Goal: Task Accomplishment & Management: Manage account settings

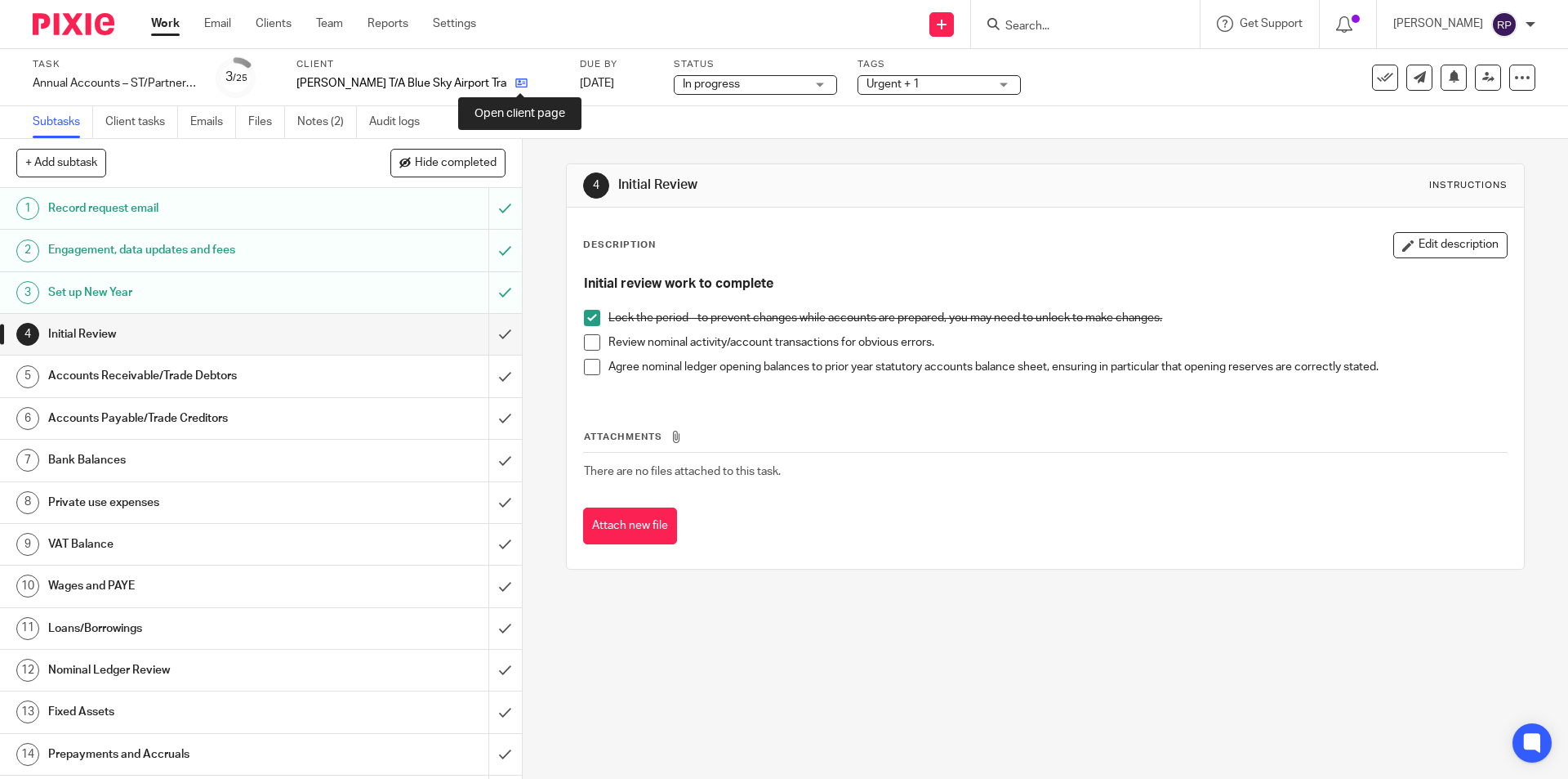
click at [518, 83] on icon at bounding box center [522, 83] width 12 height 12
click at [589, 344] on span at bounding box center [592, 342] width 17 height 17
click at [589, 363] on span at bounding box center [592, 367] width 17 height 17
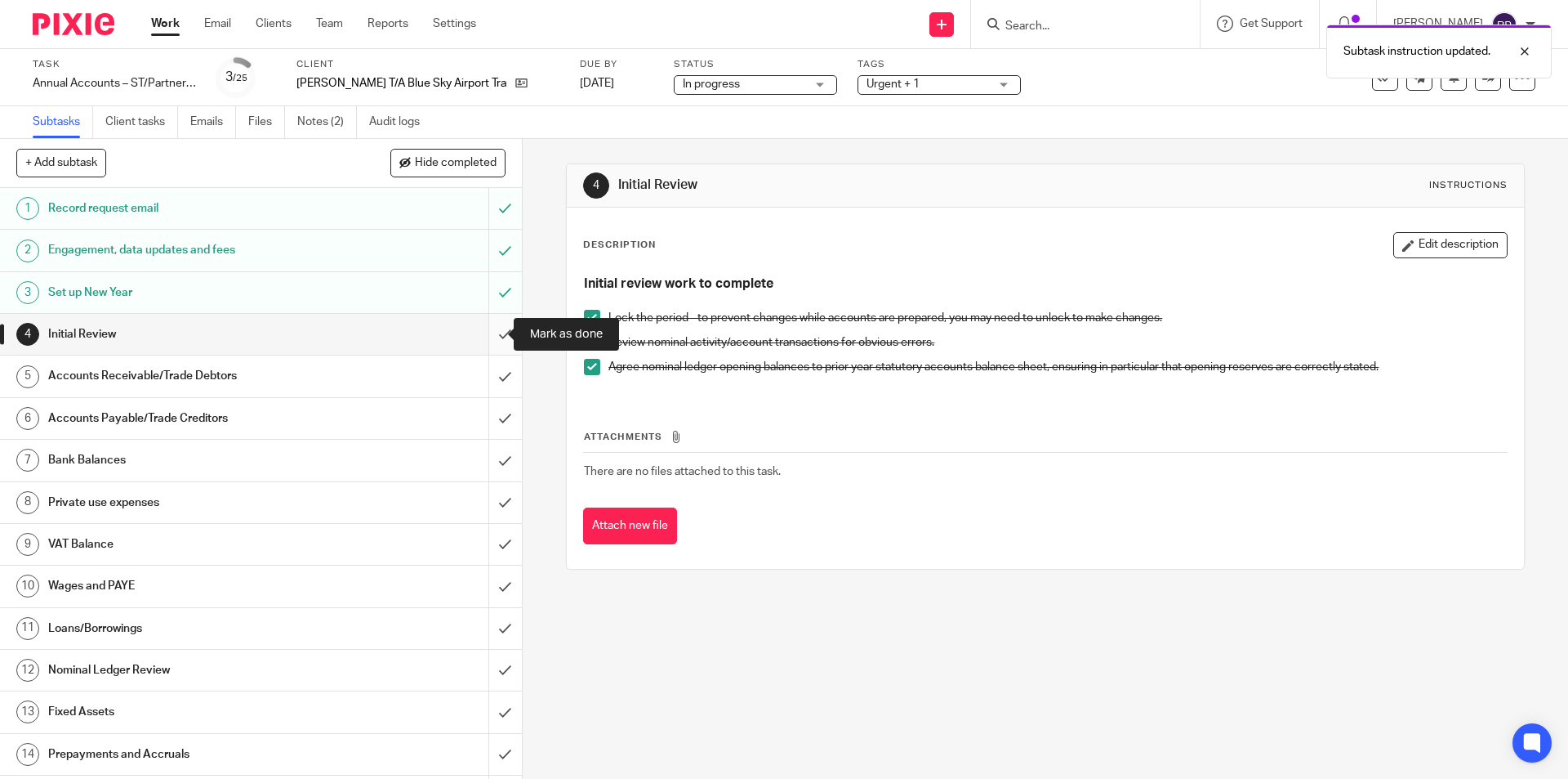
click at [493, 332] on input "submit" at bounding box center [261, 334] width 522 height 41
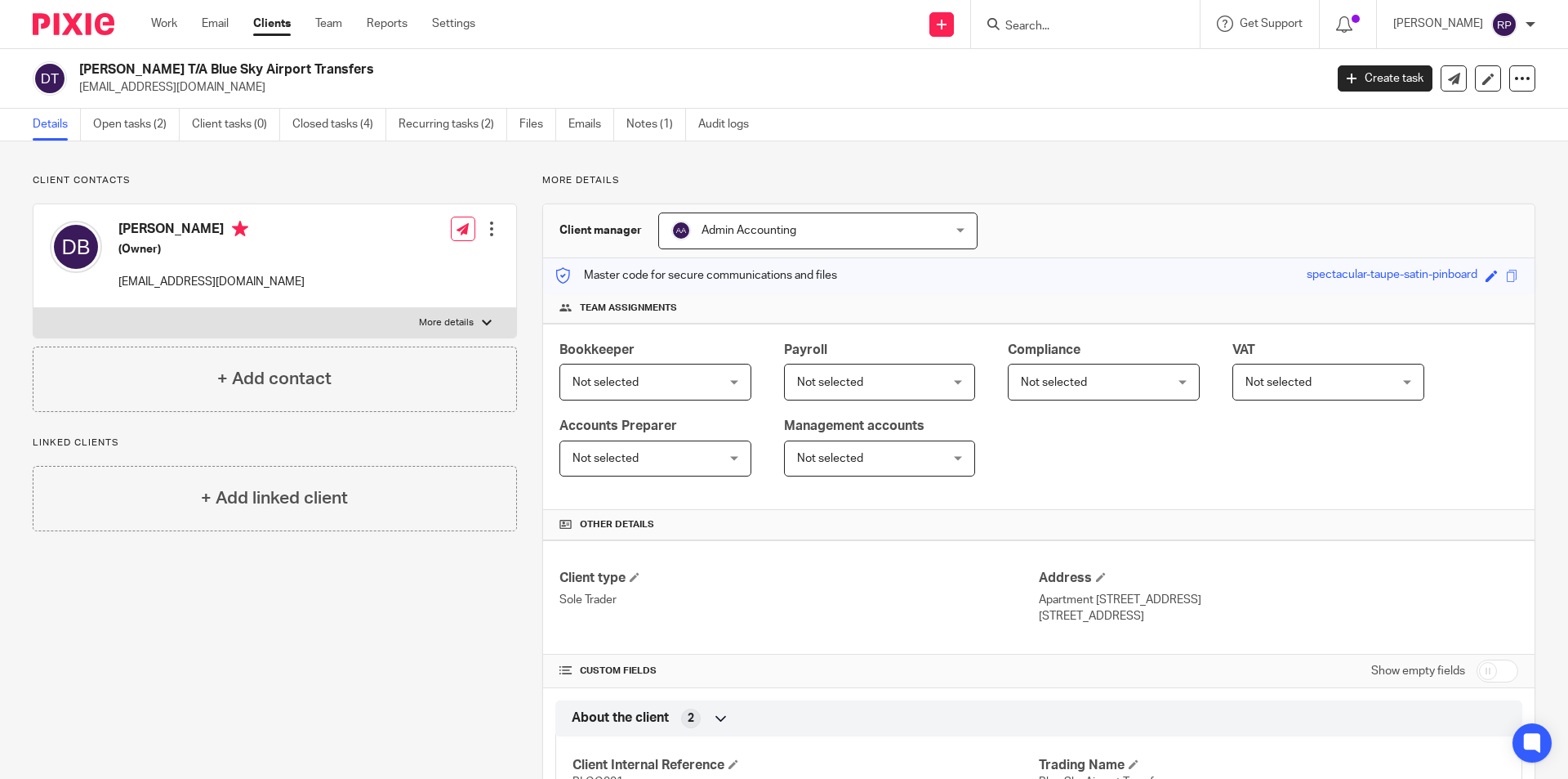
click at [274, 323] on label "More details" at bounding box center [275, 323] width 482 height 30
click at [34, 308] on input "More details" at bounding box center [33, 307] width 1 height 1
checkbox input "true"
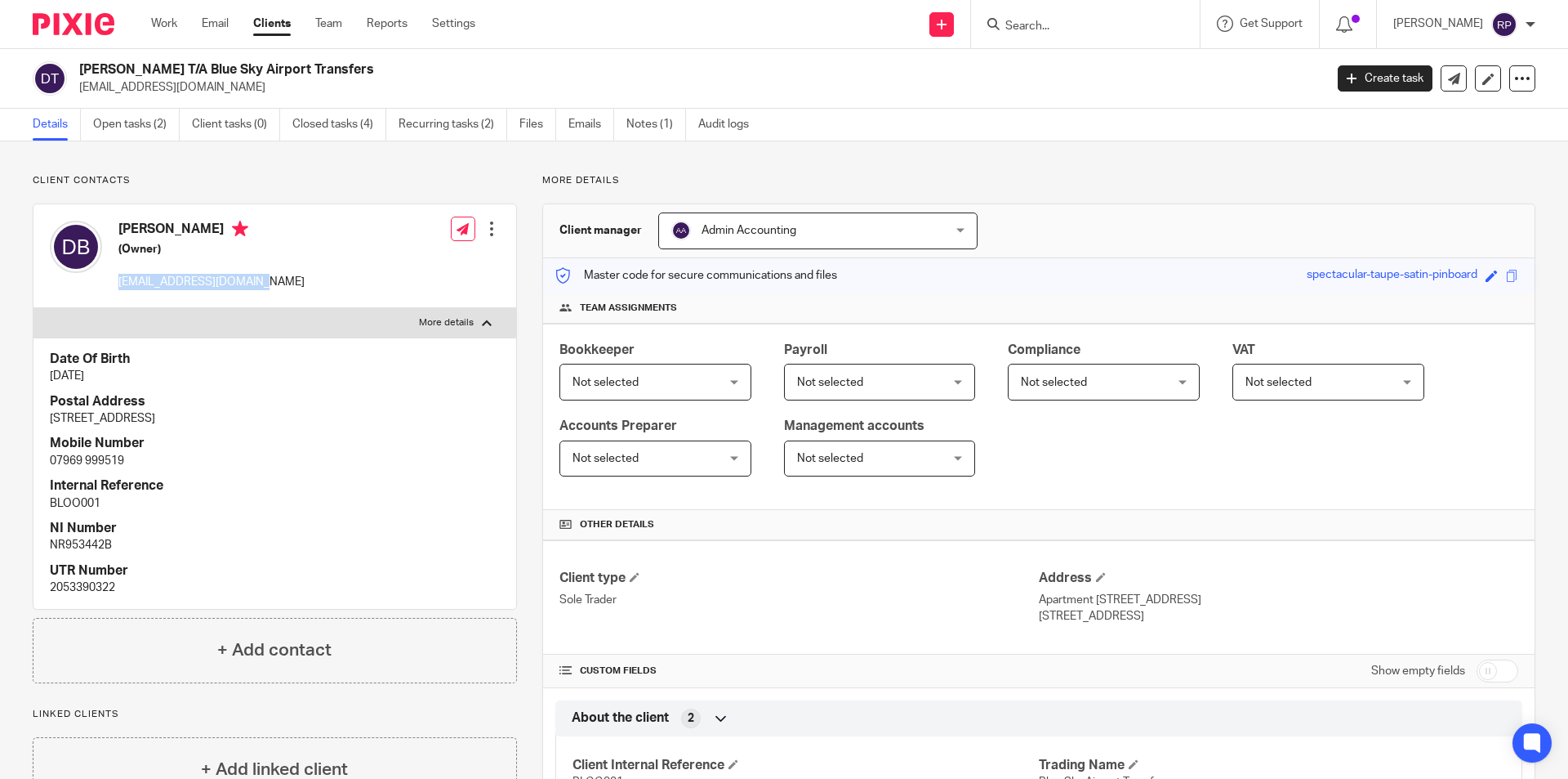
drag, startPoint x: 257, startPoint y: 283, endPoint x: 117, endPoint y: 284, distance: 140.0
click at [117, 284] on div "David Bloomfield (Owner) dbloomers@hotmail.co.uk Edit contact Create client fro…" at bounding box center [275, 256] width 482 height 103
copy p "dbloomers@hotmail.co.uk"
click at [395, 197] on div "Client contacts David Bloomfield (Owner) dbloomers@hotmail.co.uk Edit contact C…" at bounding box center [275, 428] width 484 height 509
click at [595, 119] on link "Emails" at bounding box center [591, 124] width 46 height 32
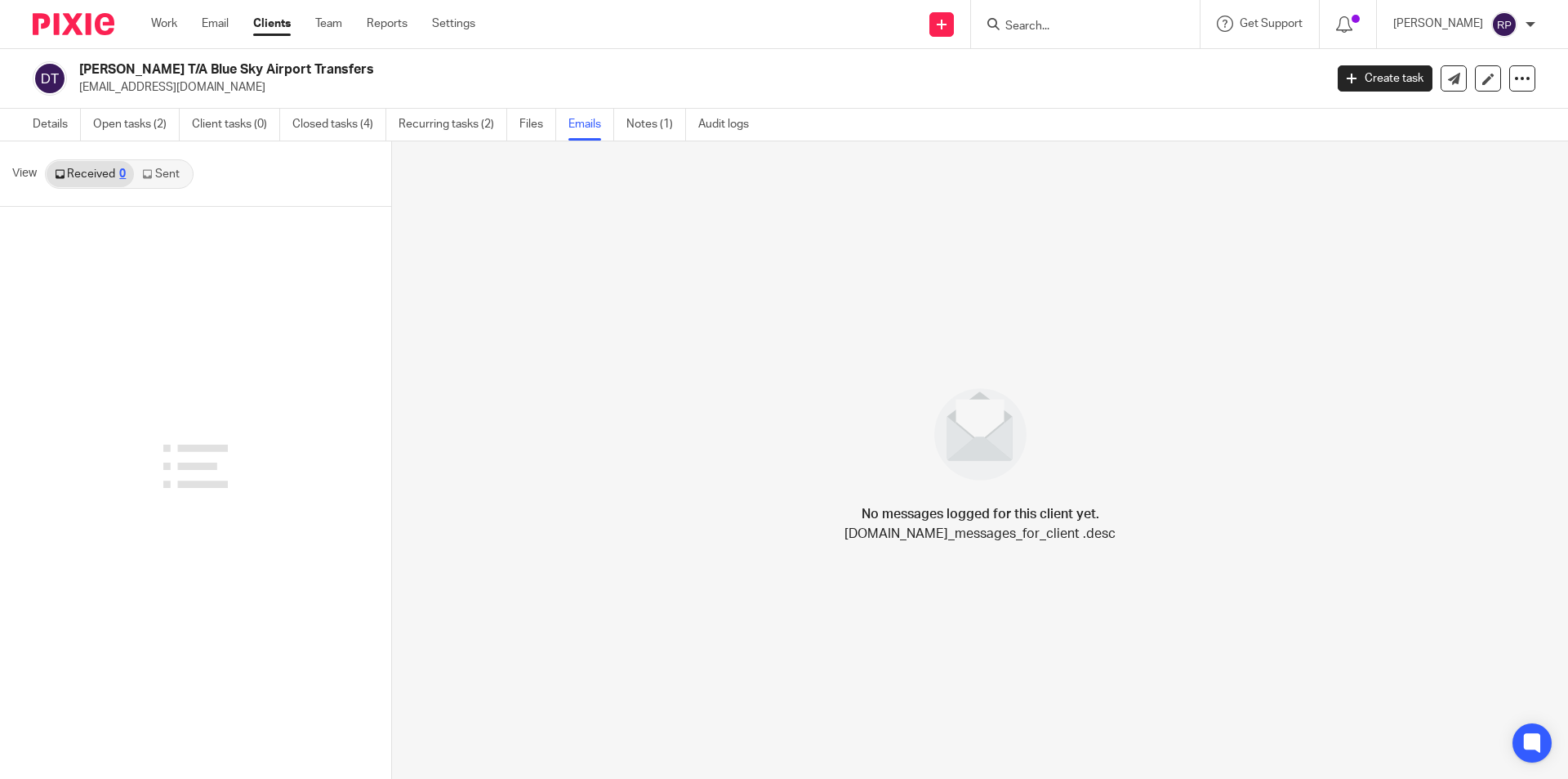
click at [180, 174] on link "Sent" at bounding box center [163, 174] width 57 height 26
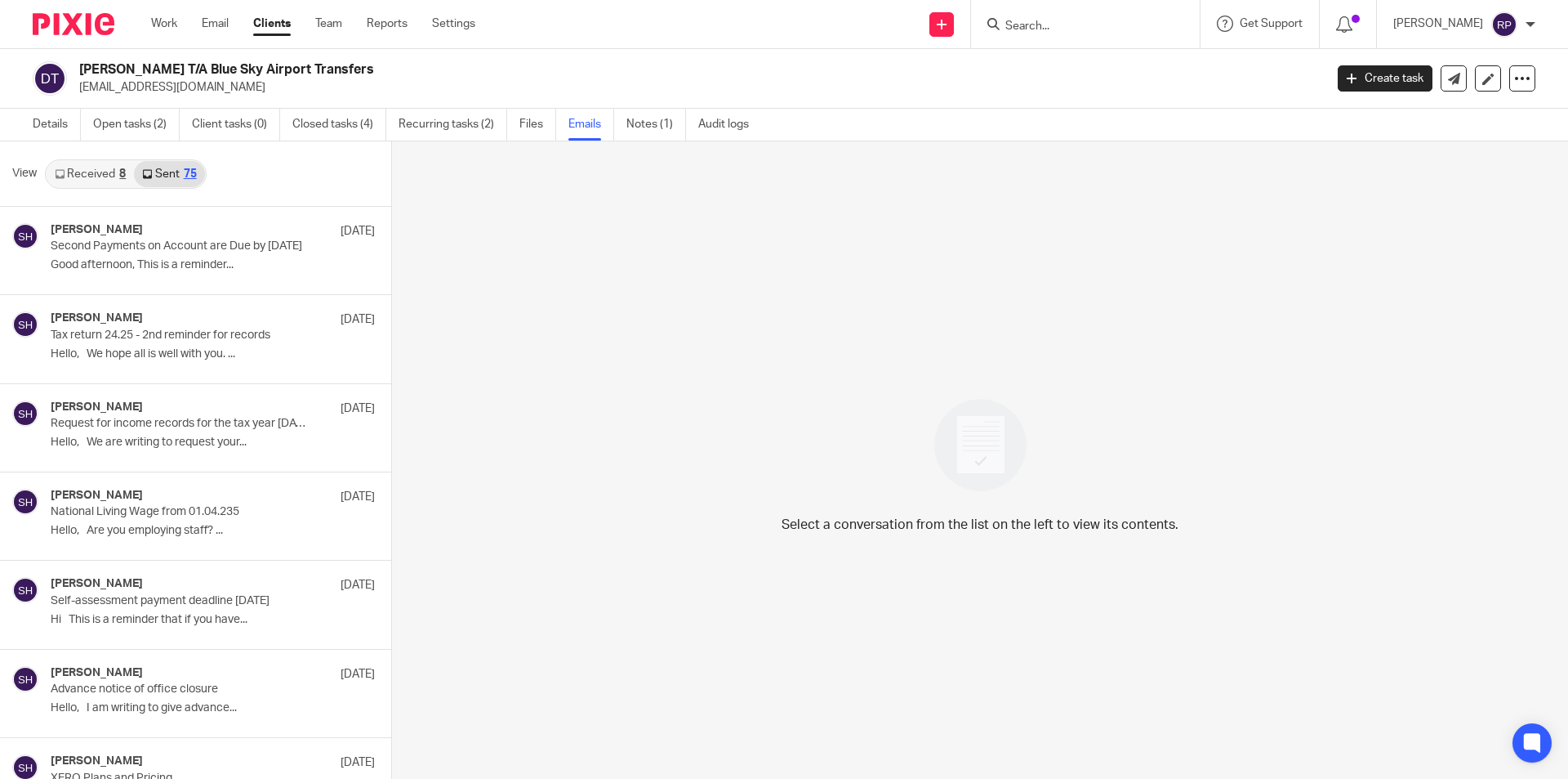
click at [103, 168] on link "Received 8" at bounding box center [90, 174] width 88 height 26
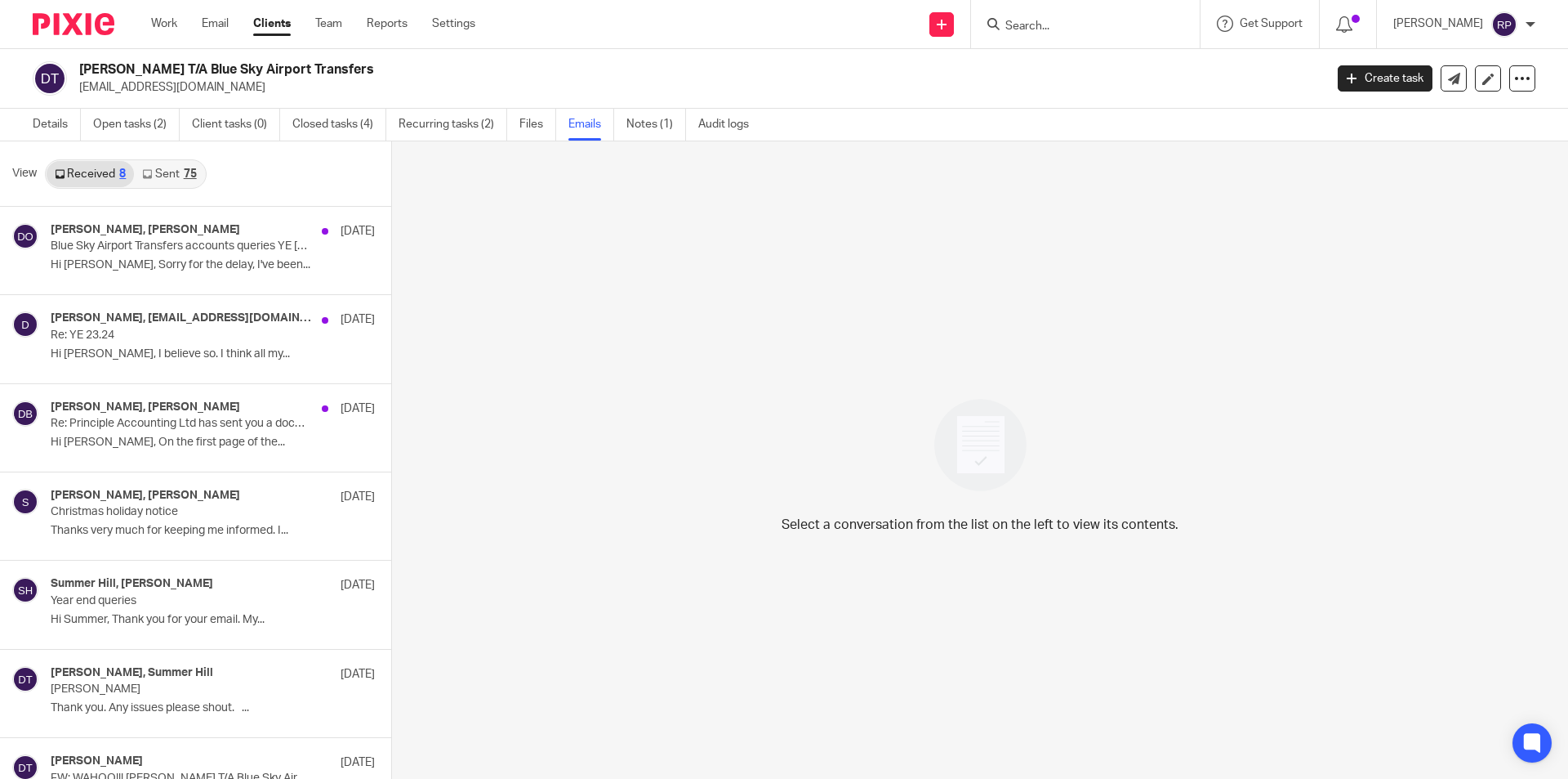
scroll to position [3, 0]
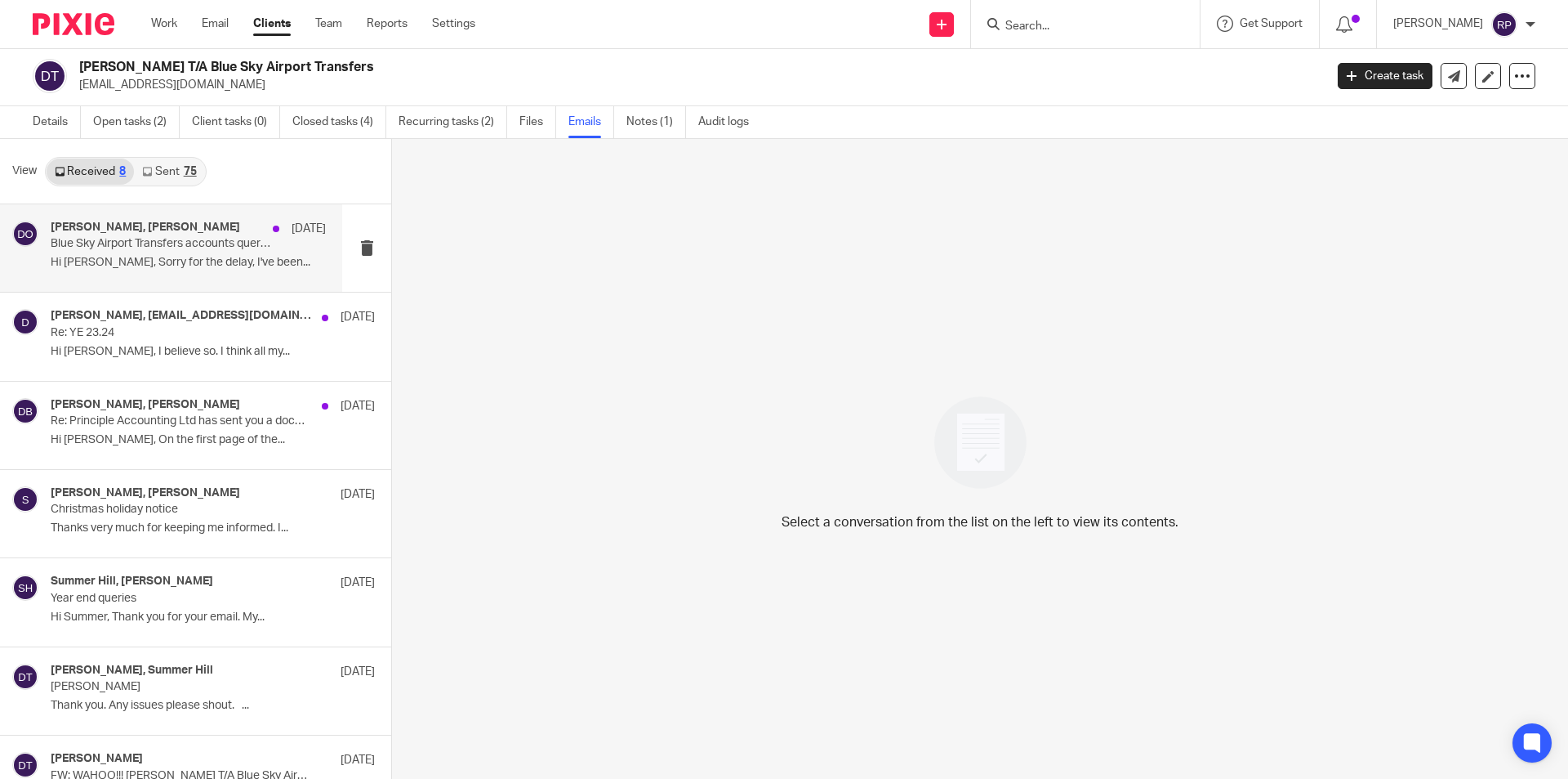
click at [155, 279] on div "Duncan O'Brien, David Bloomfield 31 Jul 2024 Blue Sky Airport Transfers account…" at bounding box center [171, 248] width 342 height 88
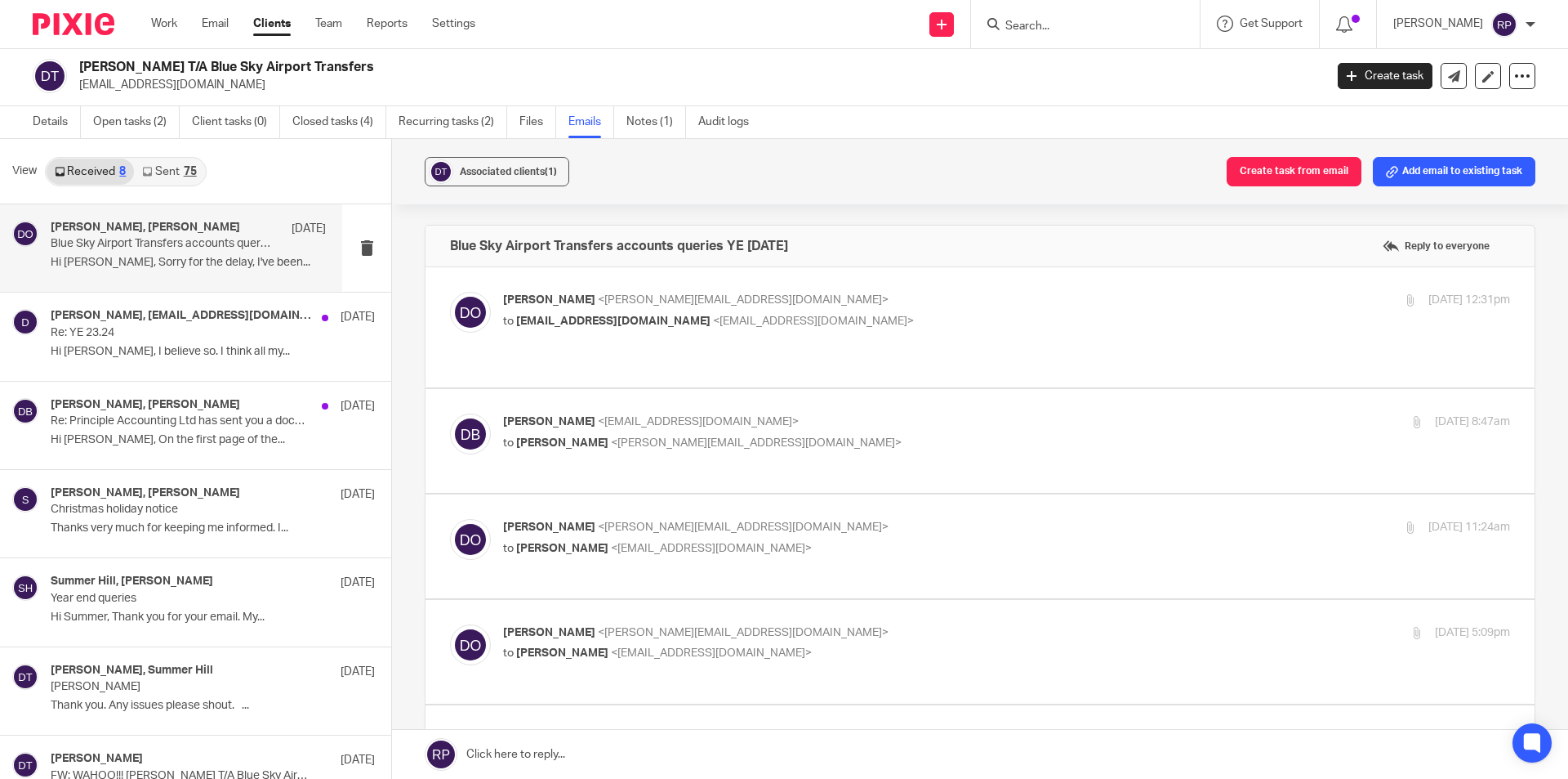
scroll to position [0, 0]
click at [876, 322] on p "to dbloomers@hotmail.co.uk <dbloomers@hotmail.co.uk>" at bounding box center [839, 322] width 671 height 17
checkbox input "true"
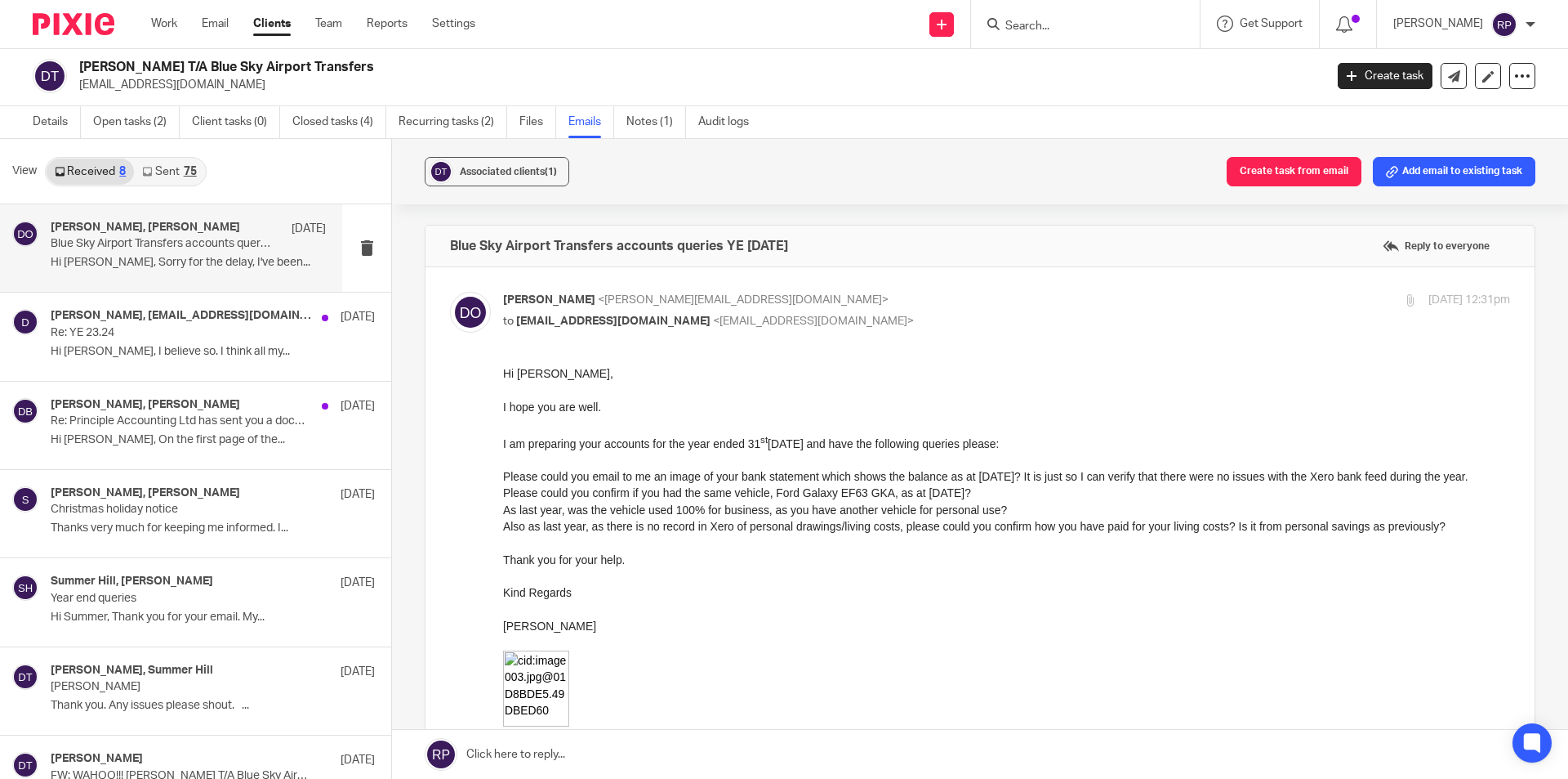
click at [144, 173] on icon at bounding box center [147, 171] width 10 height 10
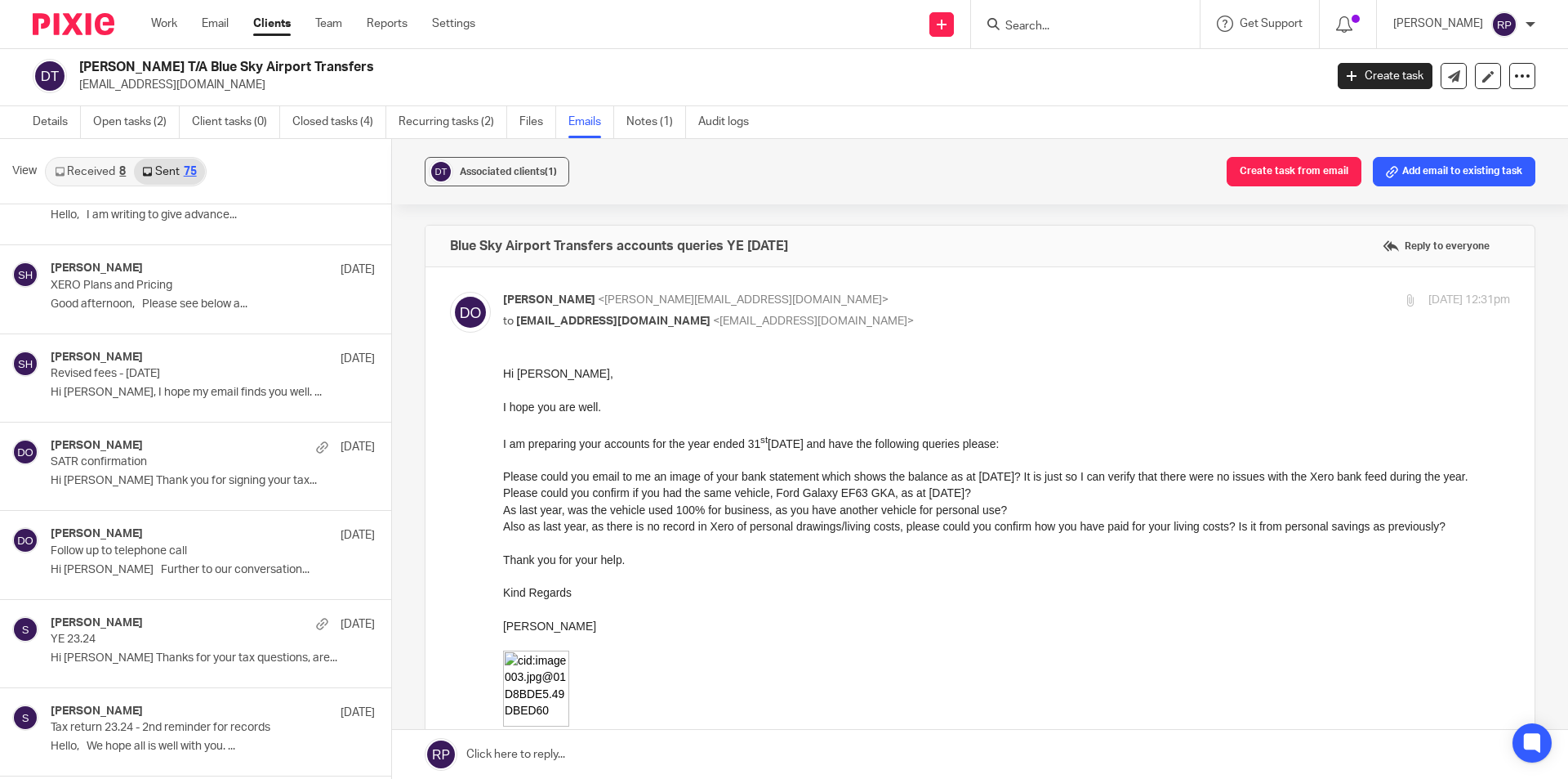
scroll to position [572, 0]
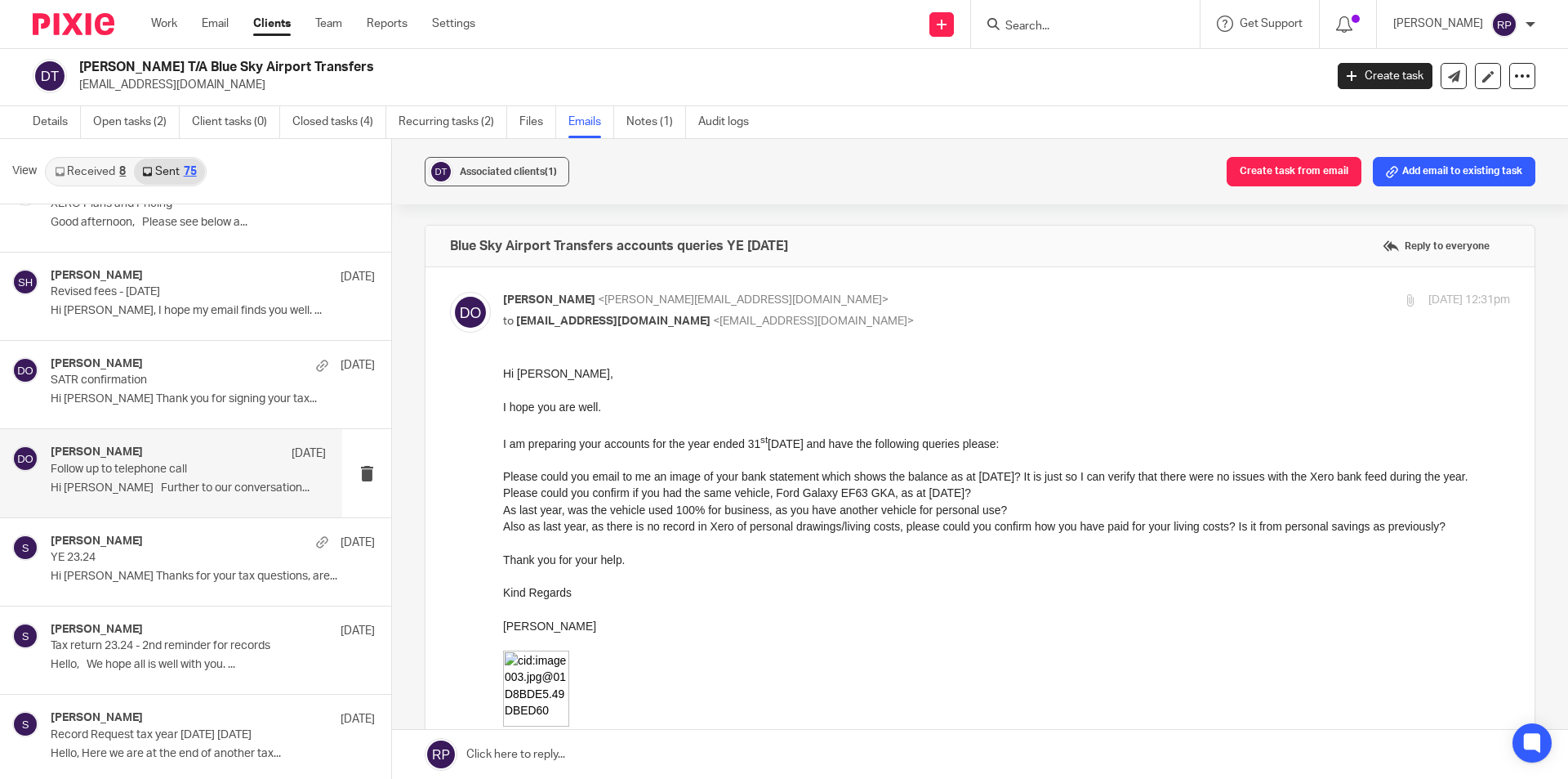
click at [187, 487] on p "Hi David Further to our conversation..." at bounding box center [188, 489] width 276 height 14
click at [226, 473] on p "Follow up to telephone call" at bounding box center [161, 469] width 221 height 14
click at [227, 496] on div "Duncan O'Brien 9 Aug 2024 Follow up to telephone call Hi David Further to our c…" at bounding box center [188, 472] width 276 height 55
click at [237, 477] on div "Duncan O'Brien 9 Aug 2024 Follow up to telephone call Hi David Further to our c…" at bounding box center [188, 472] width 276 height 55
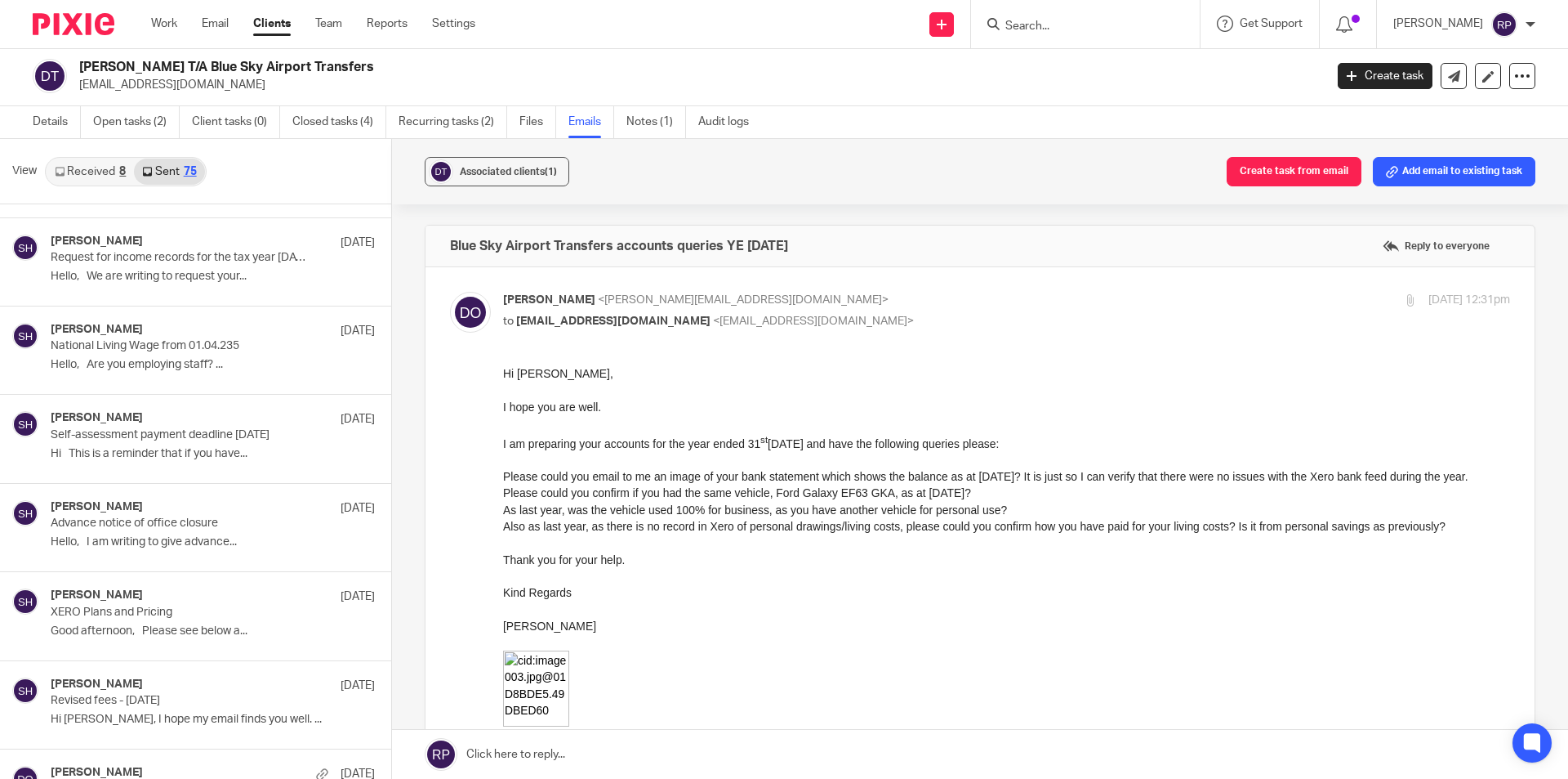
scroll to position [0, 0]
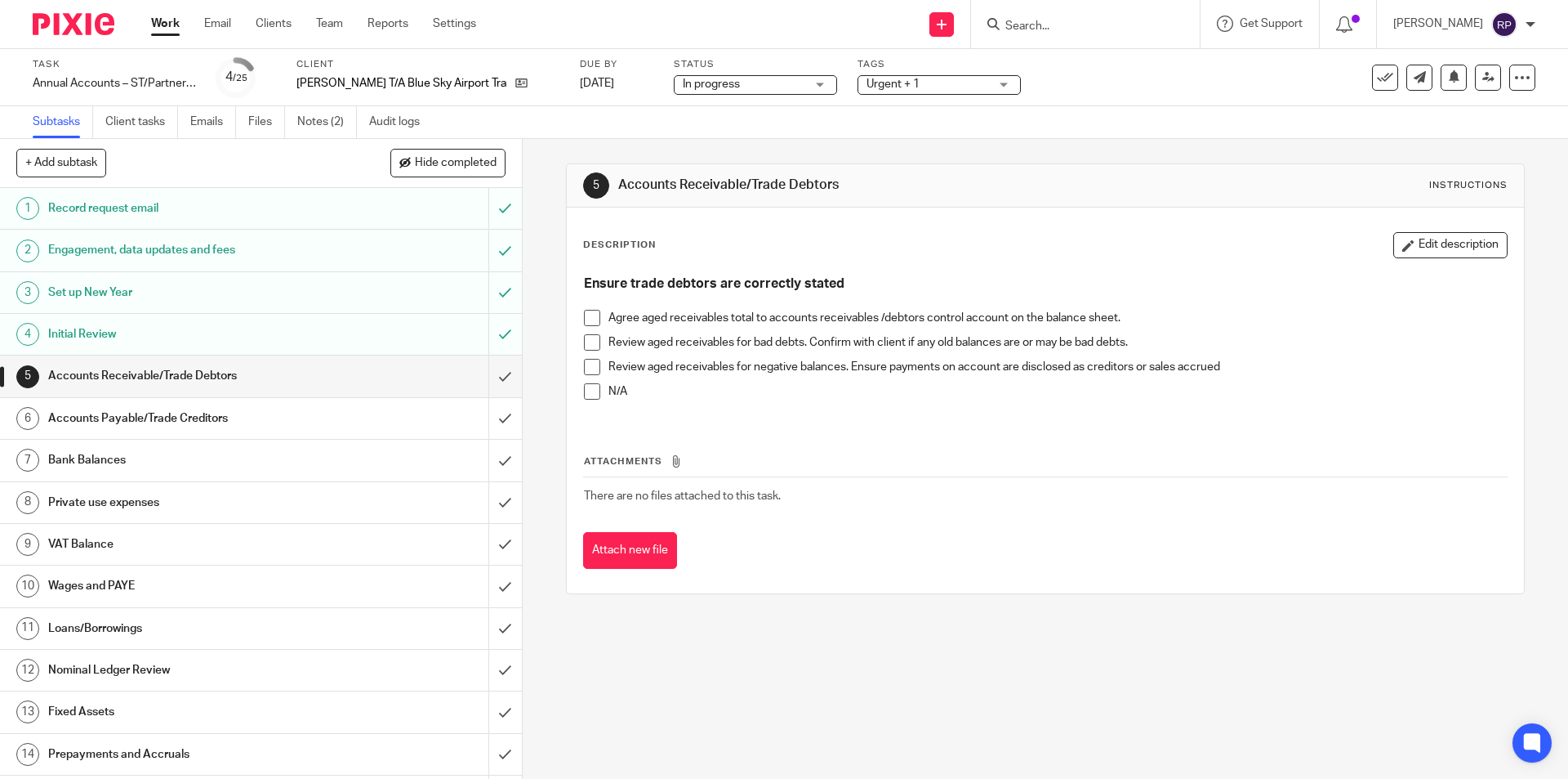
click at [234, 407] on h1 "Accounts Payable/Trade Creditors" at bounding box center [189, 418] width 282 height 24
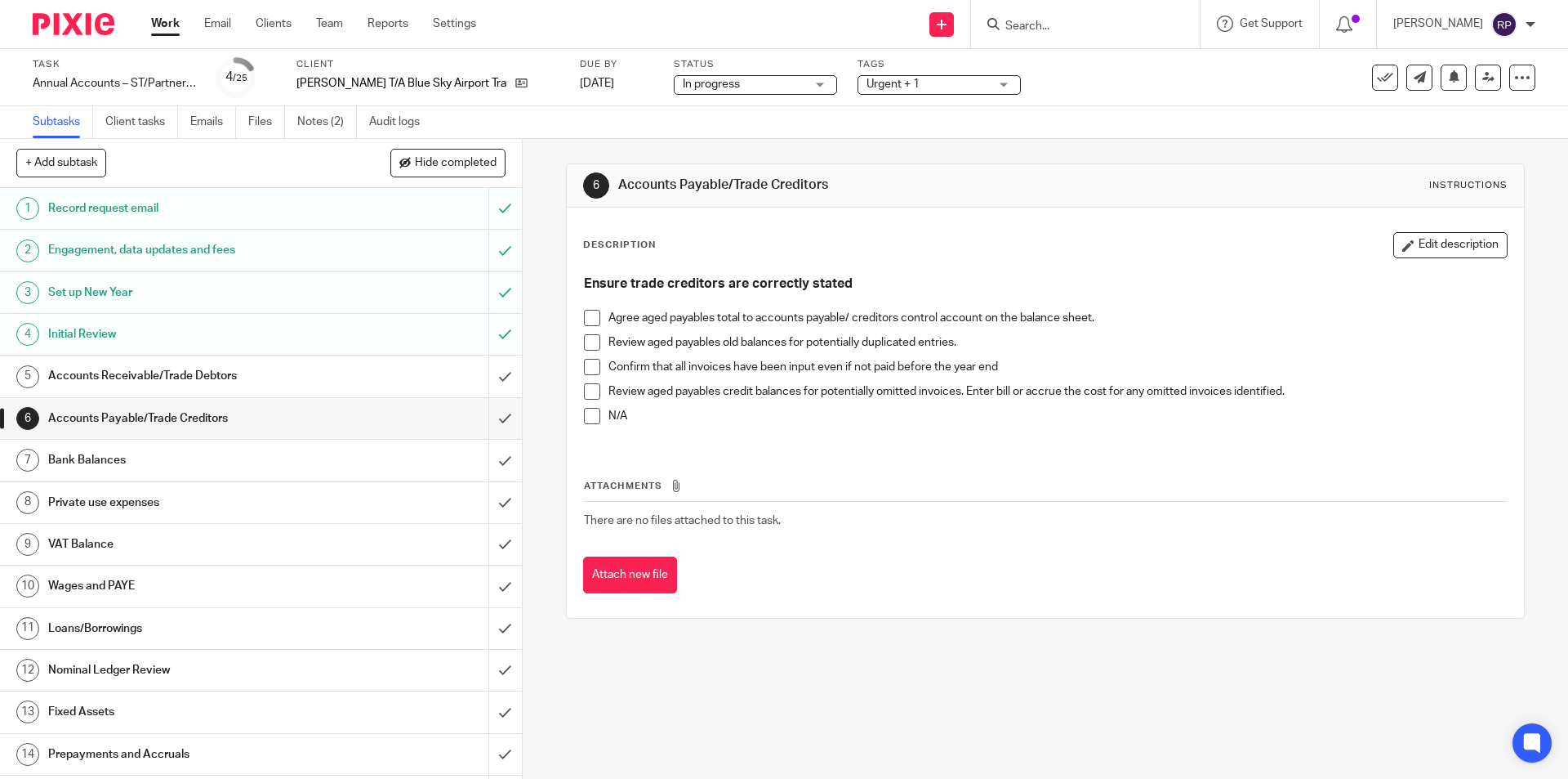
click at [584, 316] on span at bounding box center [592, 317] width 17 height 17
click at [584, 417] on span at bounding box center [592, 416] width 17 height 17
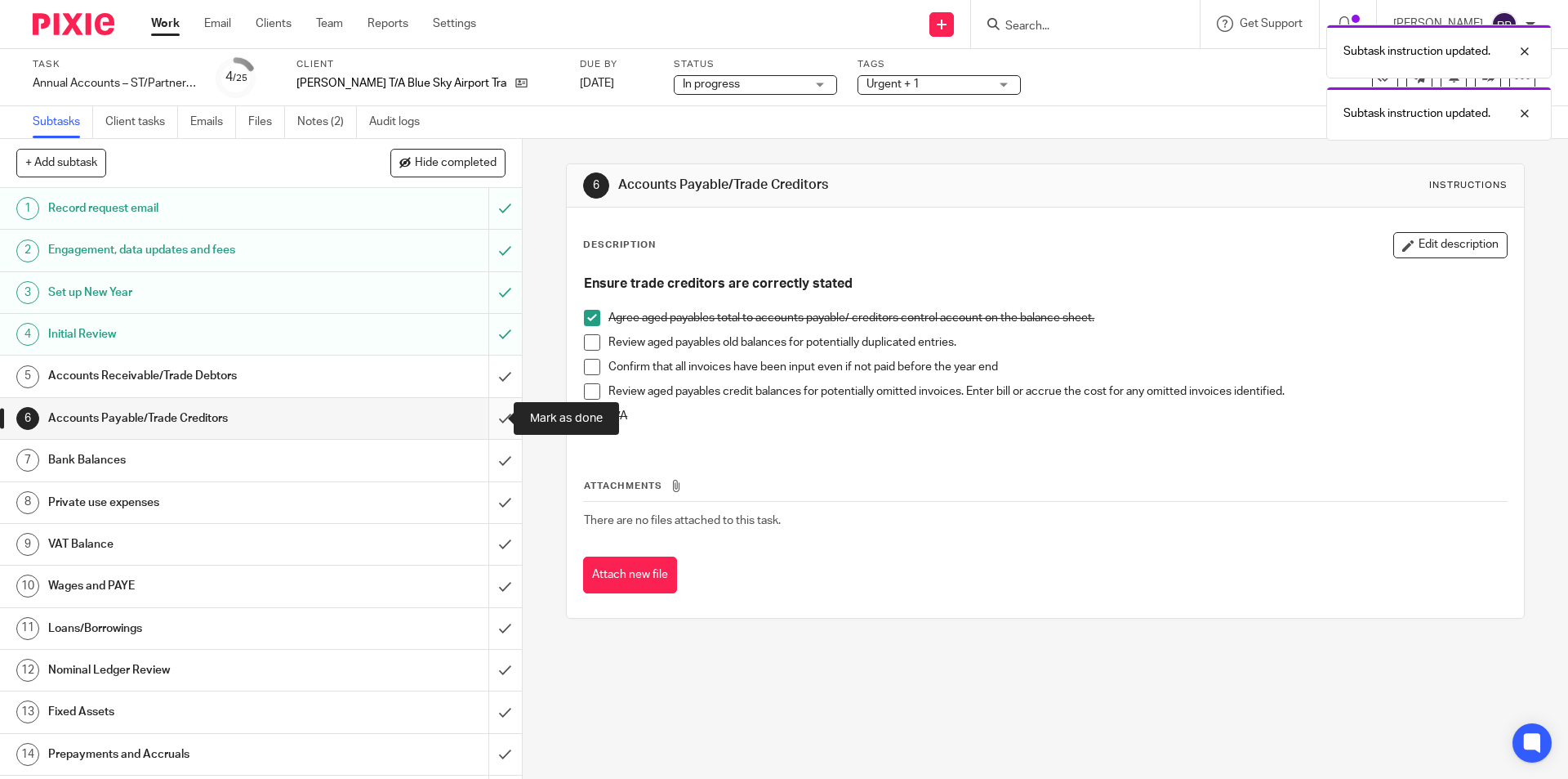
click at [488, 416] on input "submit" at bounding box center [261, 418] width 522 height 41
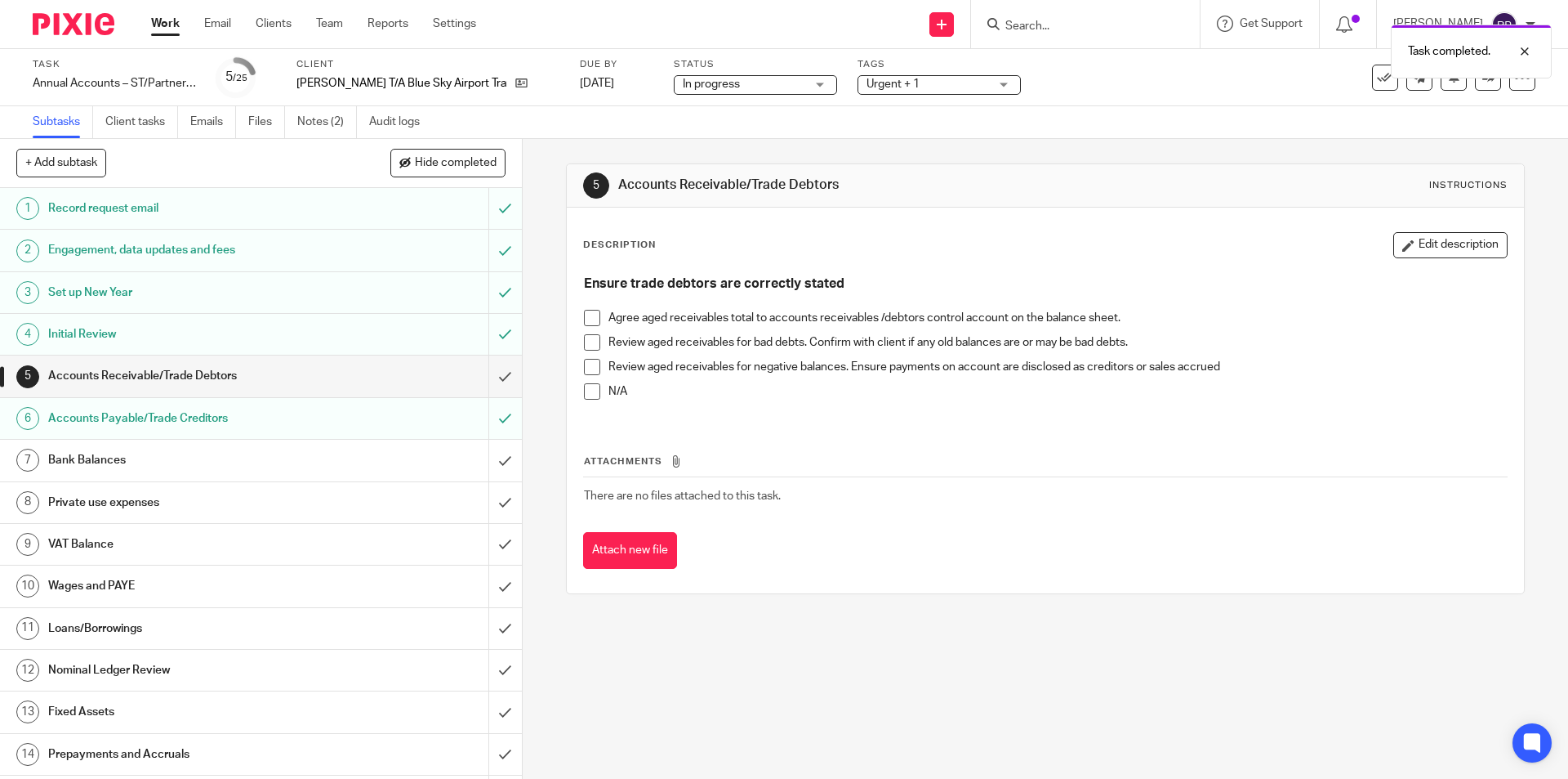
click at [267, 450] on h1 "Bank Balances" at bounding box center [189, 460] width 282 height 24
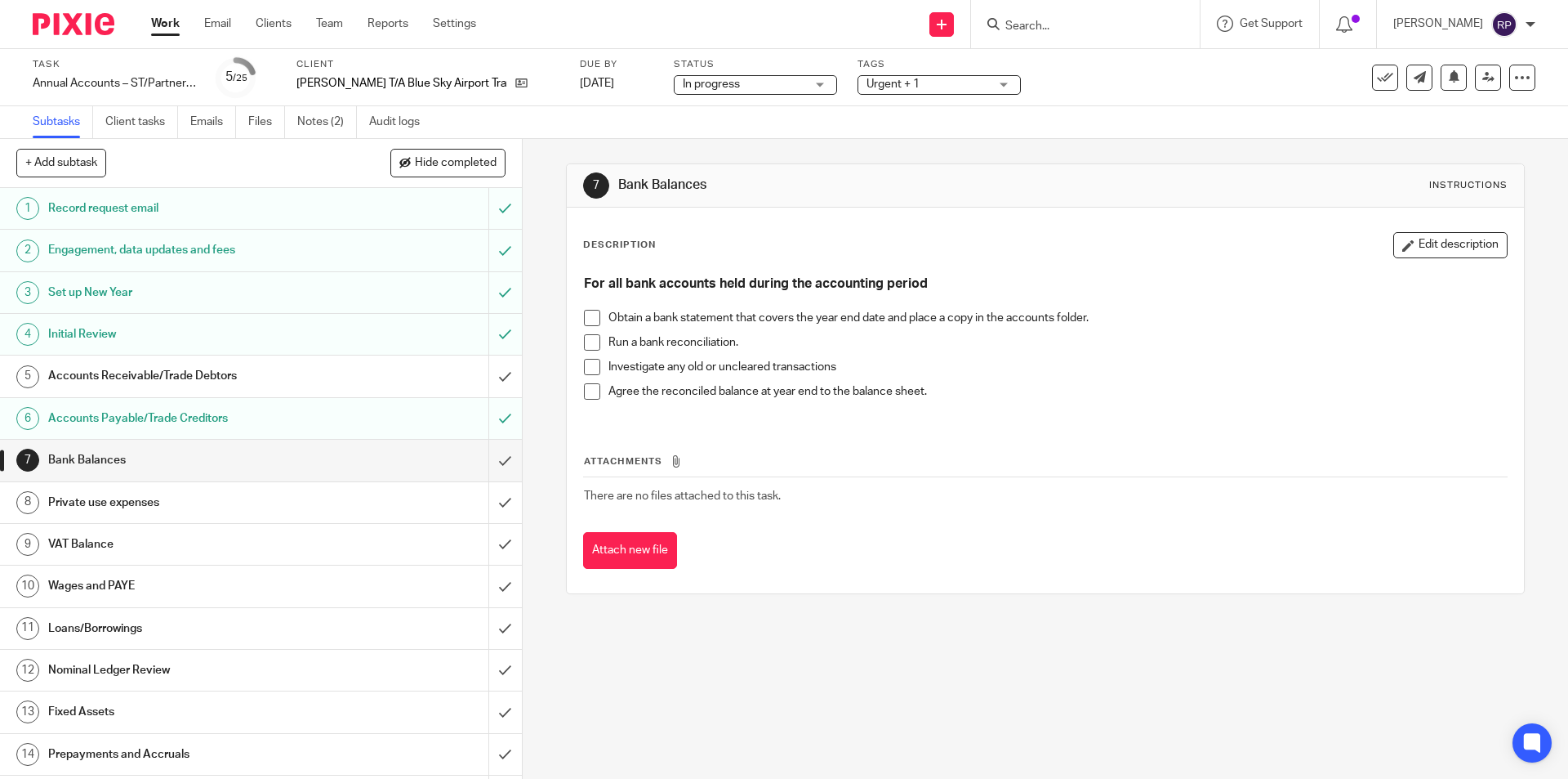
click at [249, 415] on h1 "Accounts Payable/Trade Creditors" at bounding box center [189, 418] width 282 height 24
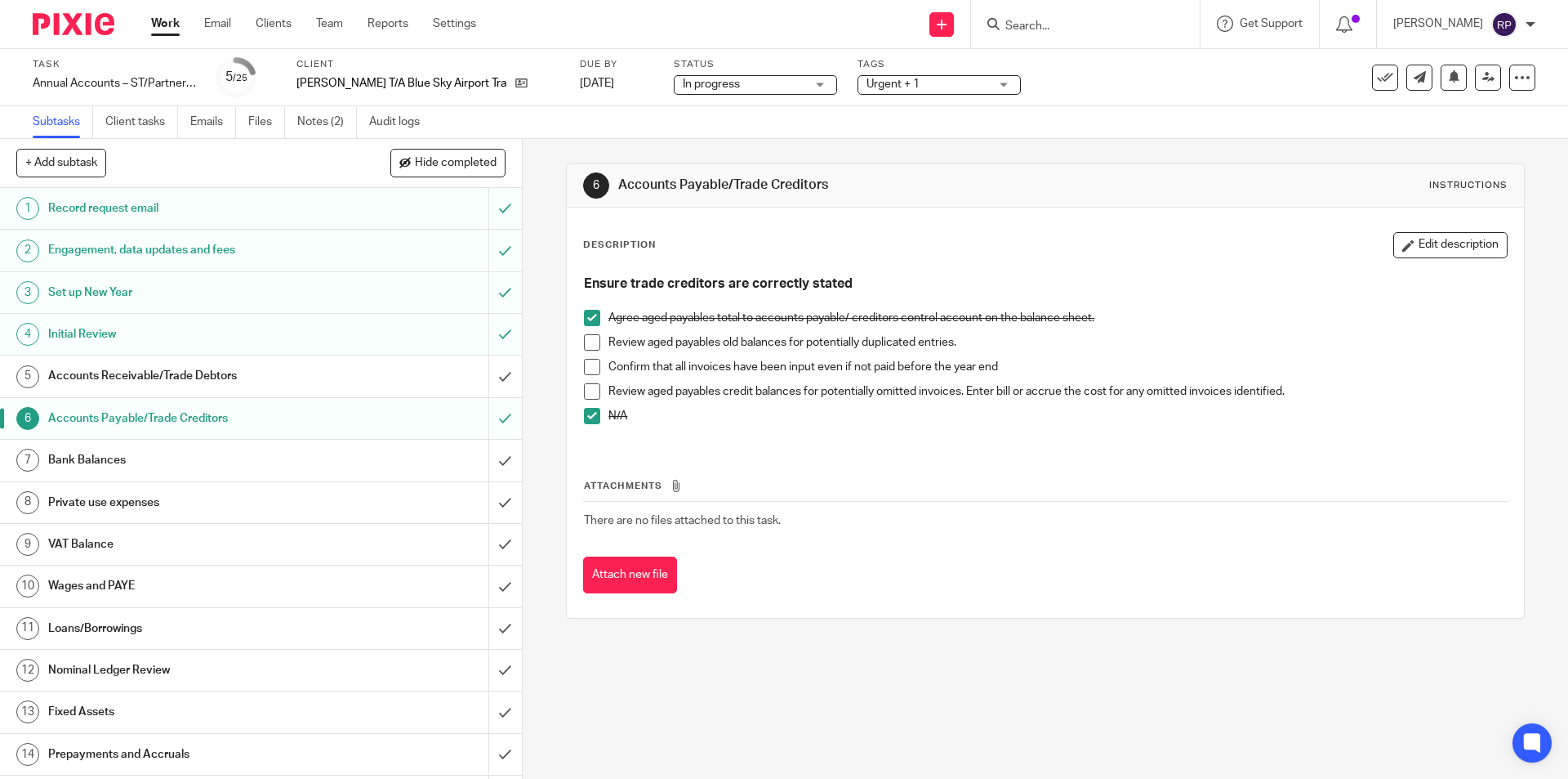
click at [594, 420] on span at bounding box center [592, 416] width 17 height 17
click at [589, 338] on span at bounding box center [592, 342] width 17 height 17
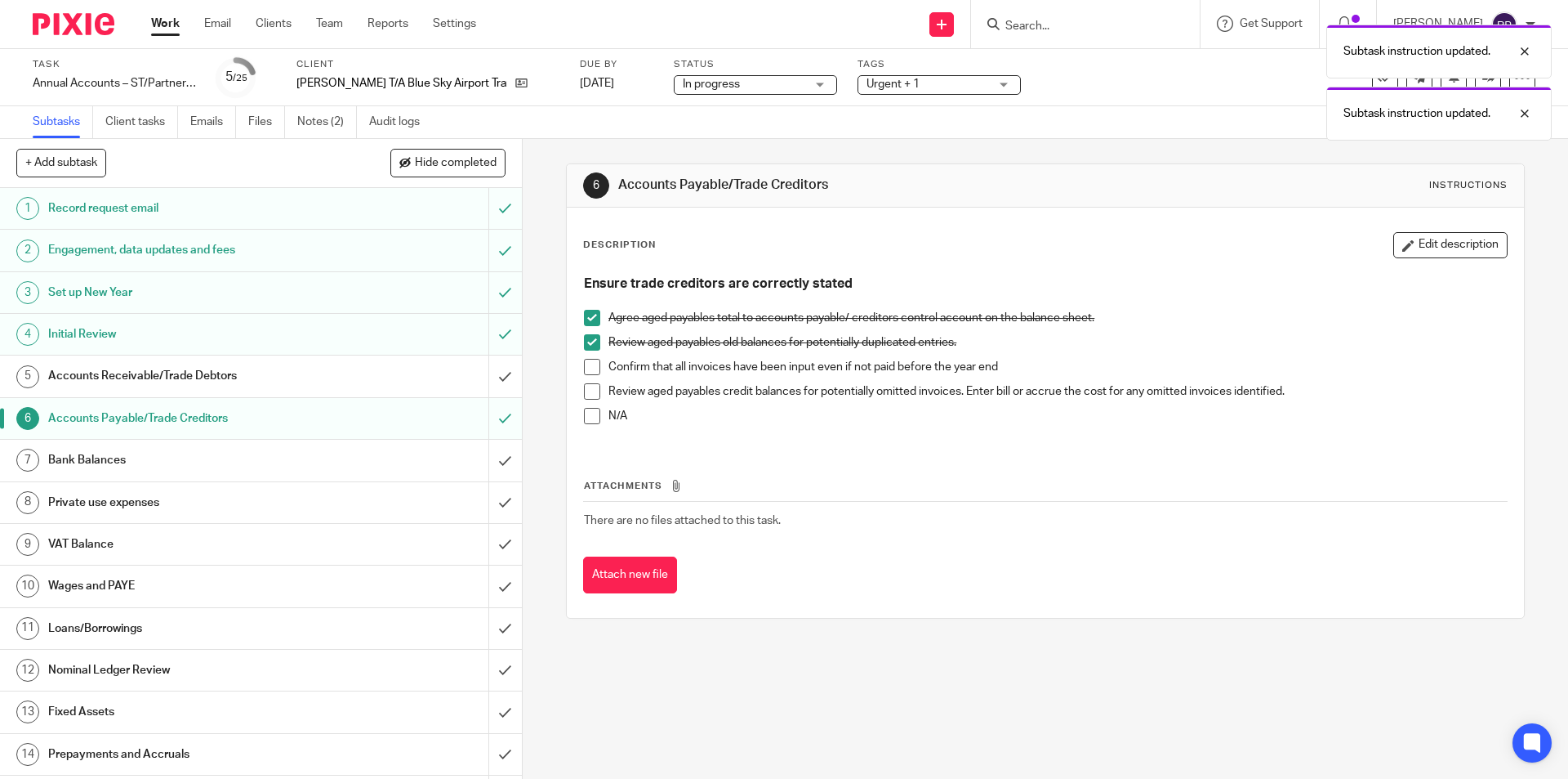
click at [104, 465] on h1 "Bank Balances" at bounding box center [189, 460] width 282 height 24
click at [89, 456] on h1 "Bank Balances" at bounding box center [189, 460] width 282 height 24
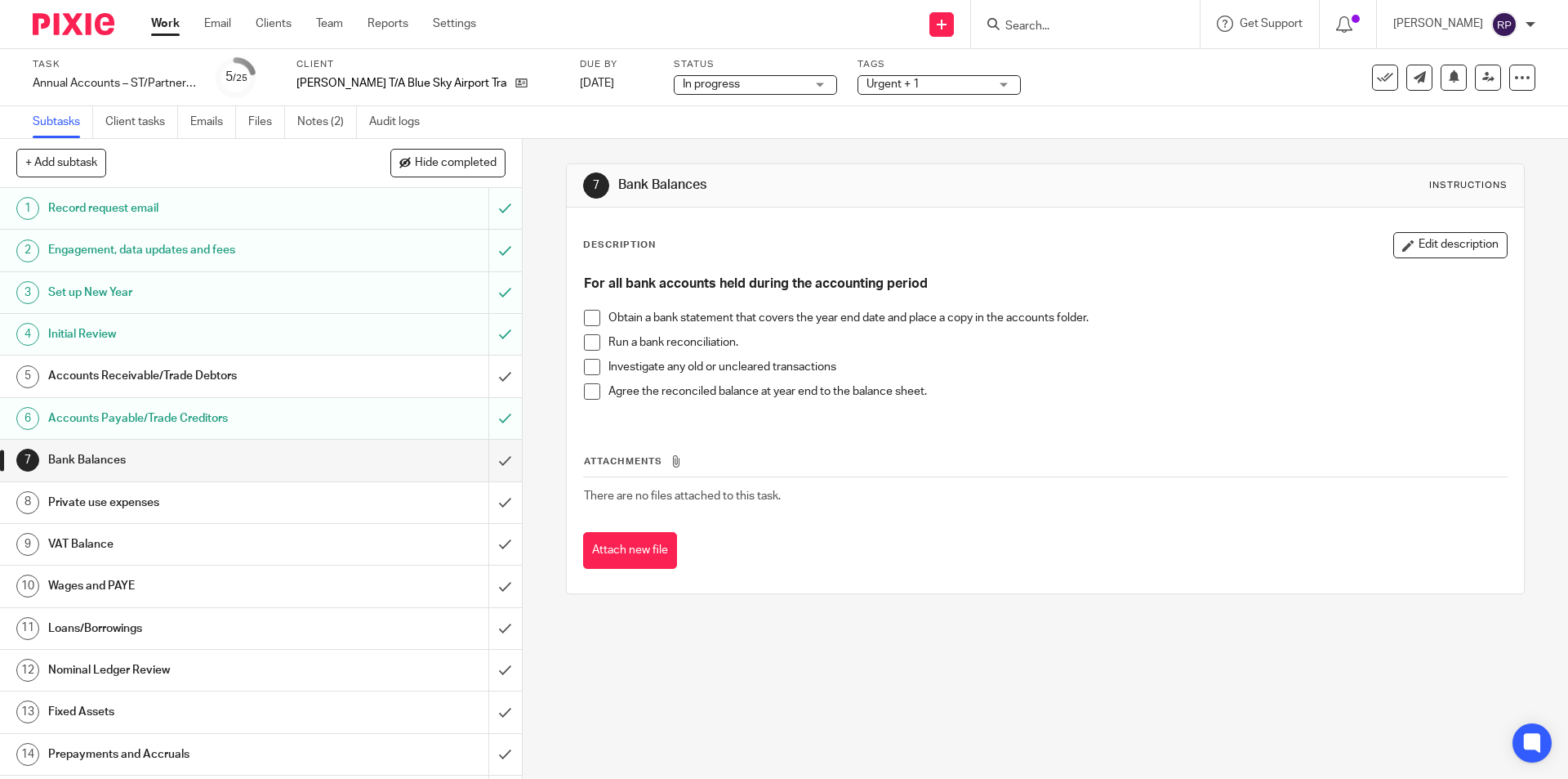
click at [589, 318] on span at bounding box center [592, 317] width 17 height 17
click at [588, 318] on span at bounding box center [592, 317] width 17 height 17
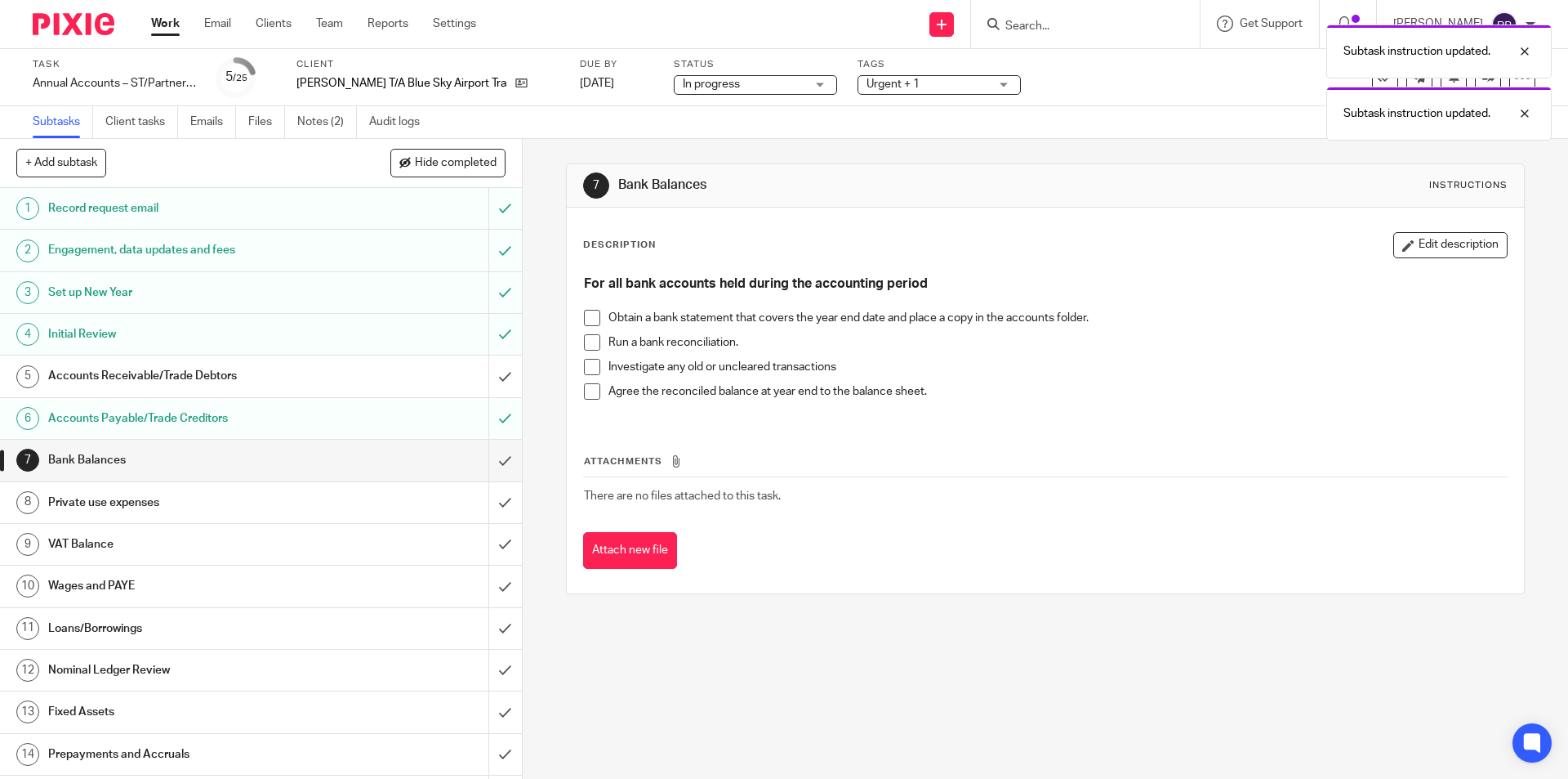
click at [588, 346] on span at bounding box center [592, 342] width 17 height 17
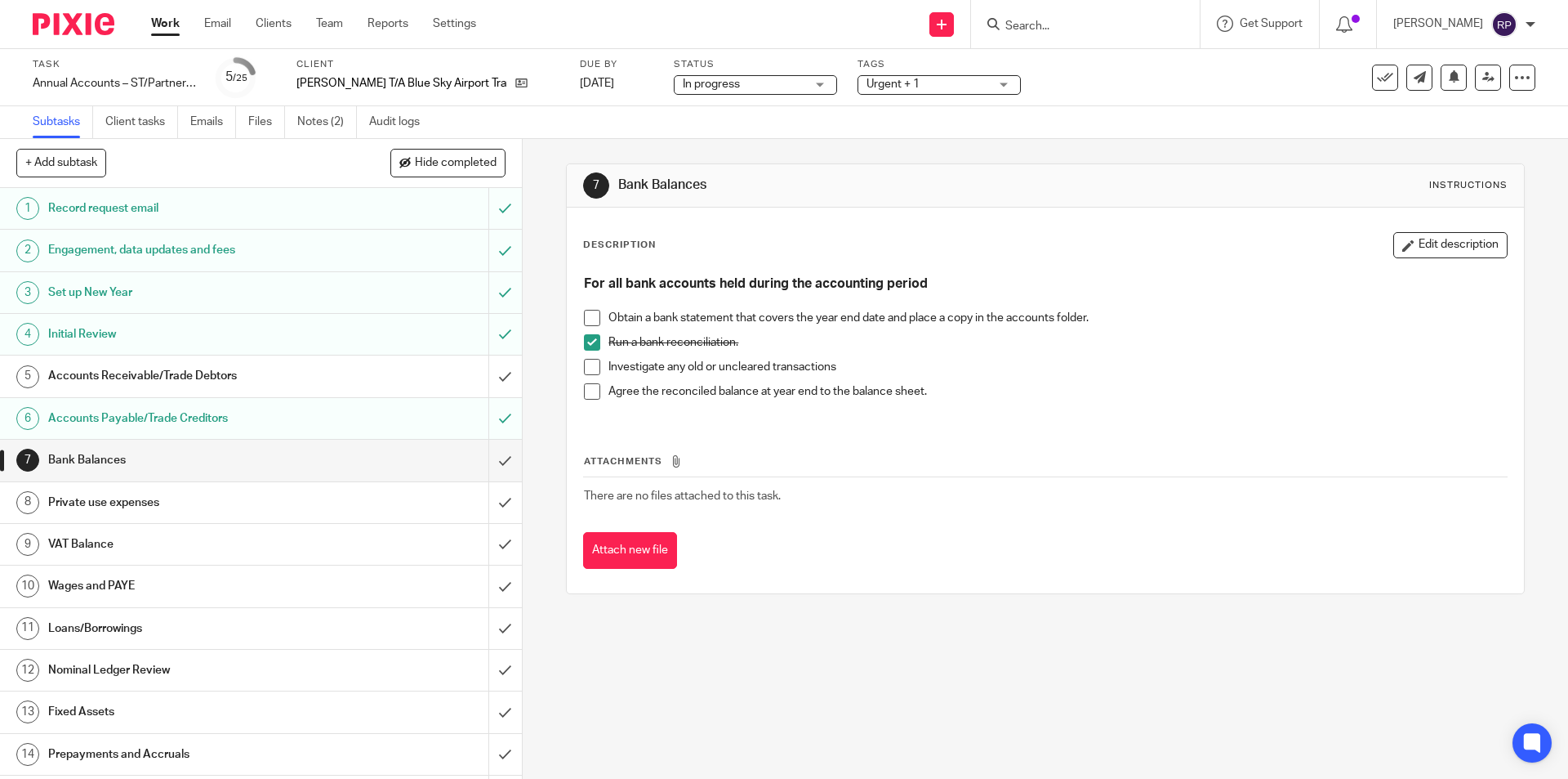
click at [592, 393] on span at bounding box center [592, 391] width 17 height 17
click at [276, 503] on h1 "Private use expenses" at bounding box center [189, 503] width 282 height 24
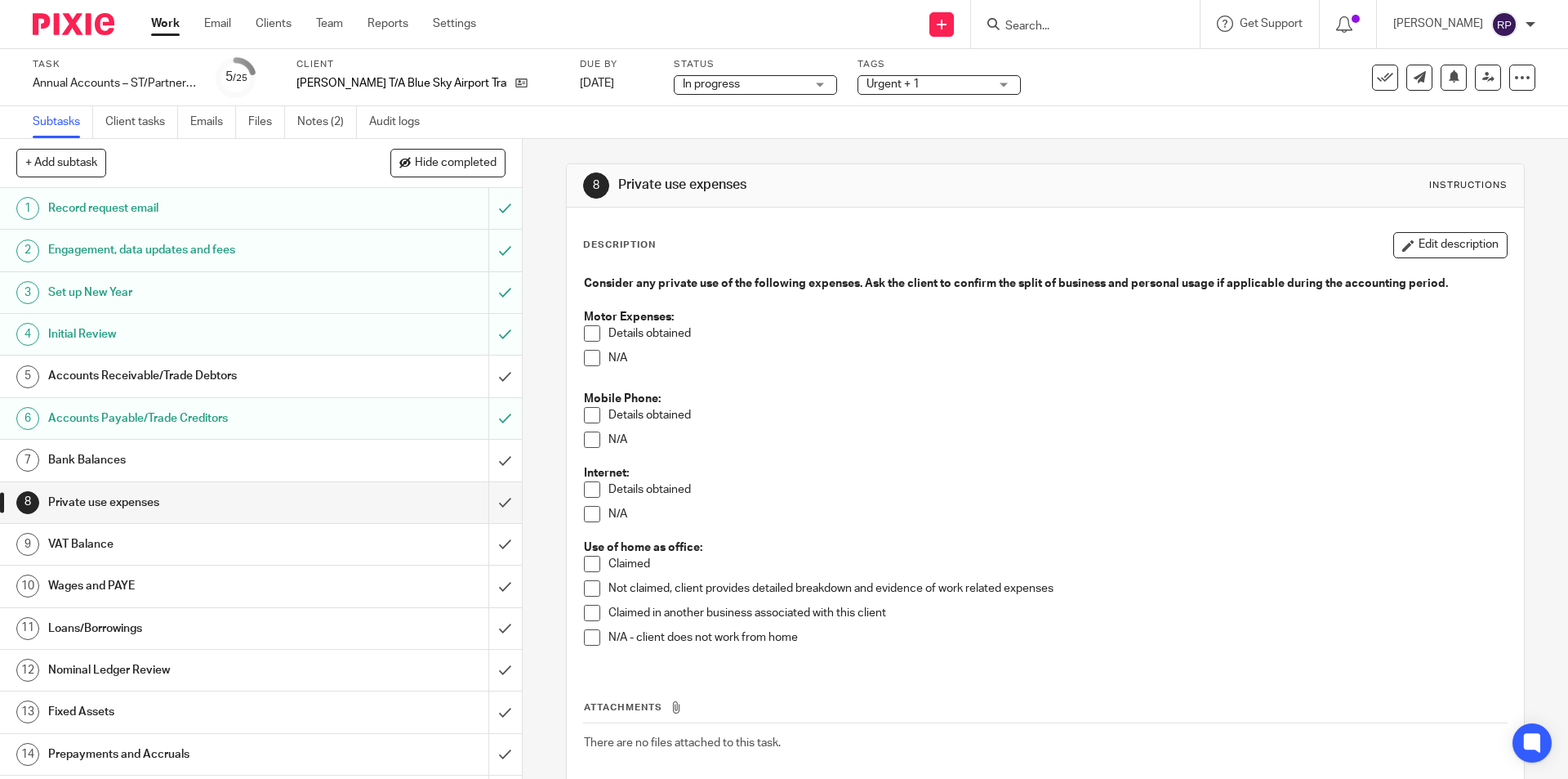
scroll to position [163, 0]
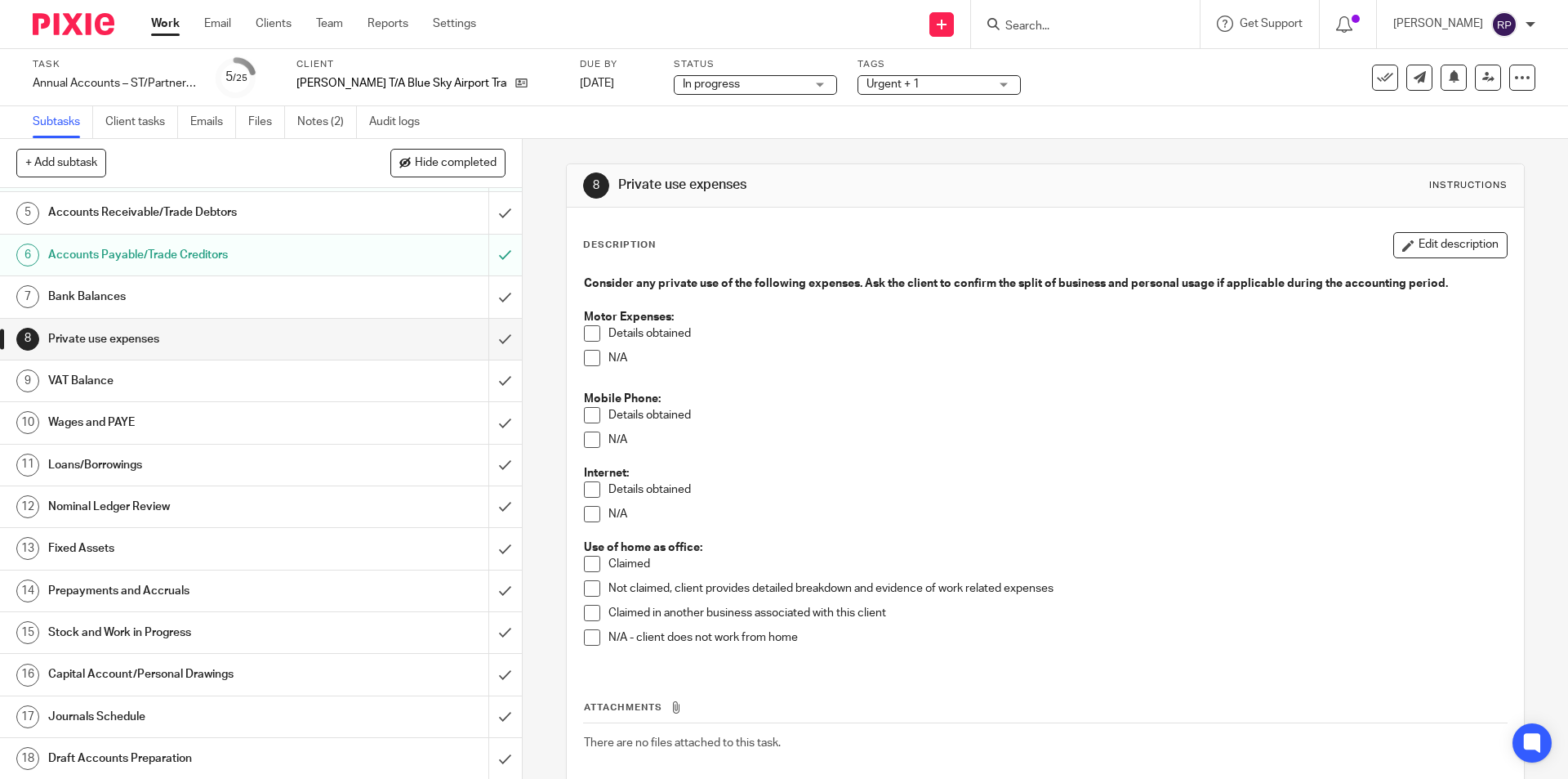
click at [70, 376] on h1 "VAT Balance" at bounding box center [189, 381] width 282 height 24
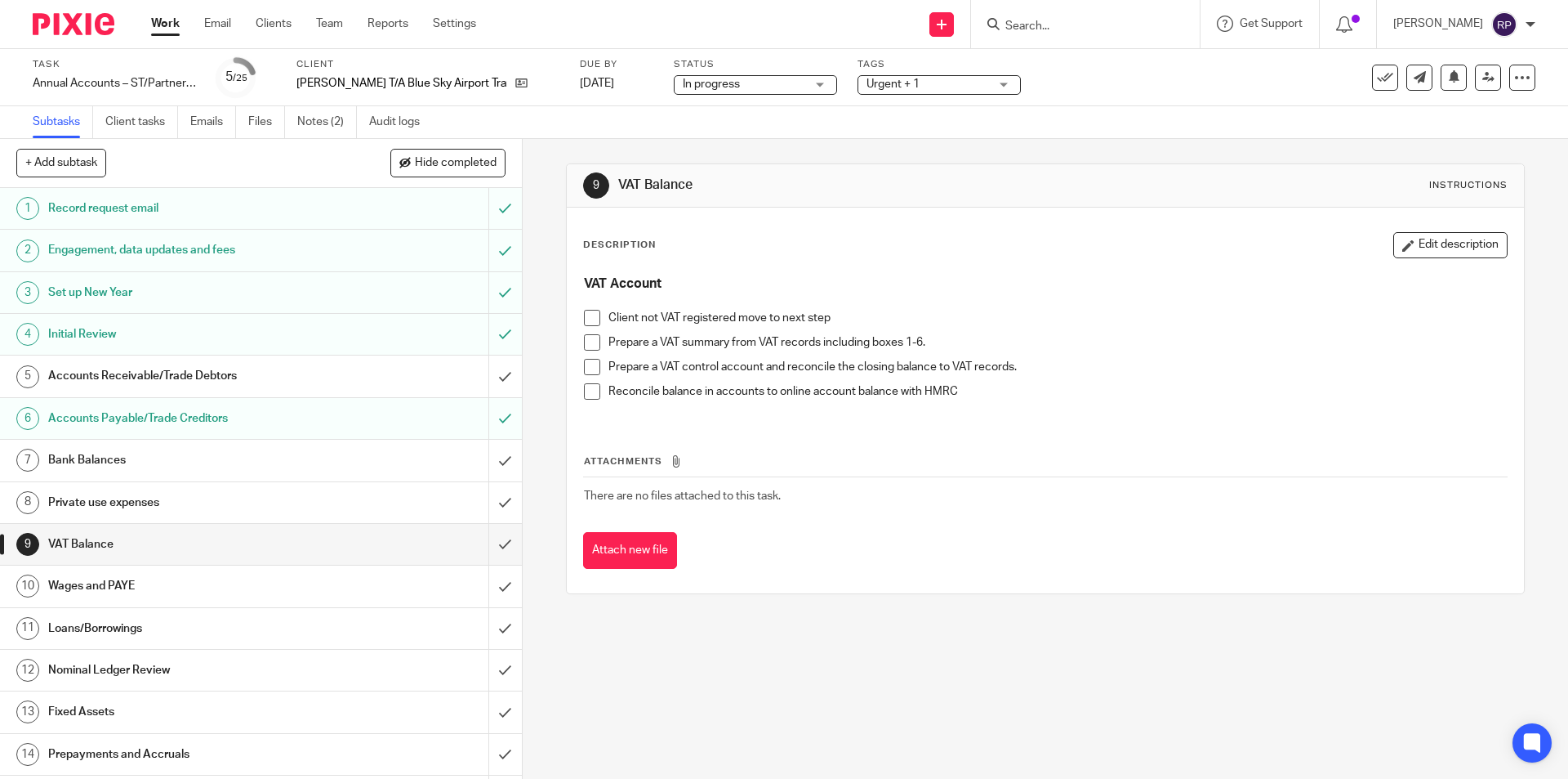
click at [586, 323] on span at bounding box center [592, 317] width 17 height 17
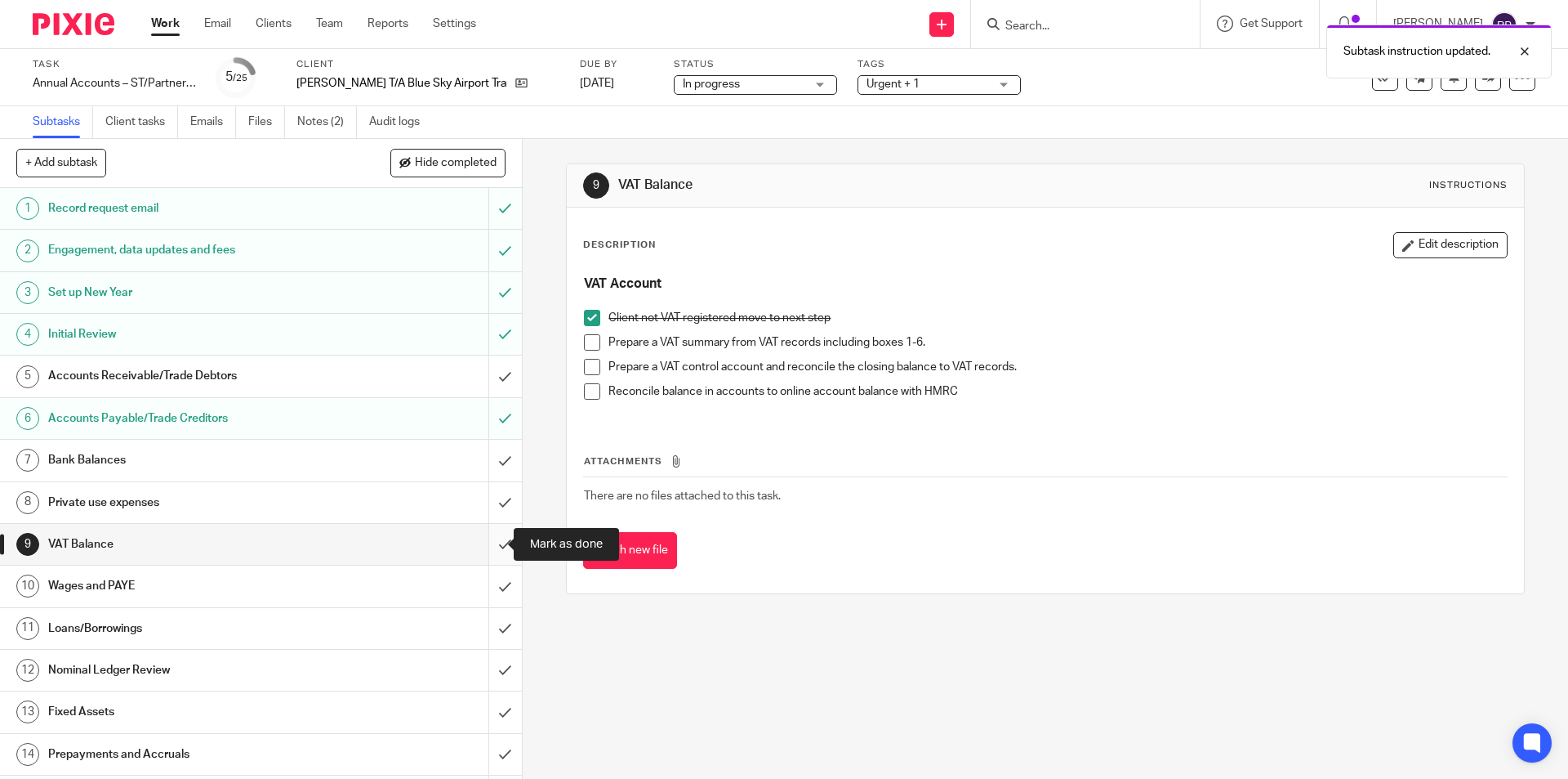
click at [487, 536] on input "submit" at bounding box center [261, 543] width 522 height 41
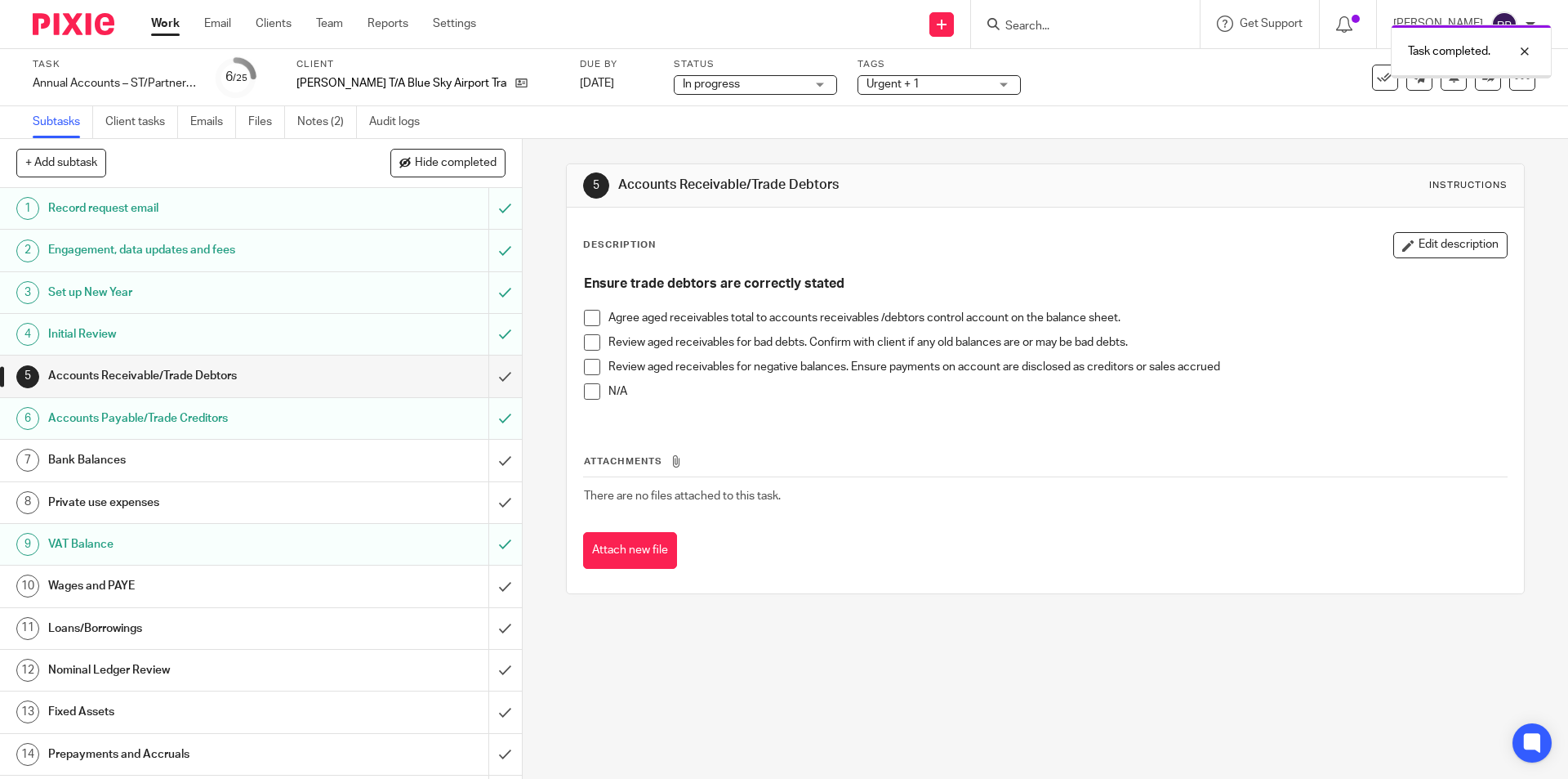
scroll to position [245, 0]
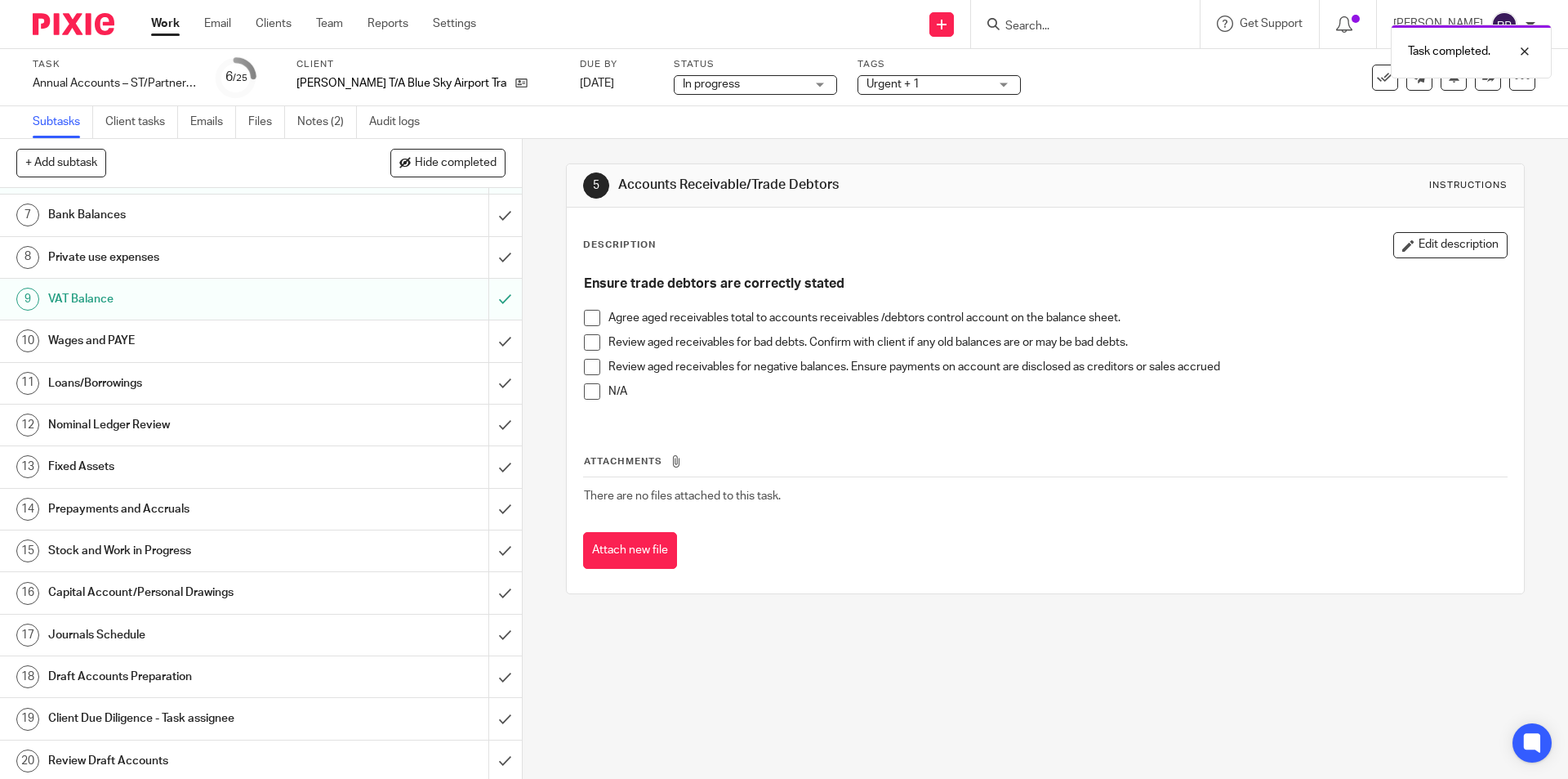
click at [123, 332] on h1 "Wages and PAYE" at bounding box center [189, 341] width 282 height 24
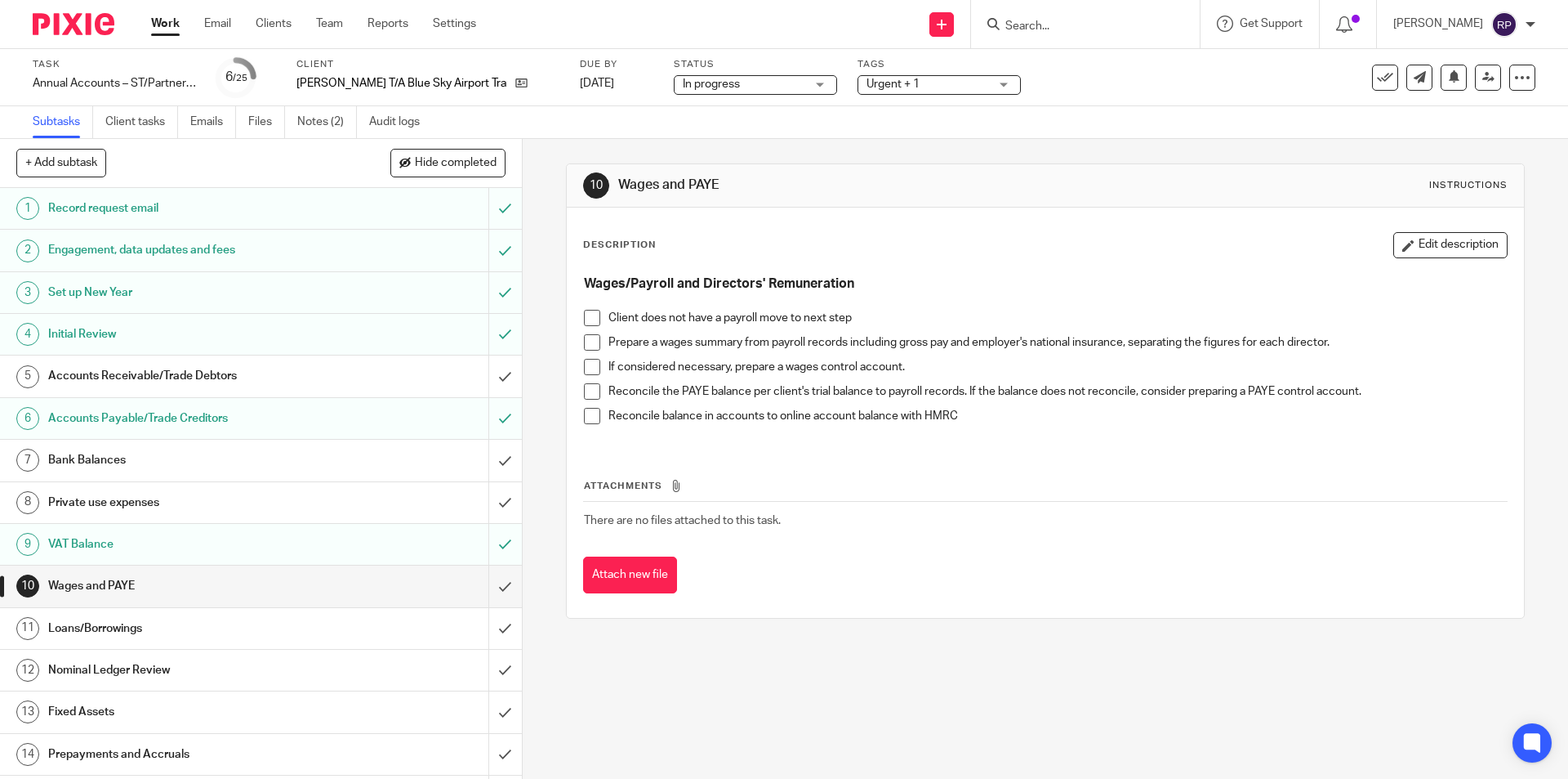
click at [584, 317] on span at bounding box center [592, 317] width 17 height 17
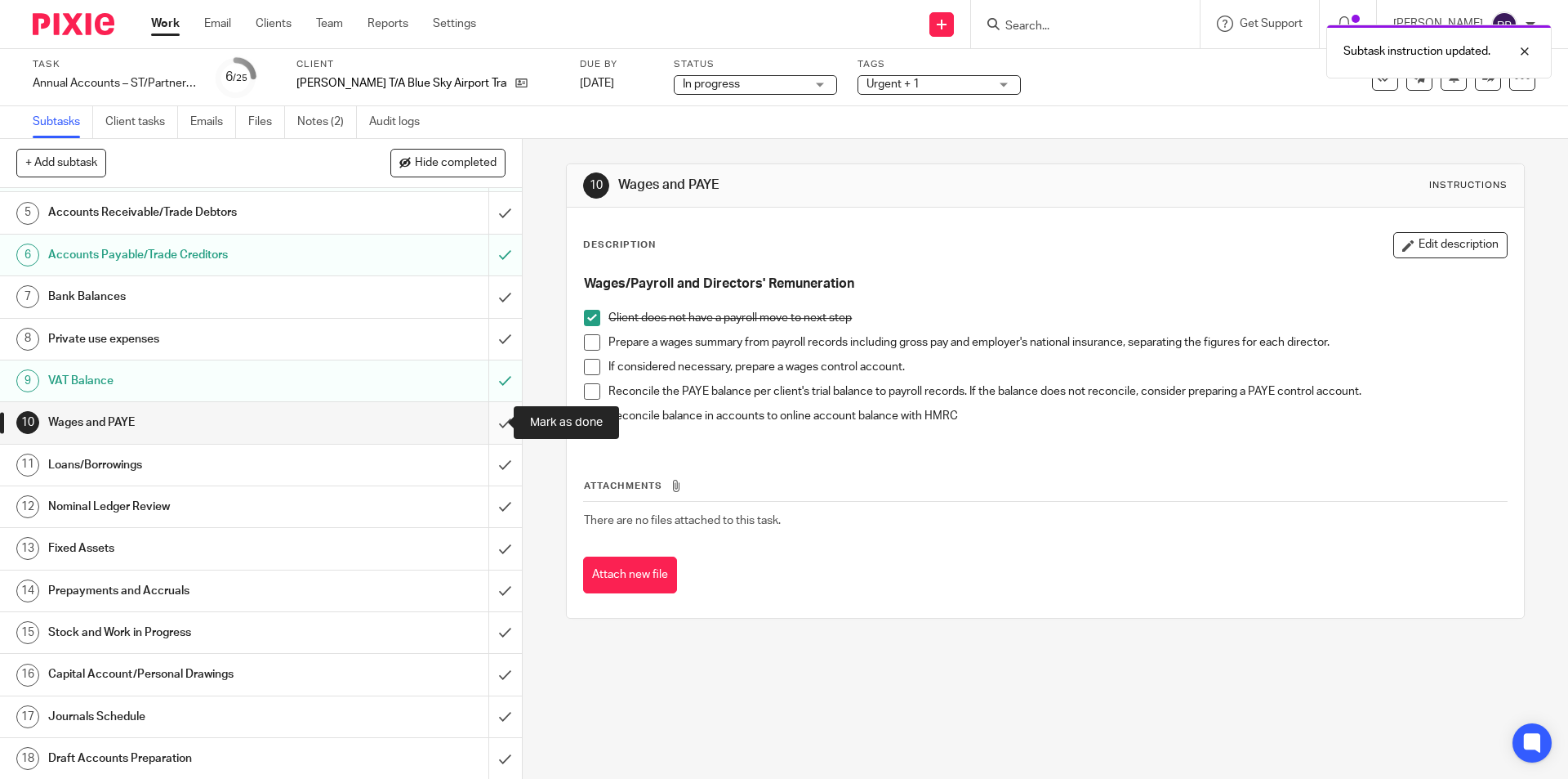
click at [483, 416] on input "submit" at bounding box center [261, 422] width 522 height 41
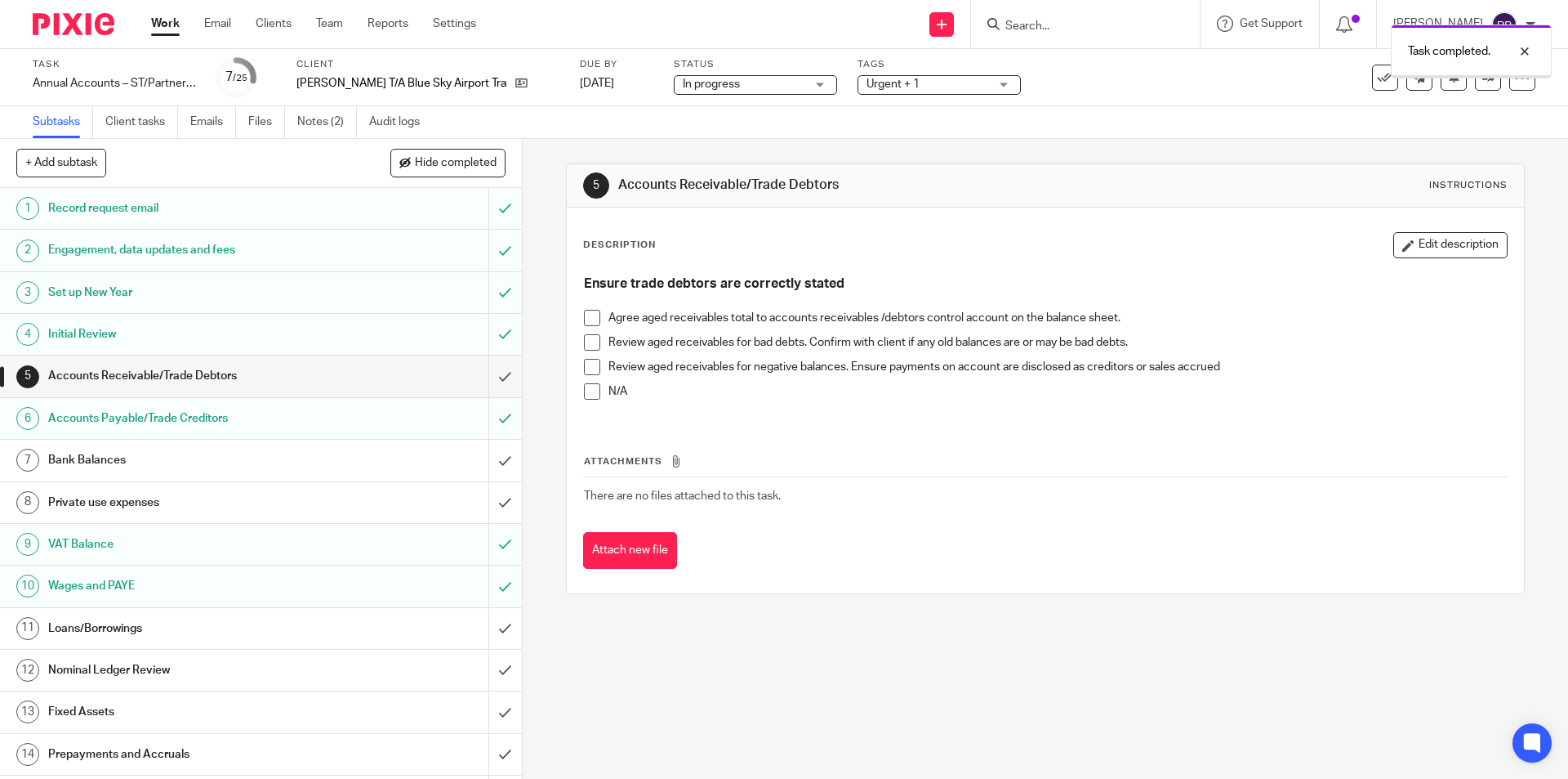
scroll to position [163, 0]
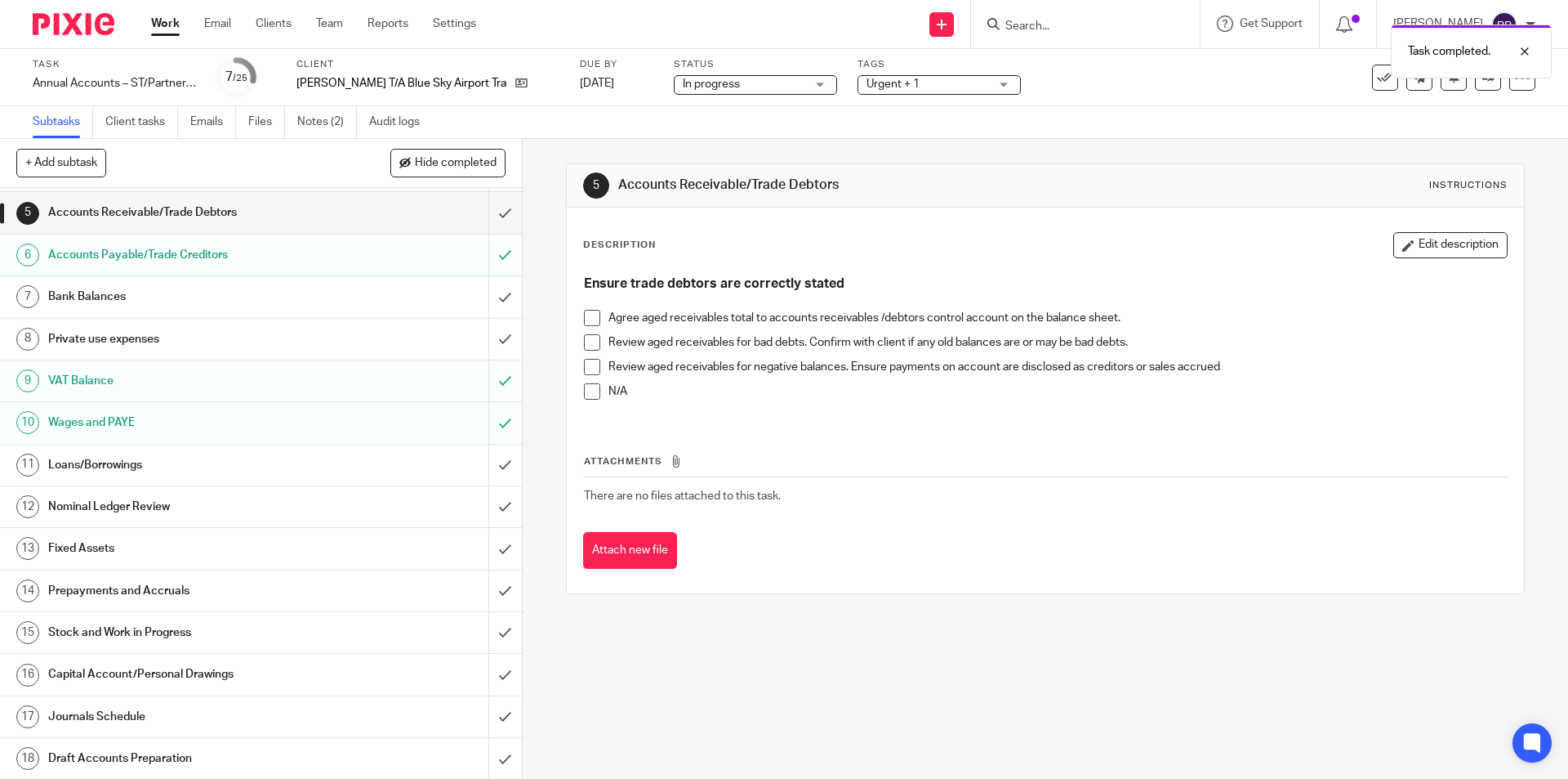
click at [61, 461] on h1 "Loans/Borrowings" at bounding box center [189, 465] width 282 height 24
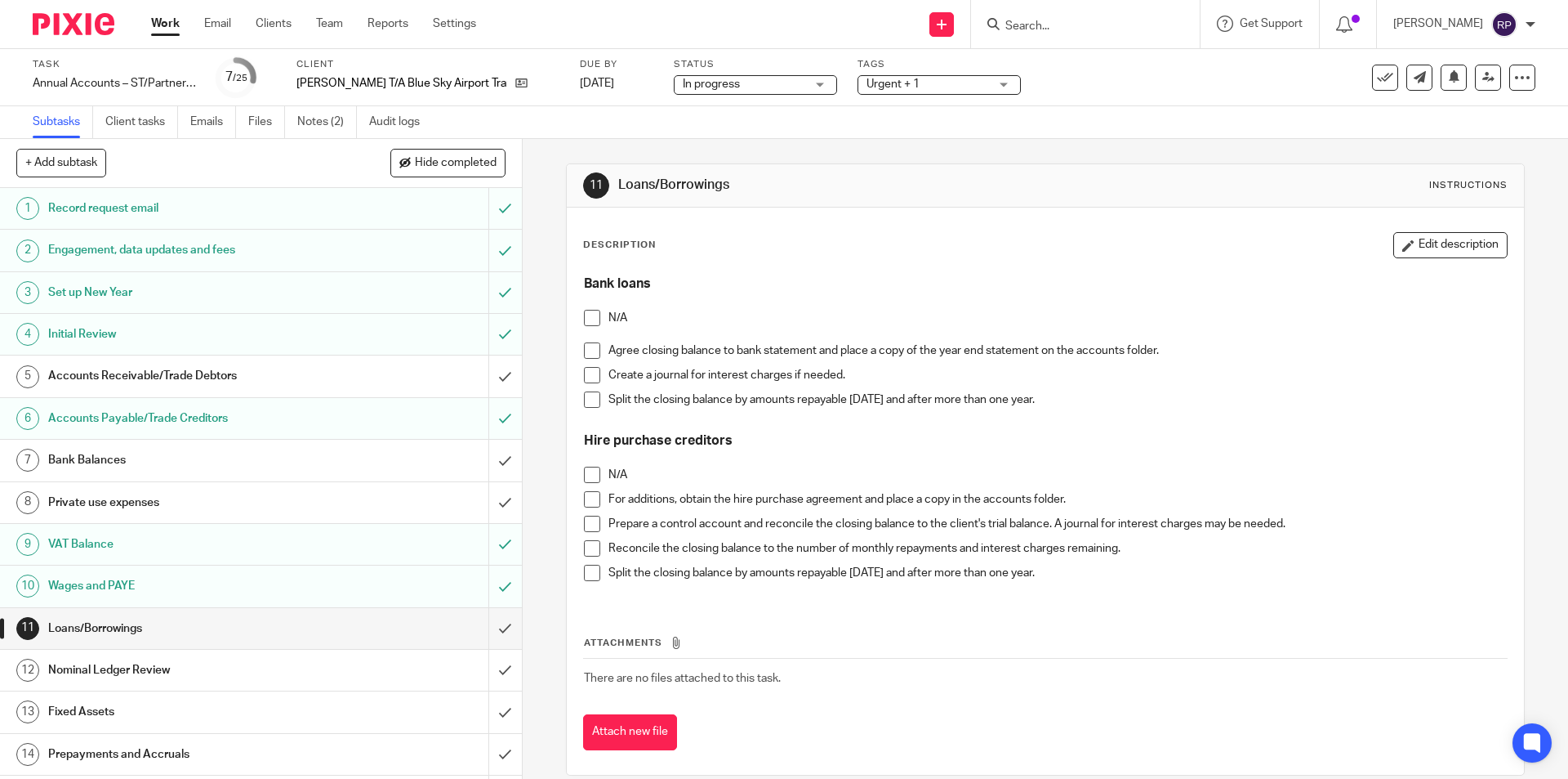
click at [594, 316] on span at bounding box center [592, 317] width 17 height 17
click at [588, 469] on span at bounding box center [592, 475] width 17 height 17
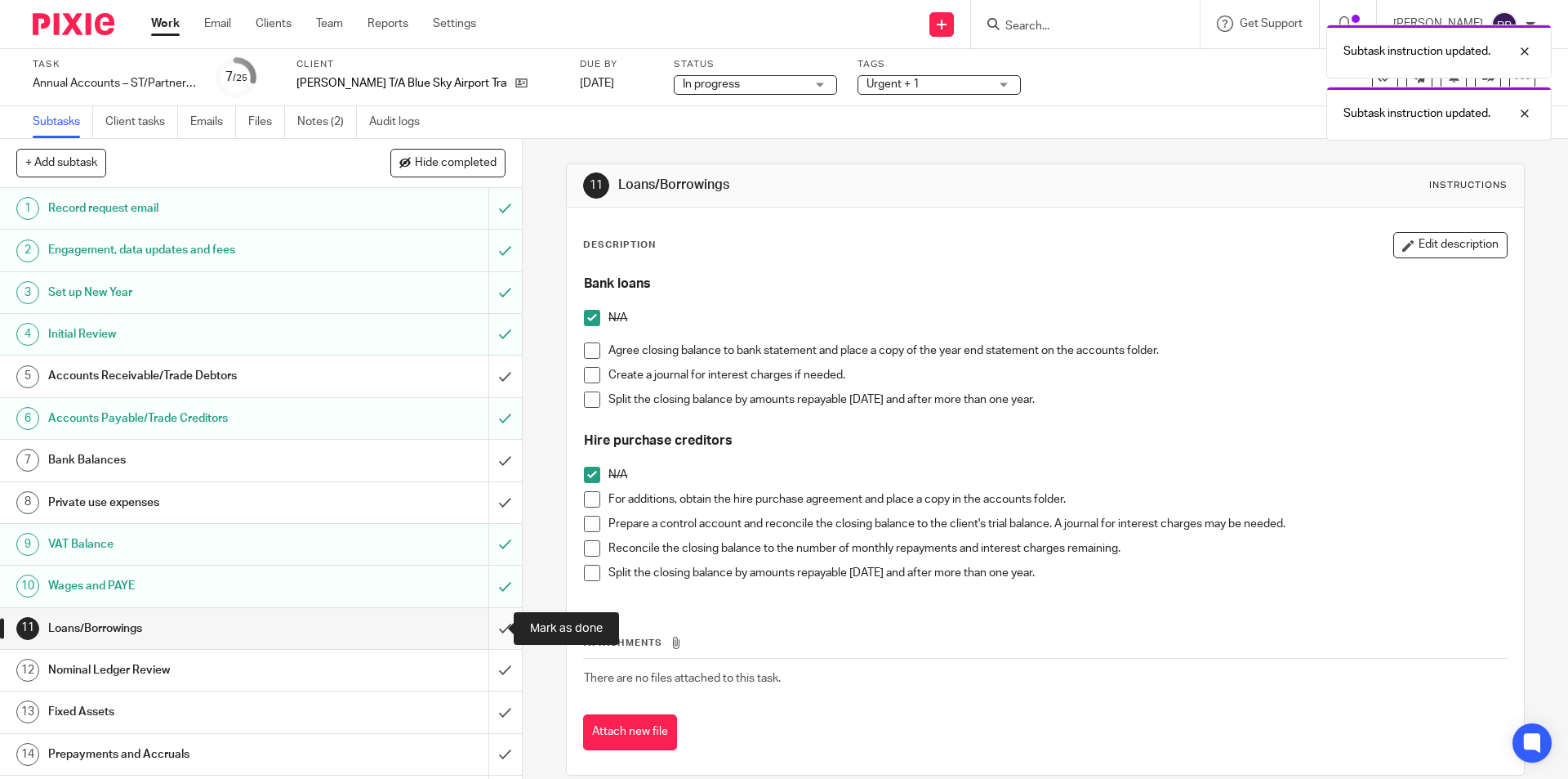
click at [493, 619] on input "submit" at bounding box center [261, 628] width 522 height 41
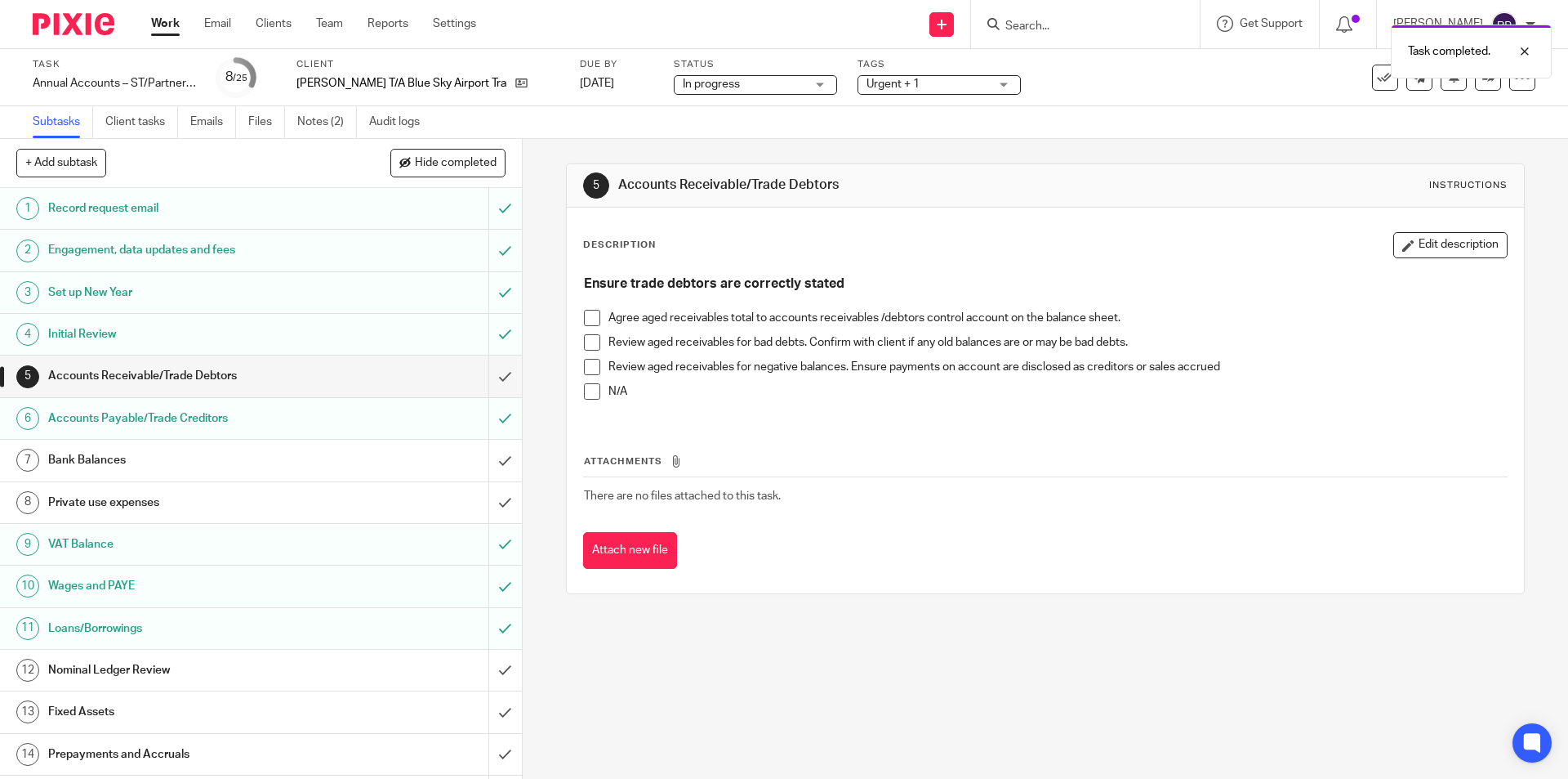
click at [186, 669] on h1 "Nominal Ledger Review" at bounding box center [189, 669] width 282 height 24
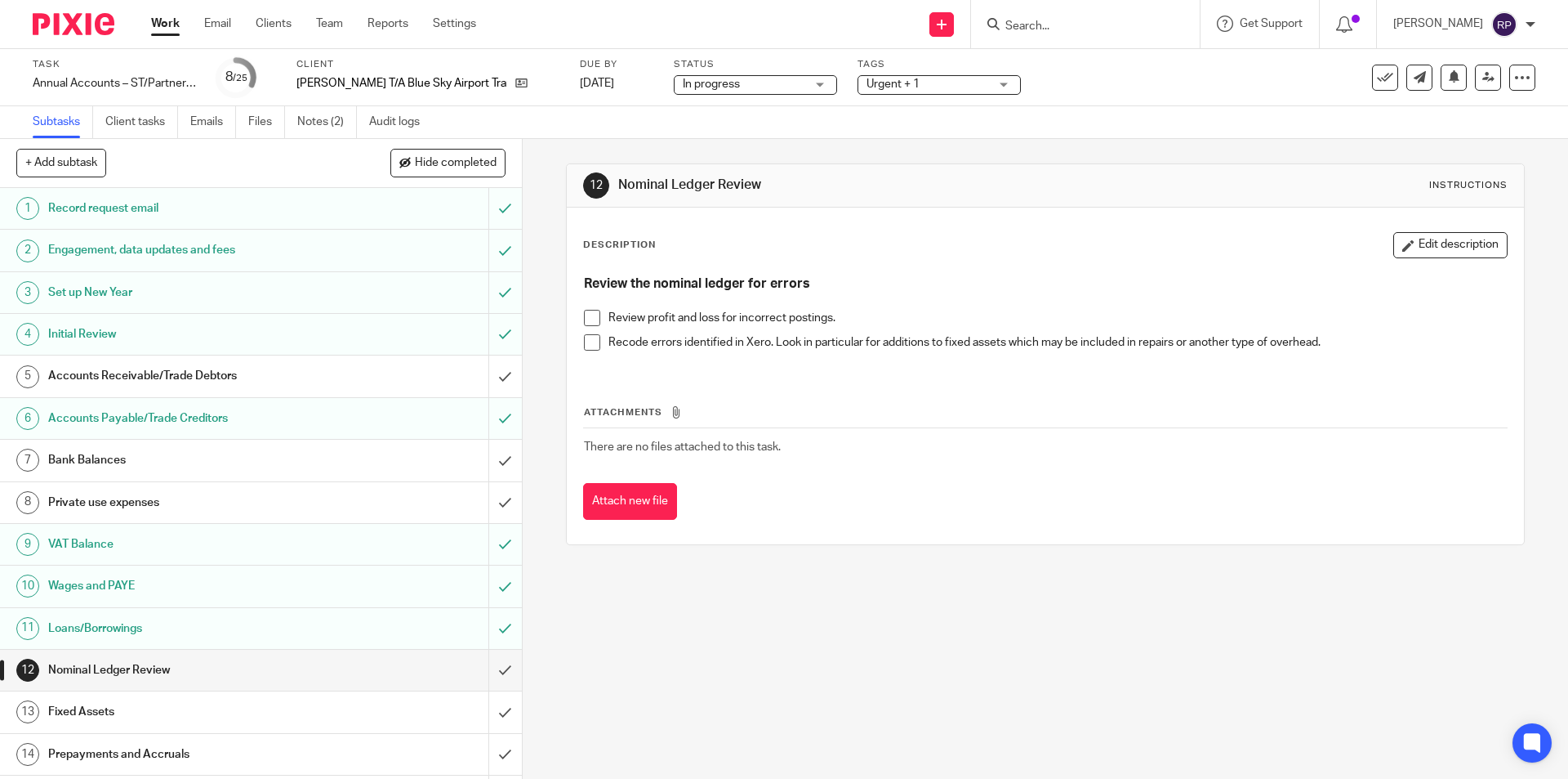
click at [588, 315] on span at bounding box center [592, 317] width 17 height 17
click at [590, 340] on span at bounding box center [592, 342] width 17 height 17
click at [495, 662] on input "submit" at bounding box center [261, 669] width 522 height 41
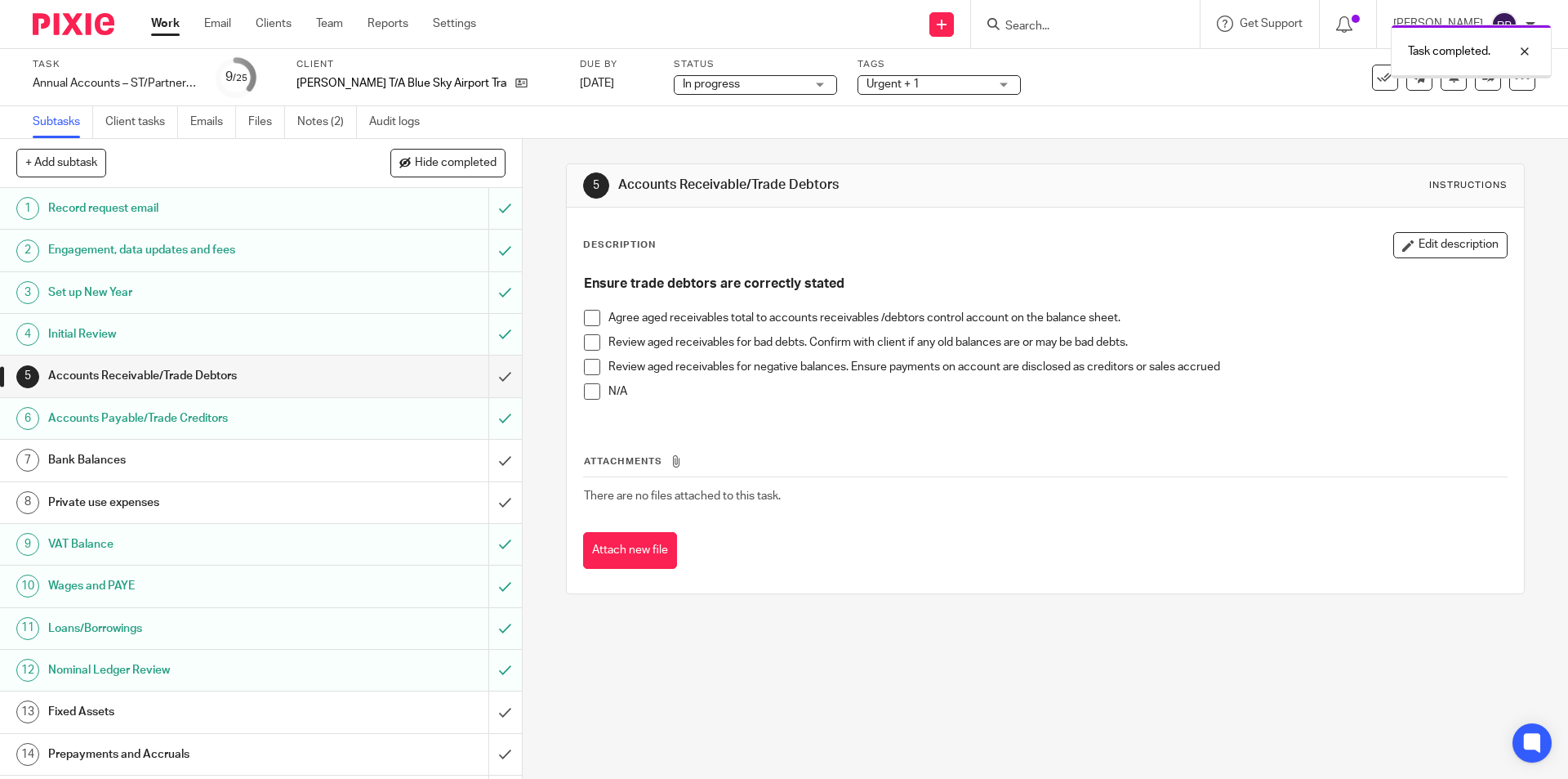
scroll to position [163, 0]
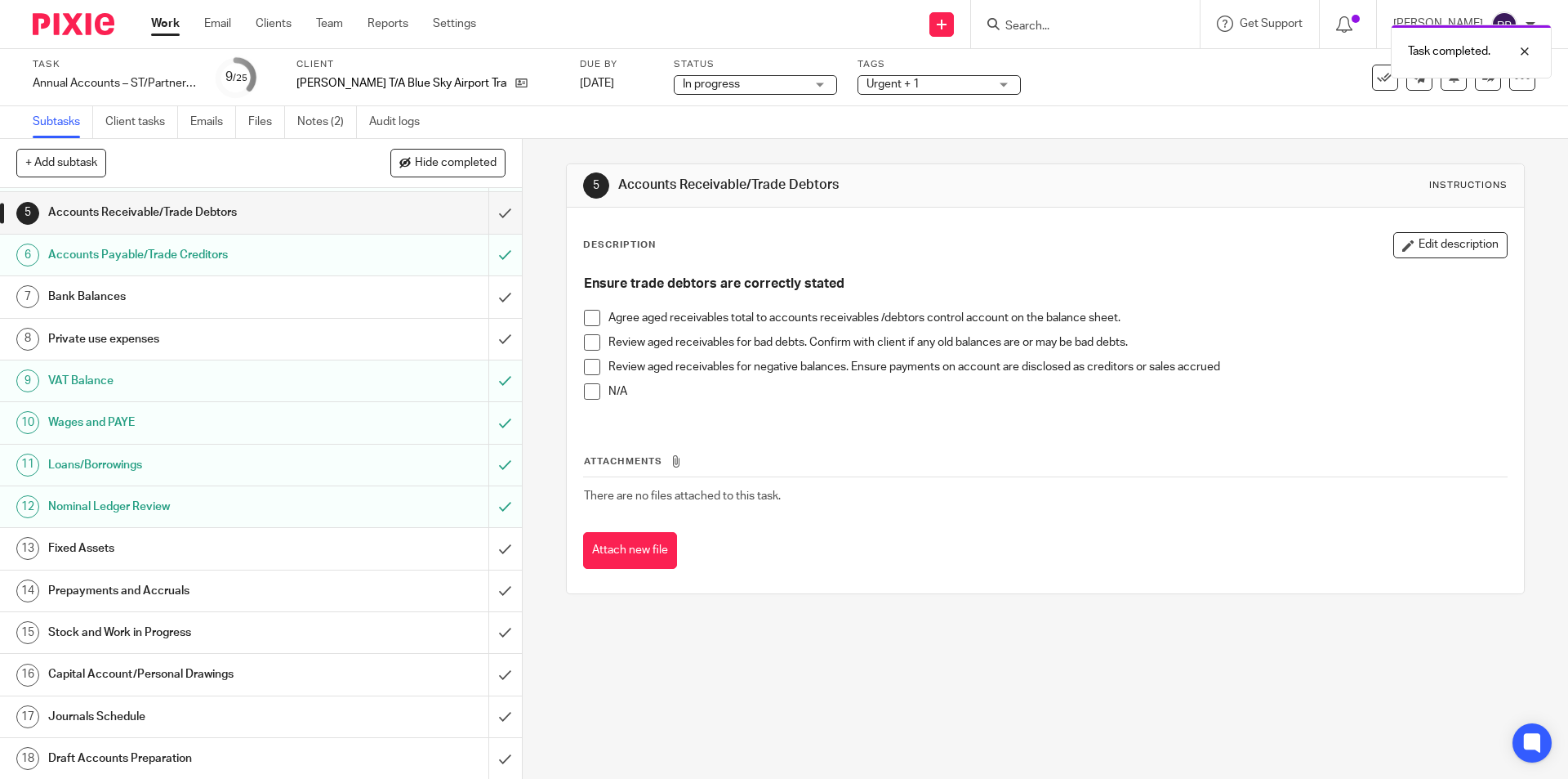
click at [149, 546] on h1 "Fixed Assets" at bounding box center [189, 548] width 282 height 24
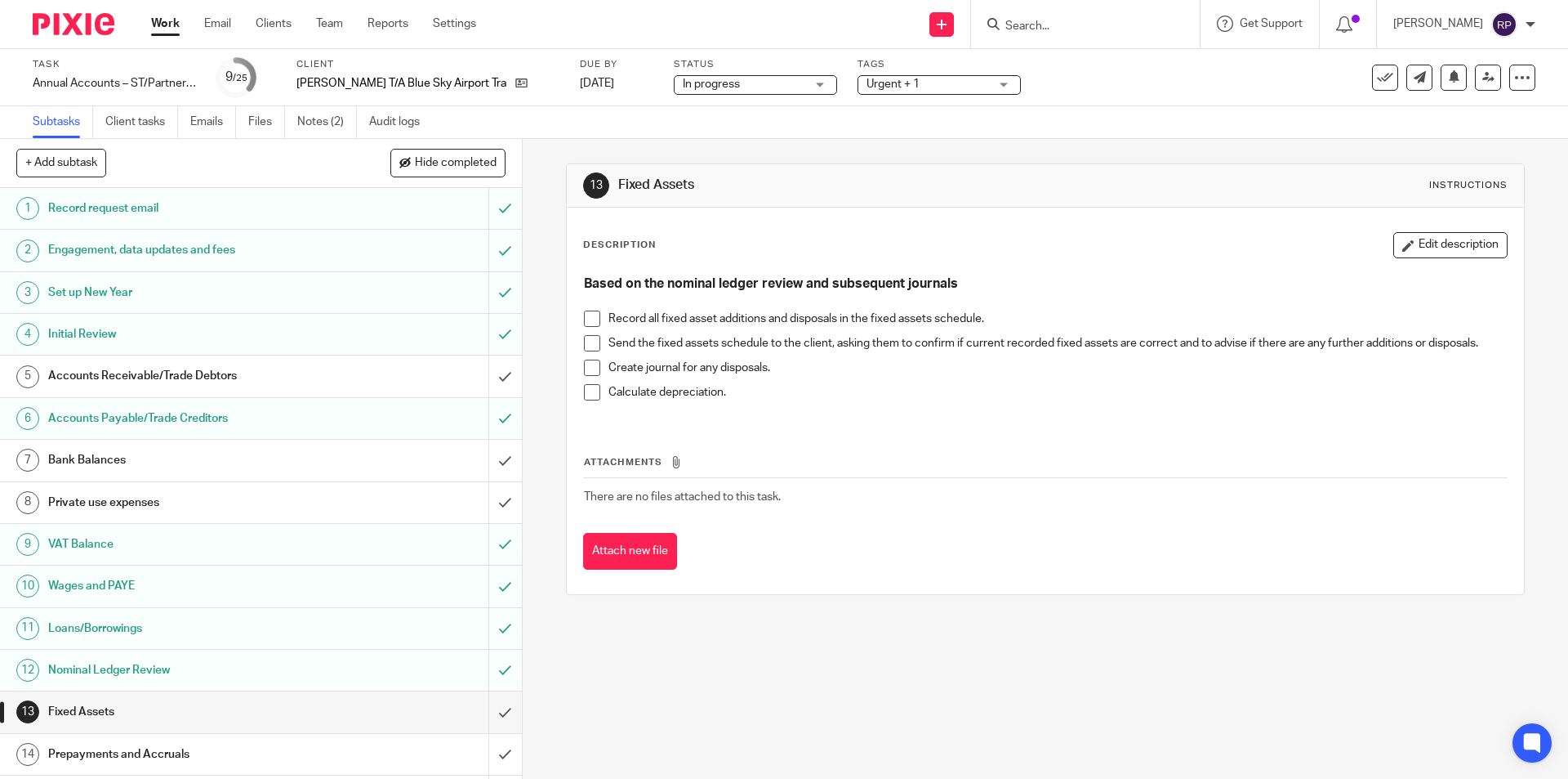
click at [589, 317] on span at bounding box center [592, 318] width 17 height 17
click at [589, 398] on span at bounding box center [592, 392] width 17 height 17
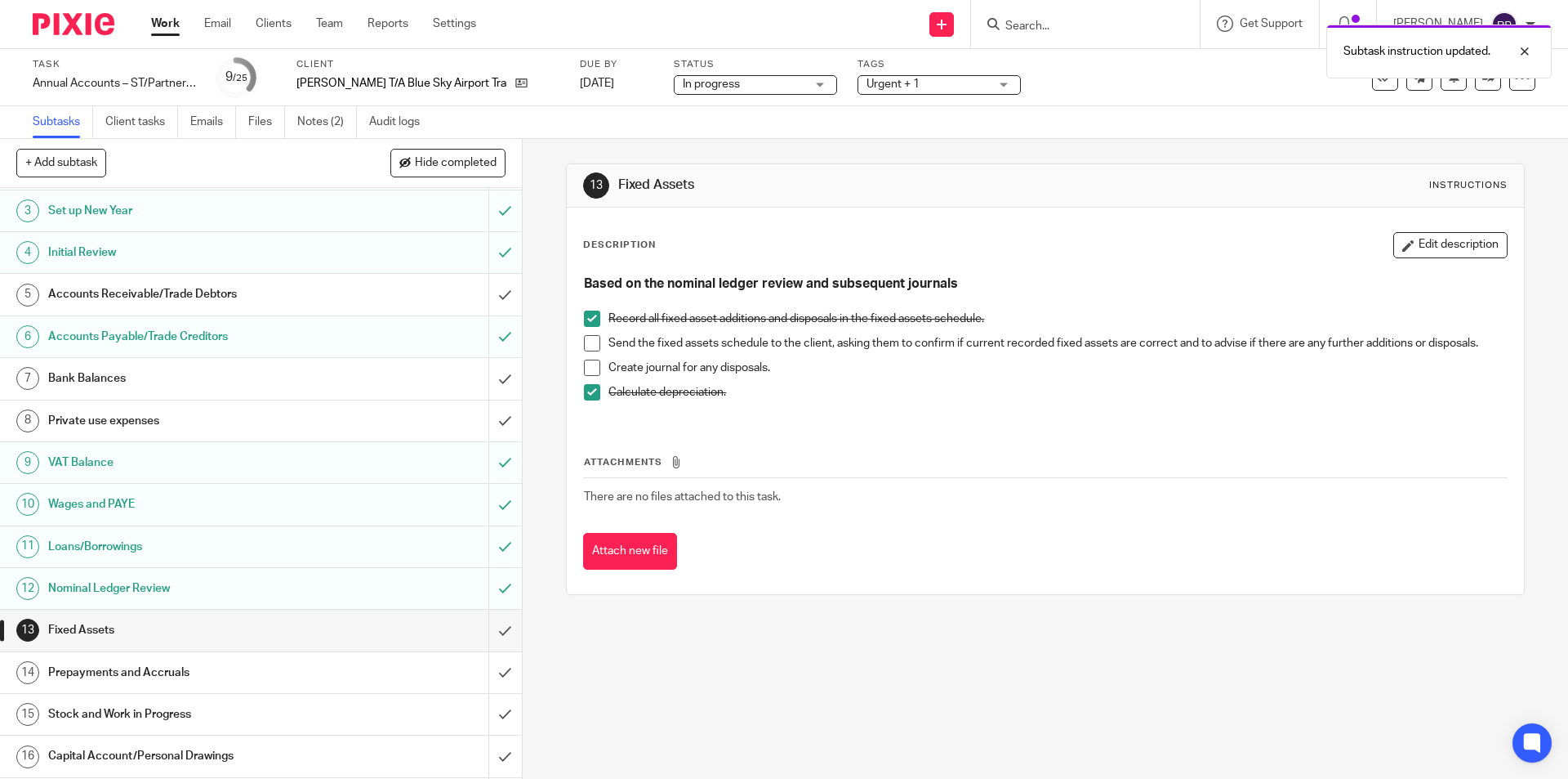
scroll to position [163, 0]
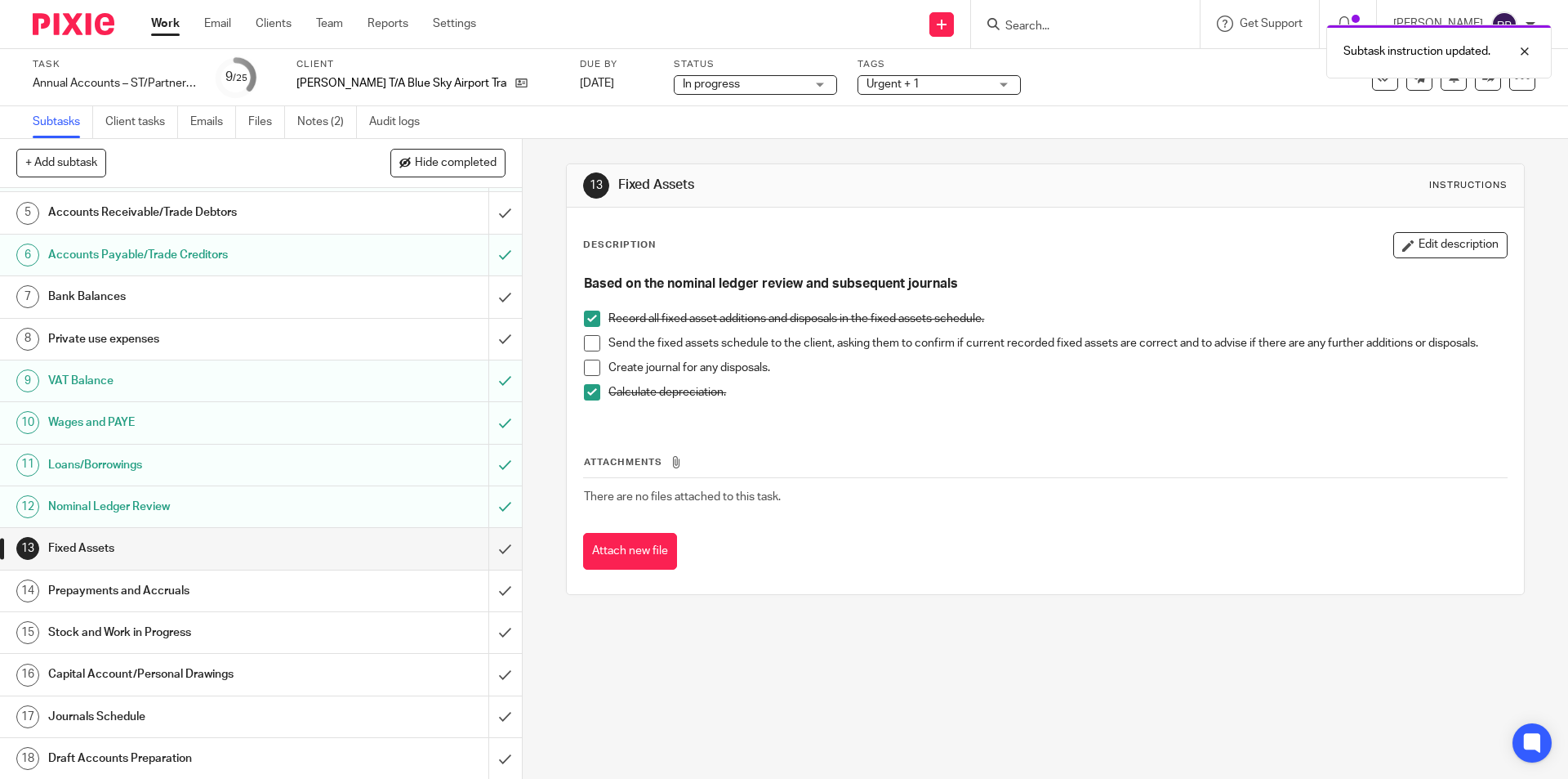
click at [102, 588] on h1 "Prepayments and Accruals" at bounding box center [189, 590] width 282 height 24
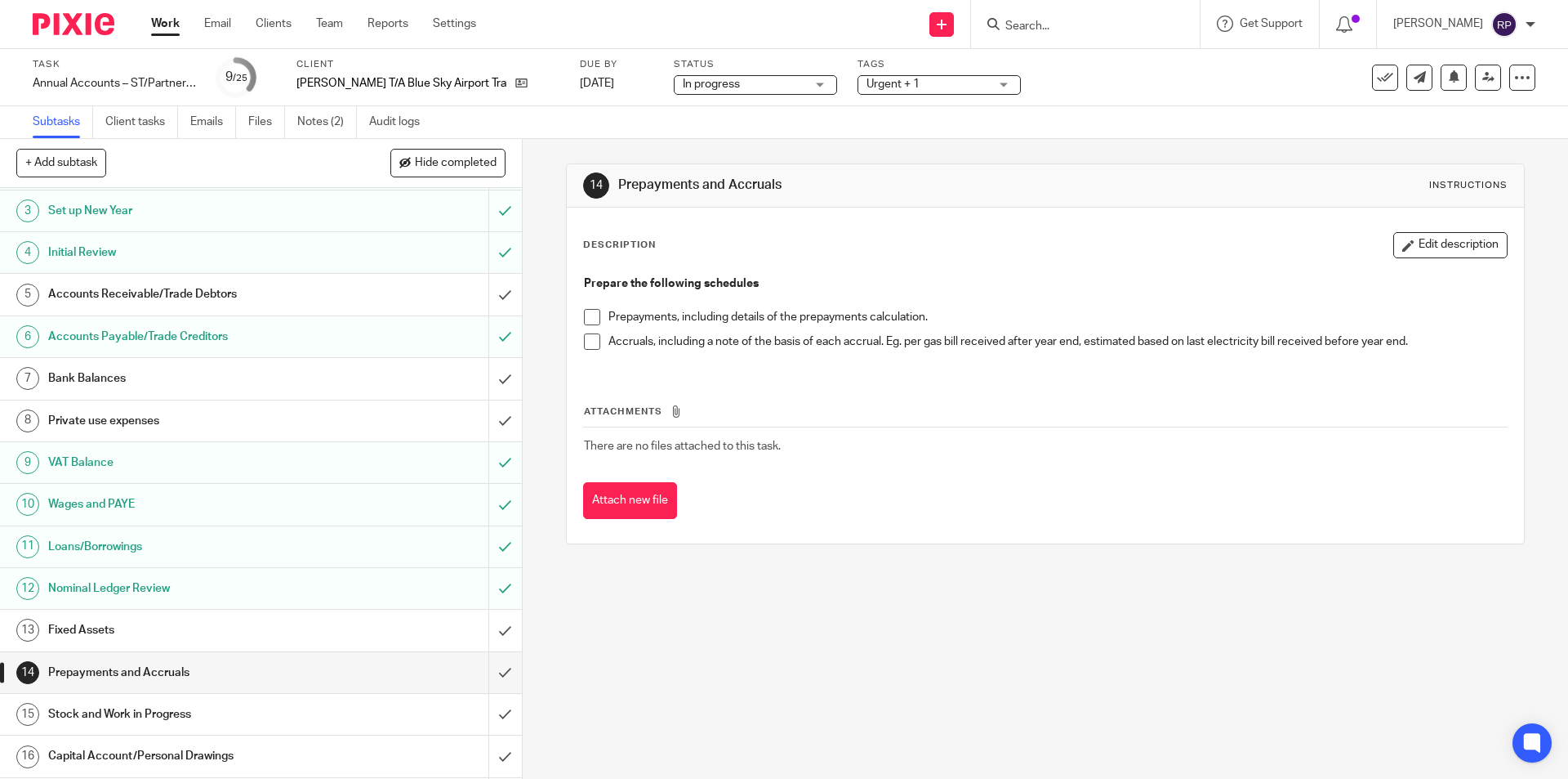
scroll to position [245, 0]
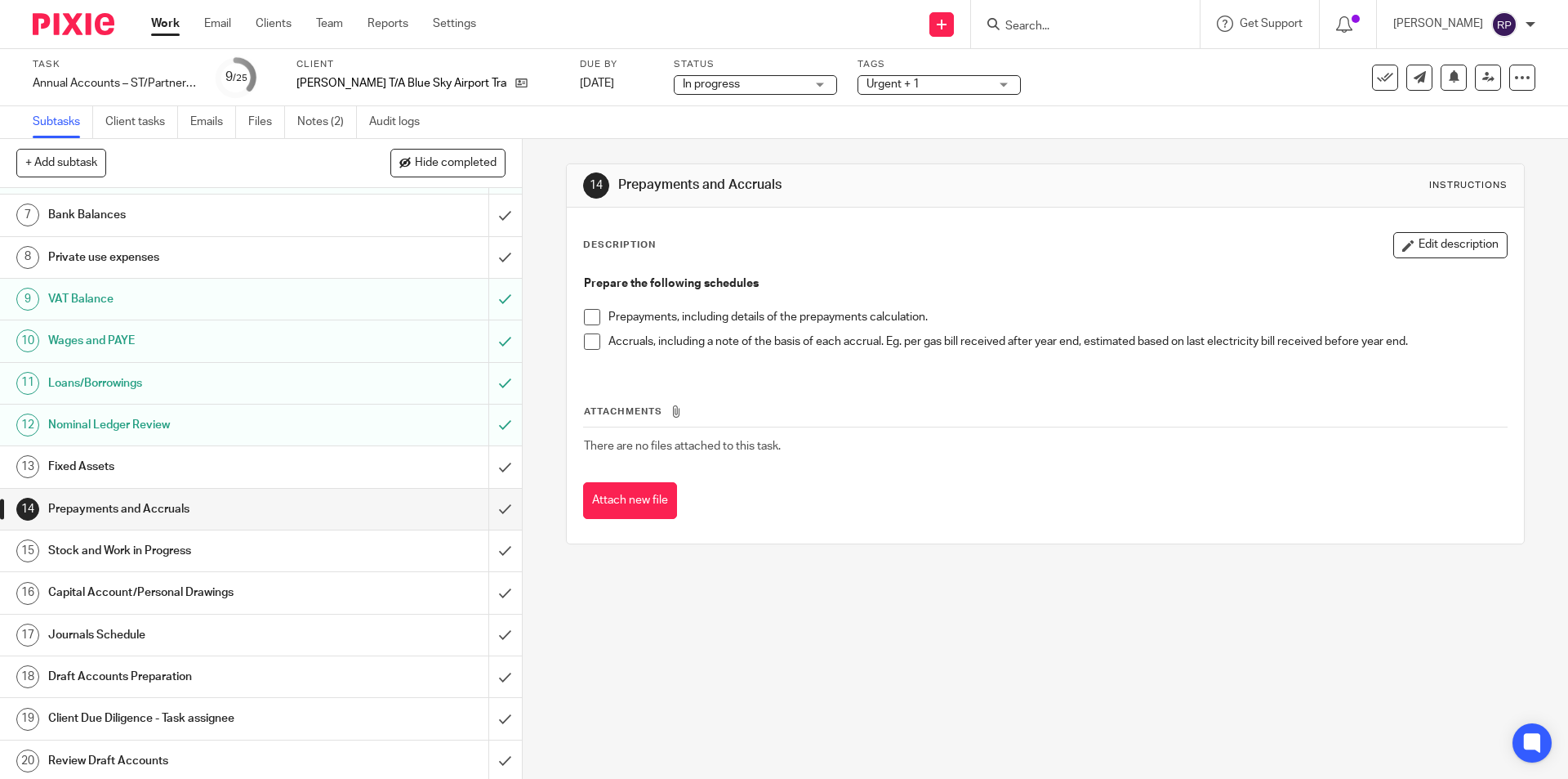
click at [584, 312] on span at bounding box center [592, 316] width 17 height 17
click at [589, 339] on span at bounding box center [592, 341] width 17 height 17
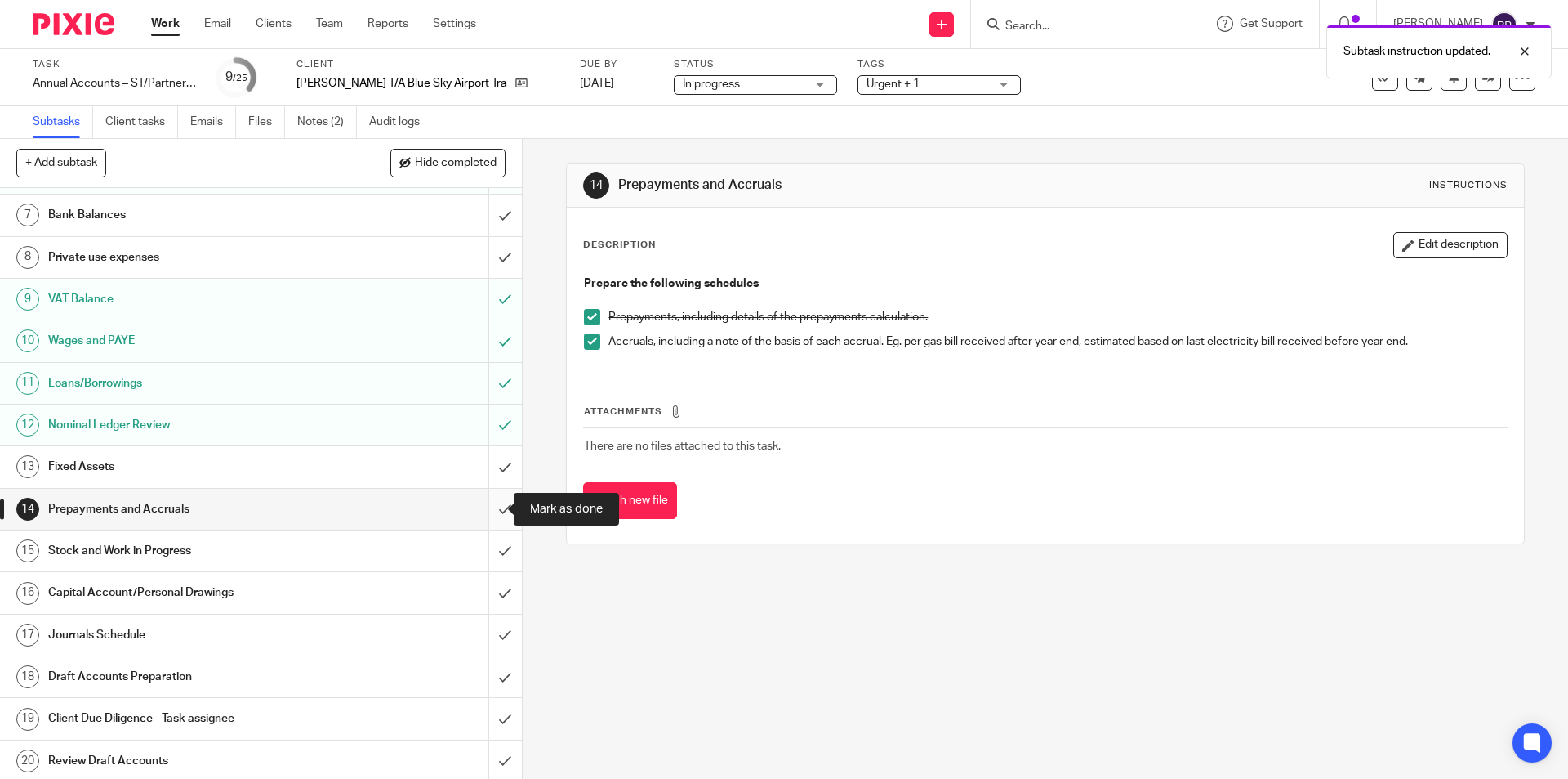
click at [486, 506] on input "submit" at bounding box center [261, 509] width 522 height 41
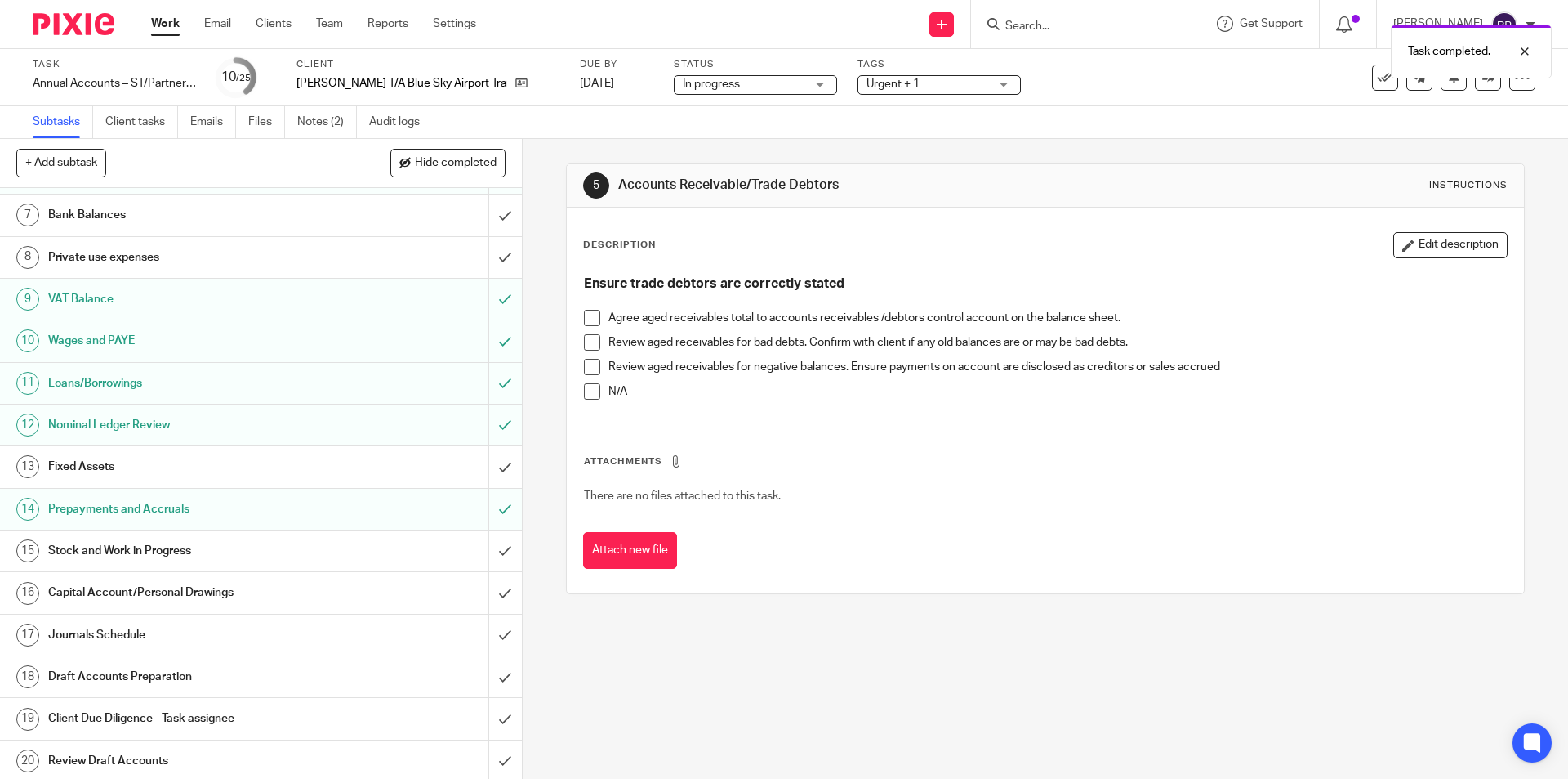
scroll to position [409, 0]
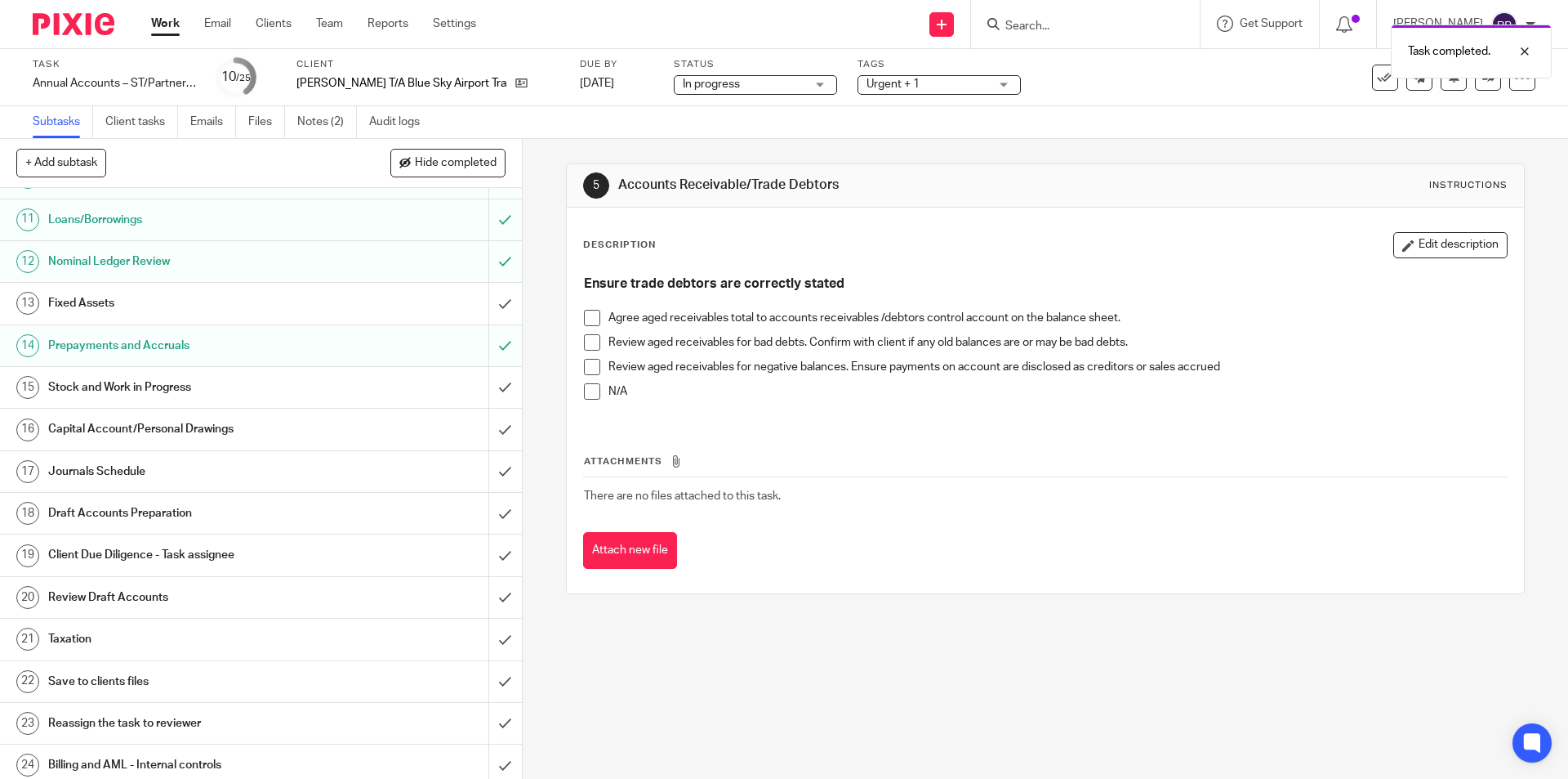
click at [127, 388] on h1 "Stock and Work in Progress" at bounding box center [189, 387] width 282 height 24
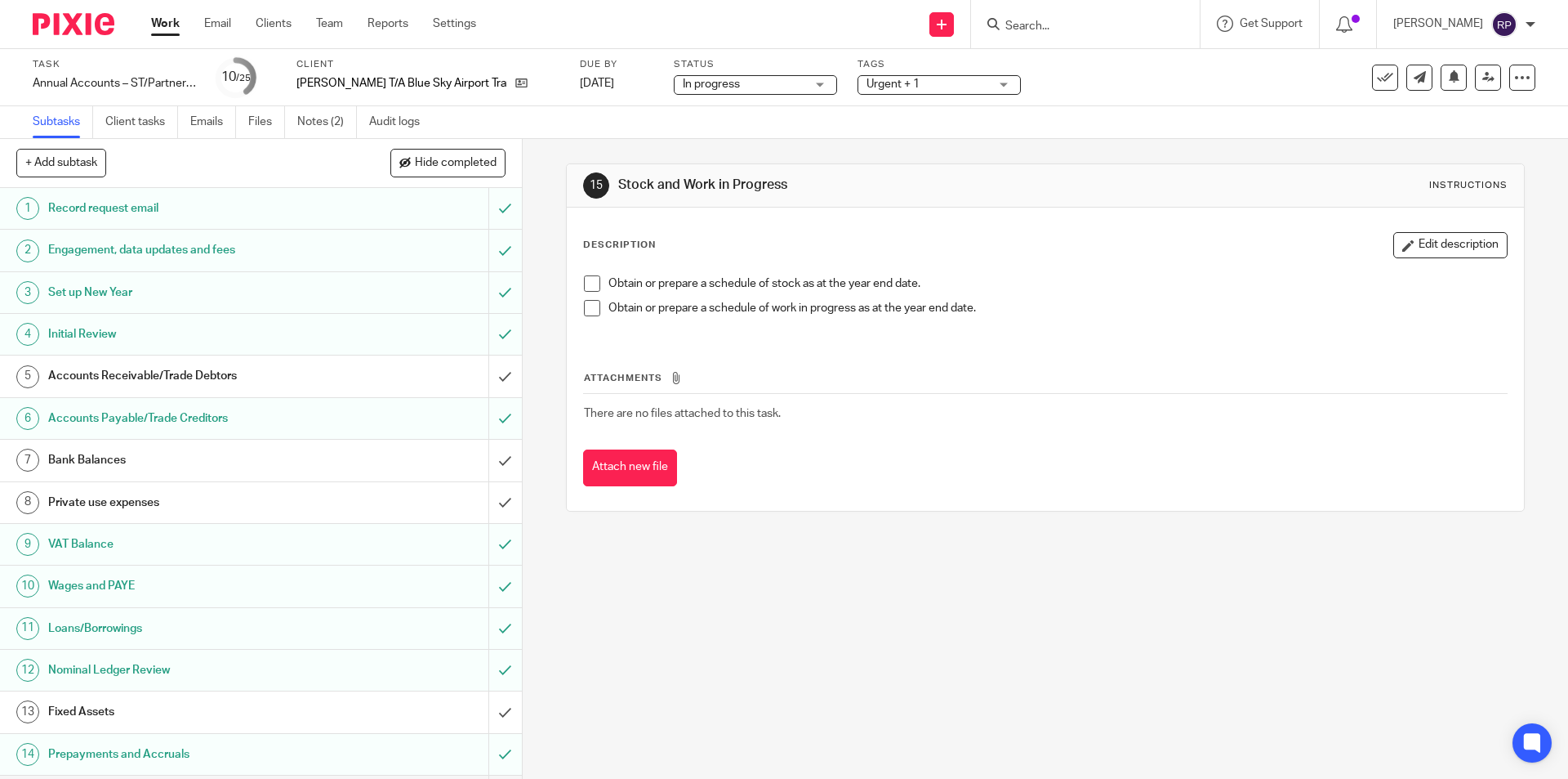
scroll to position [245, 0]
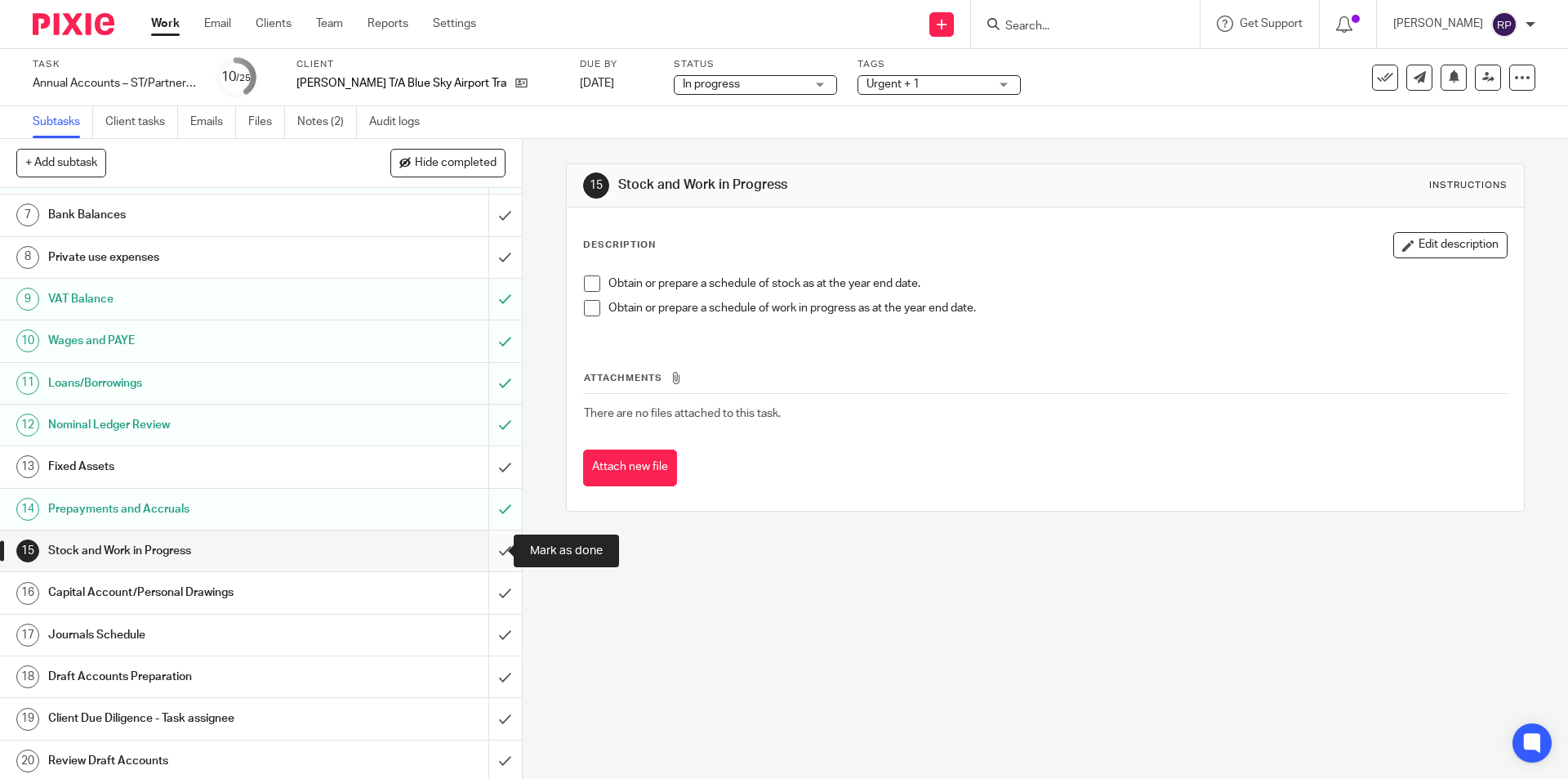
click at [484, 544] on input "submit" at bounding box center [261, 550] width 522 height 41
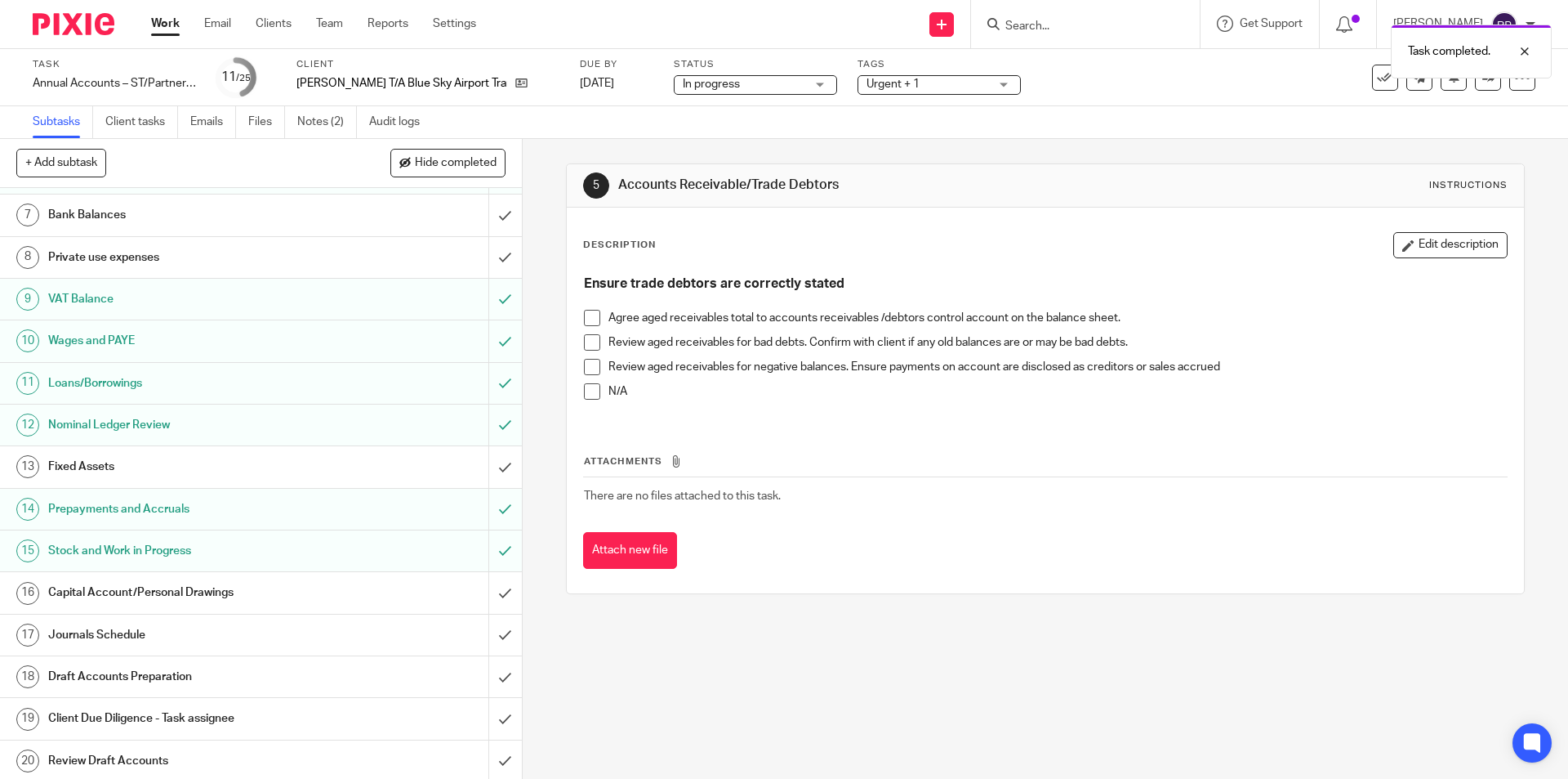
scroll to position [409, 0]
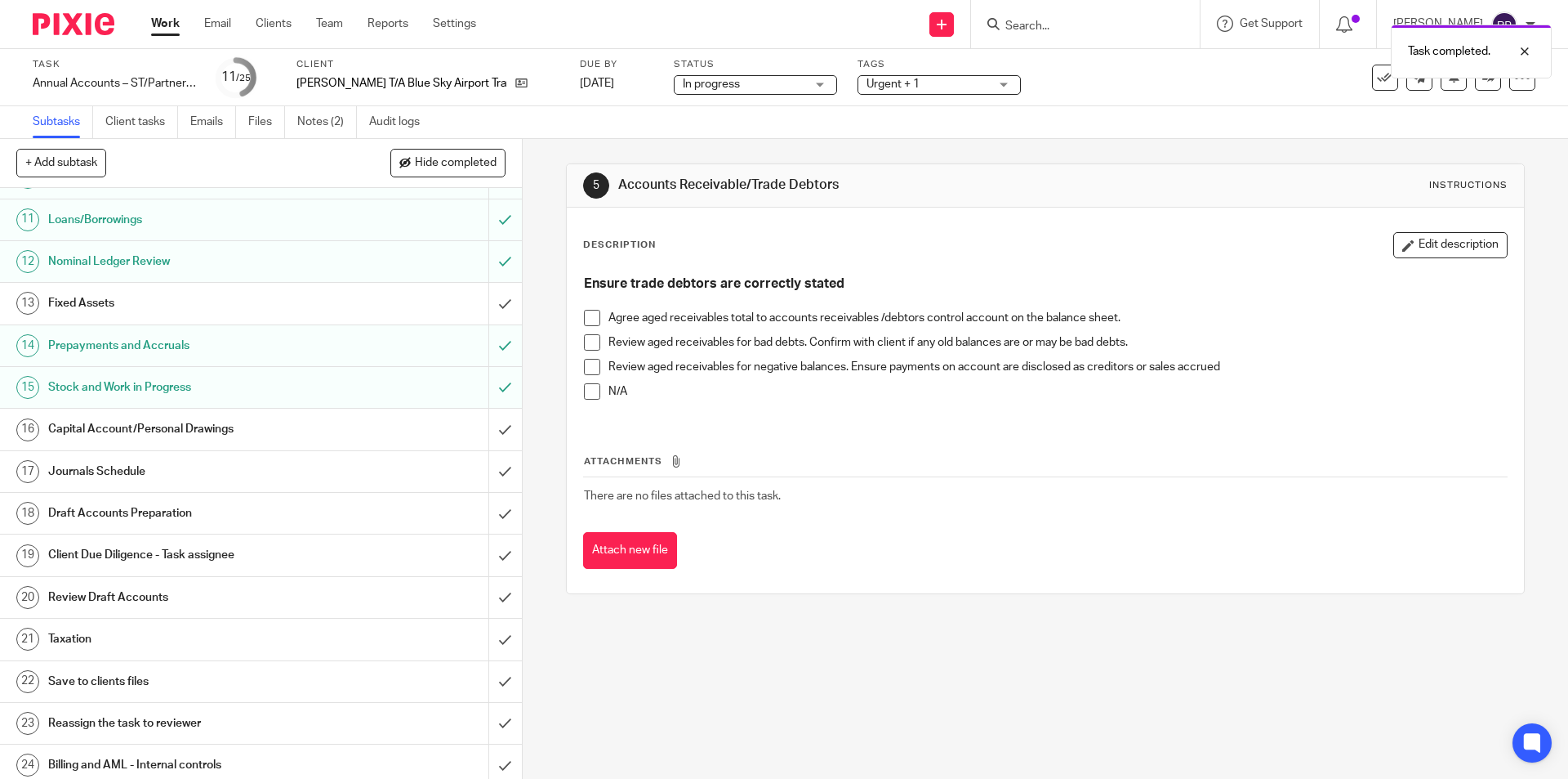
click at [238, 427] on h1 "Capital Account/Personal Drawings" at bounding box center [189, 429] width 282 height 24
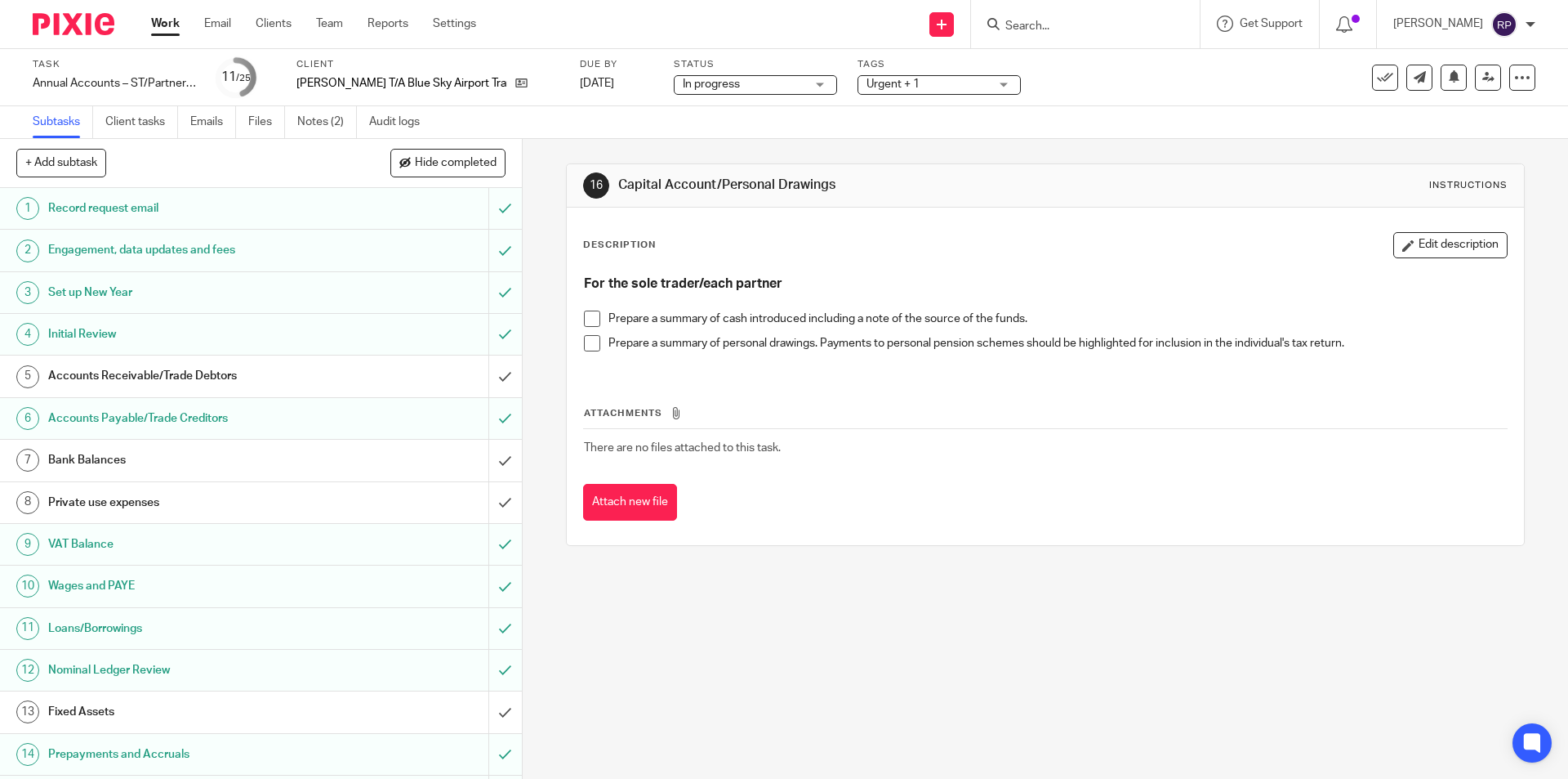
click at [588, 340] on span at bounding box center [592, 343] width 17 height 17
click at [588, 310] on span at bounding box center [592, 318] width 17 height 17
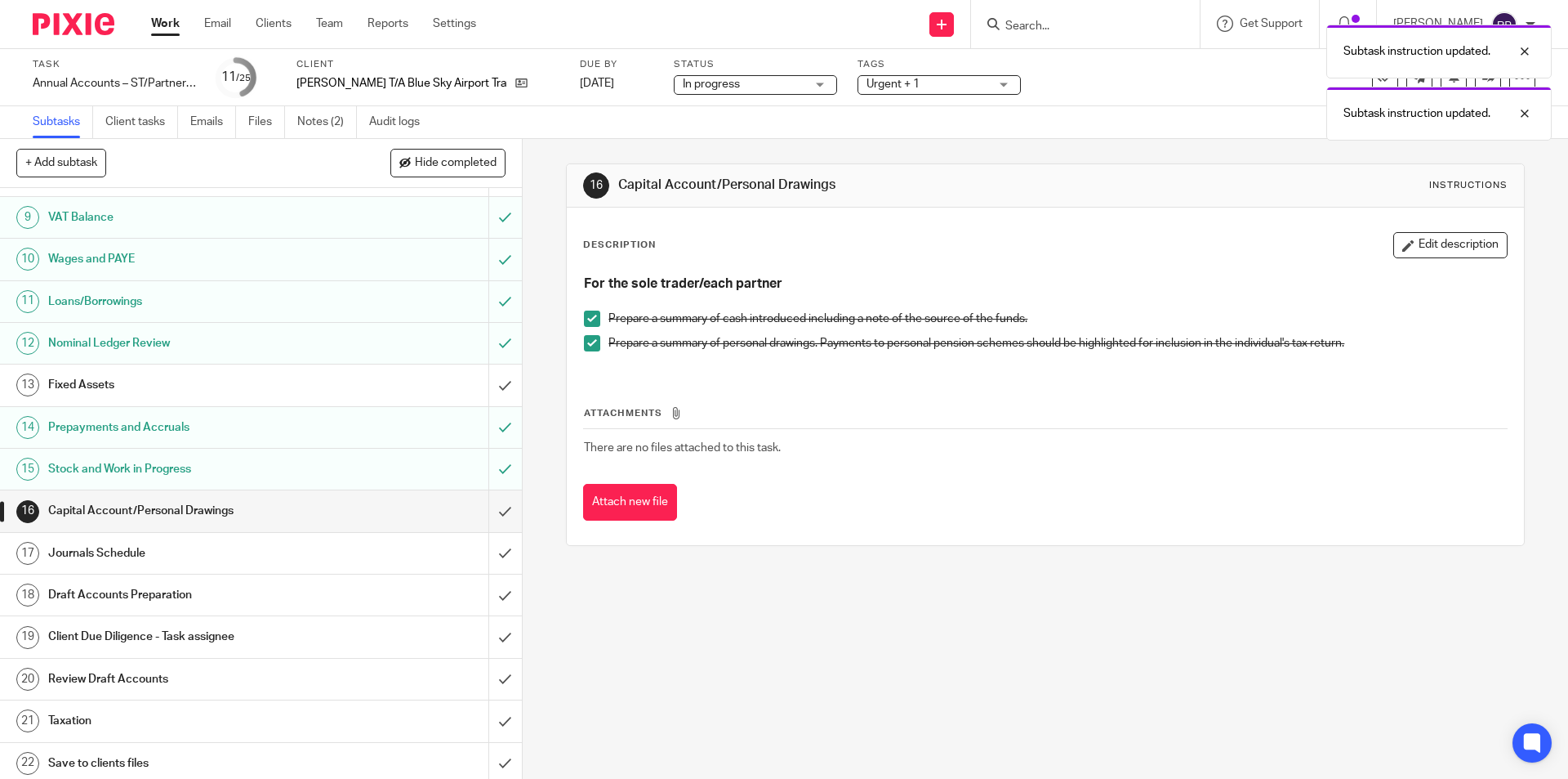
scroll to position [409, 0]
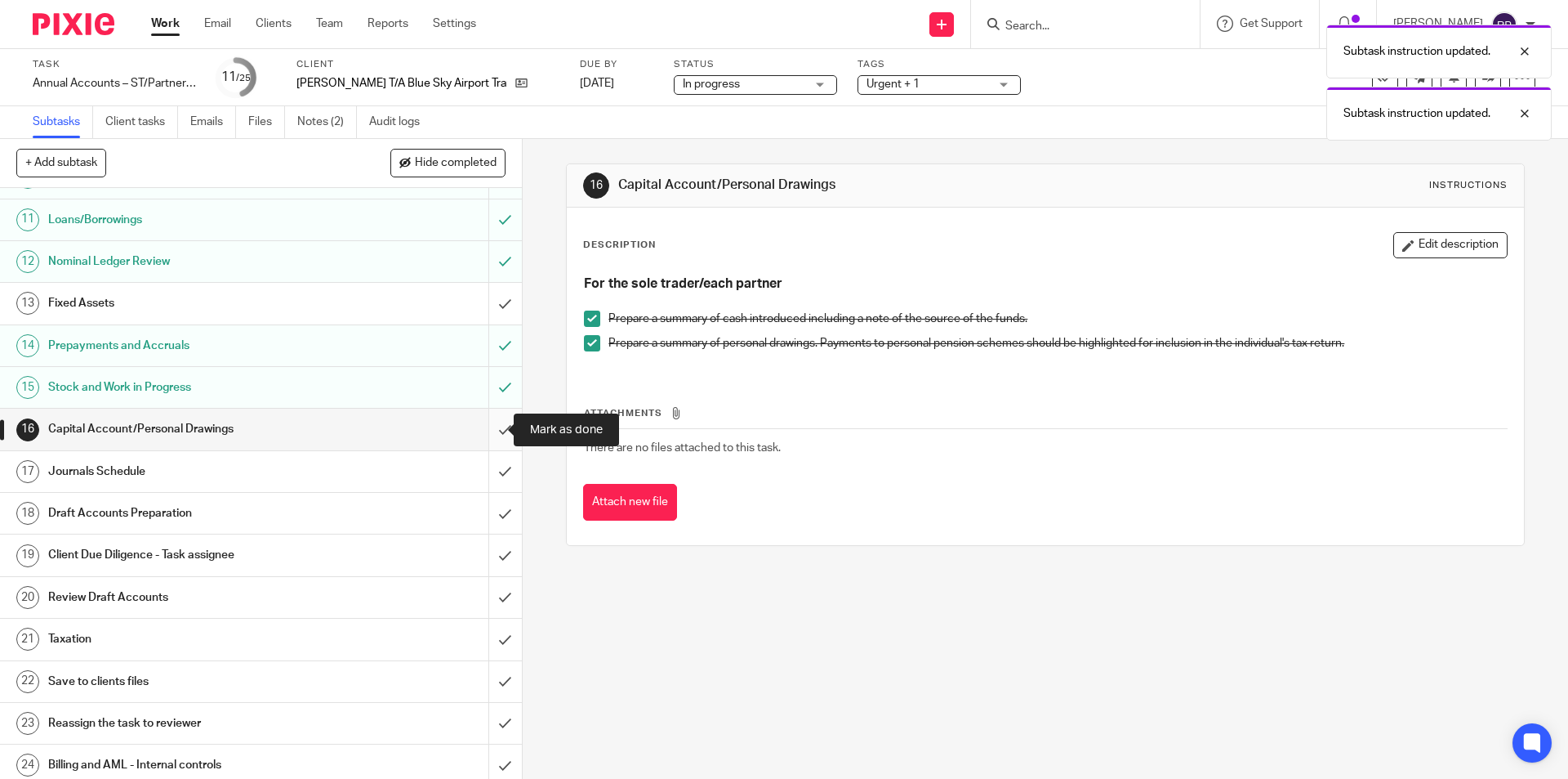
click at [479, 429] on input "submit" at bounding box center [261, 429] width 522 height 41
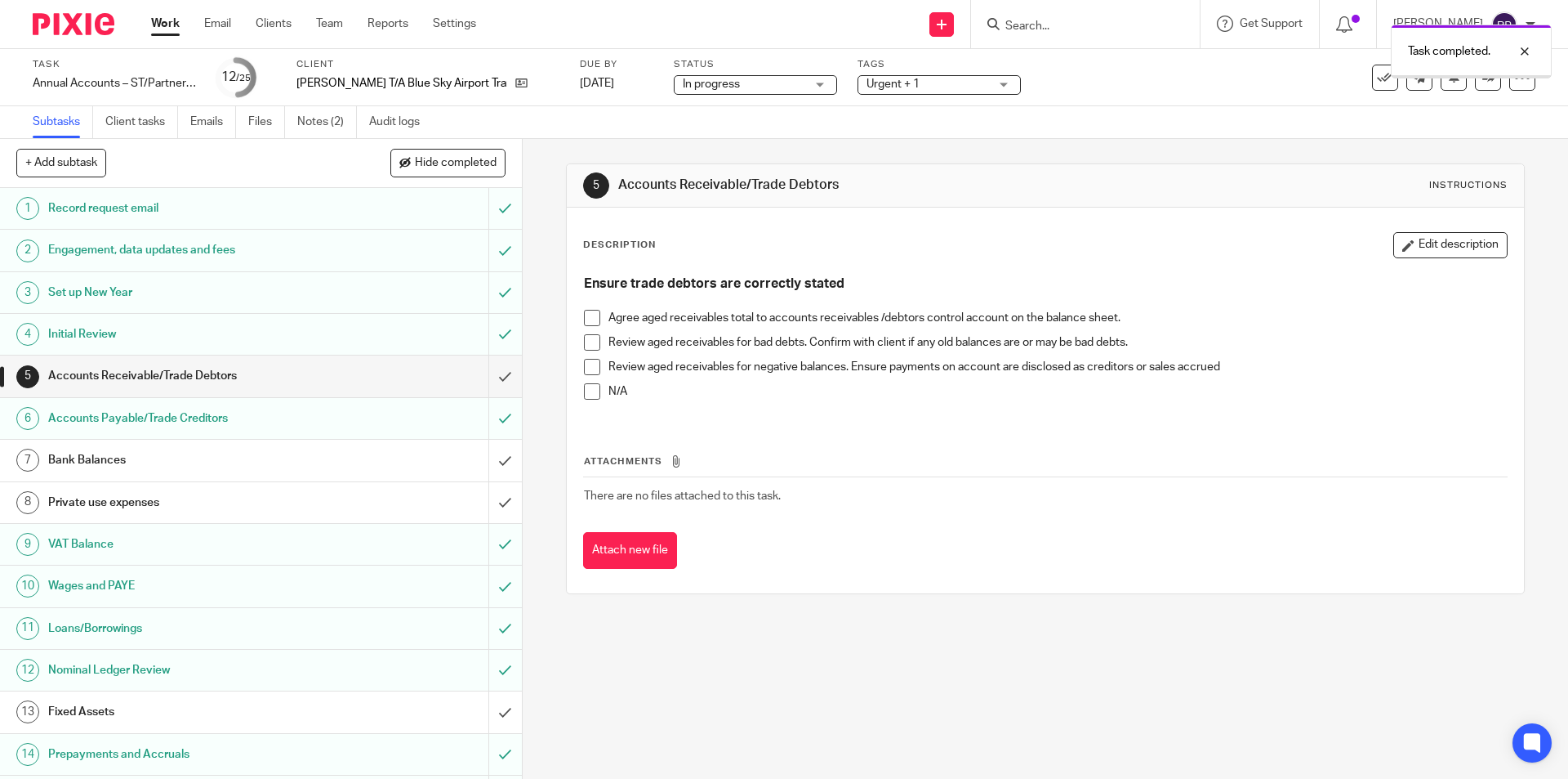
scroll to position [327, 0]
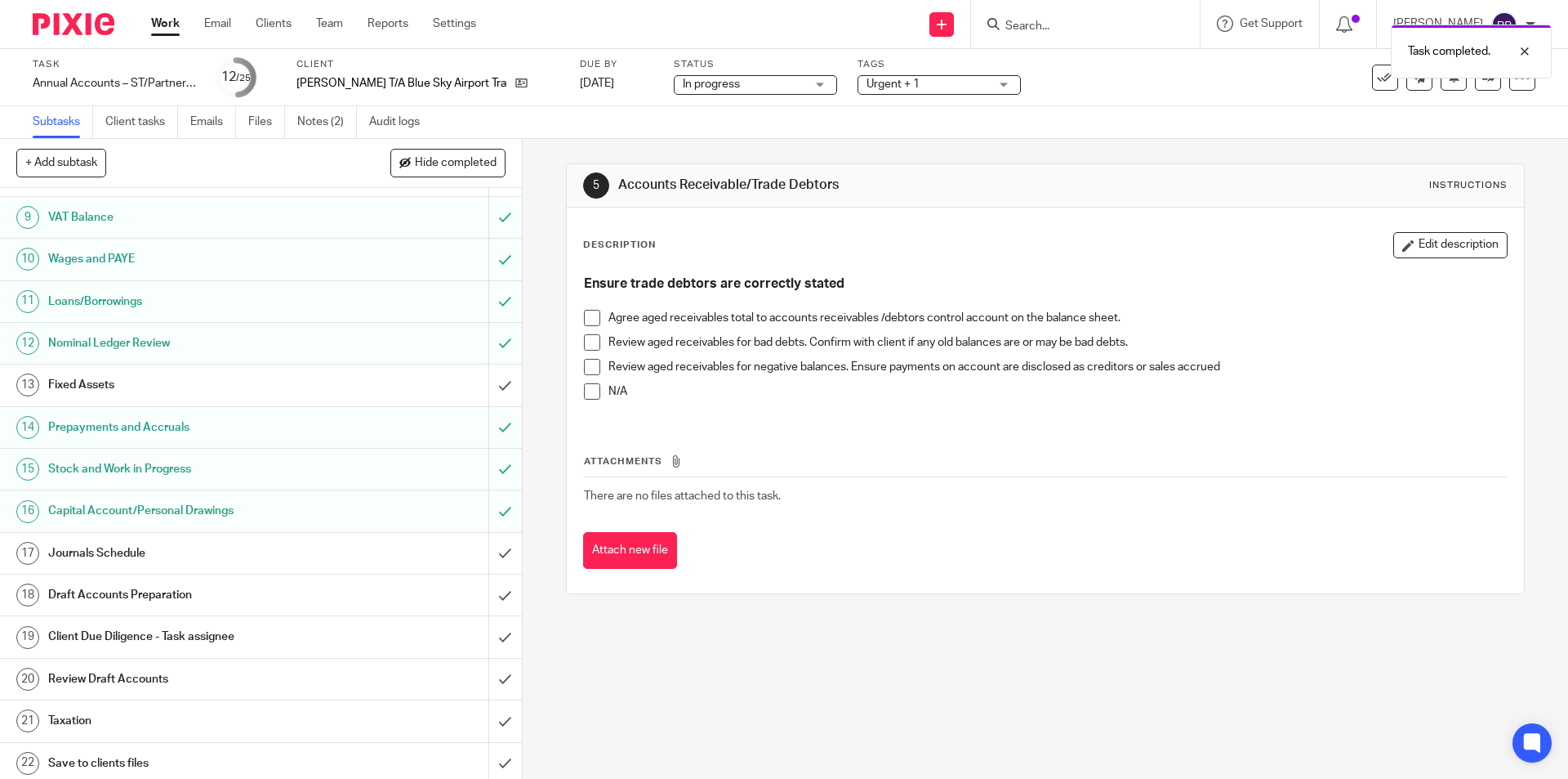
click at [97, 551] on h1 "Journals Schedule" at bounding box center [189, 553] width 282 height 24
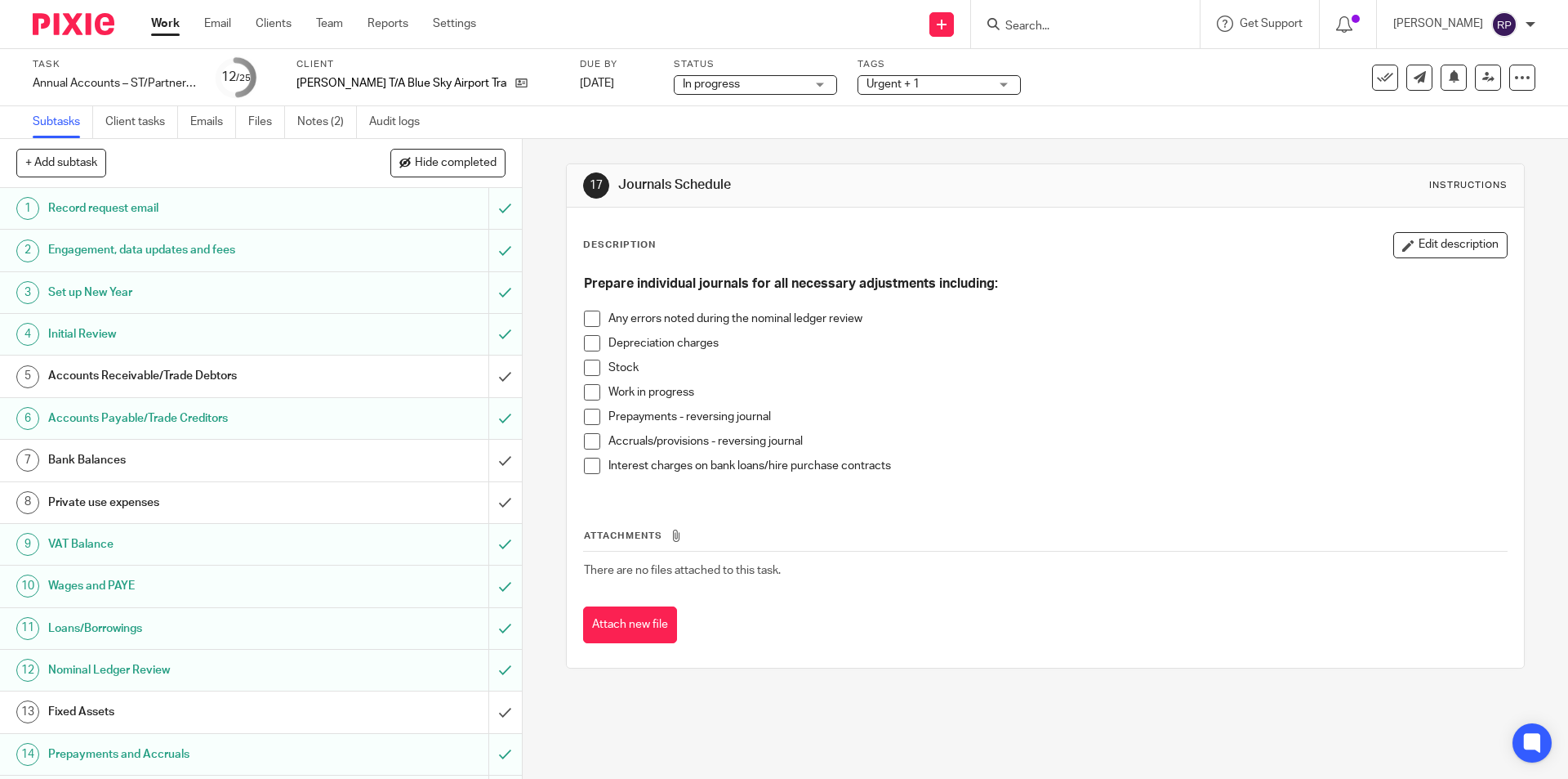
click at [584, 343] on span at bounding box center [592, 343] width 17 height 17
click at [587, 414] on span at bounding box center [592, 416] width 17 height 17
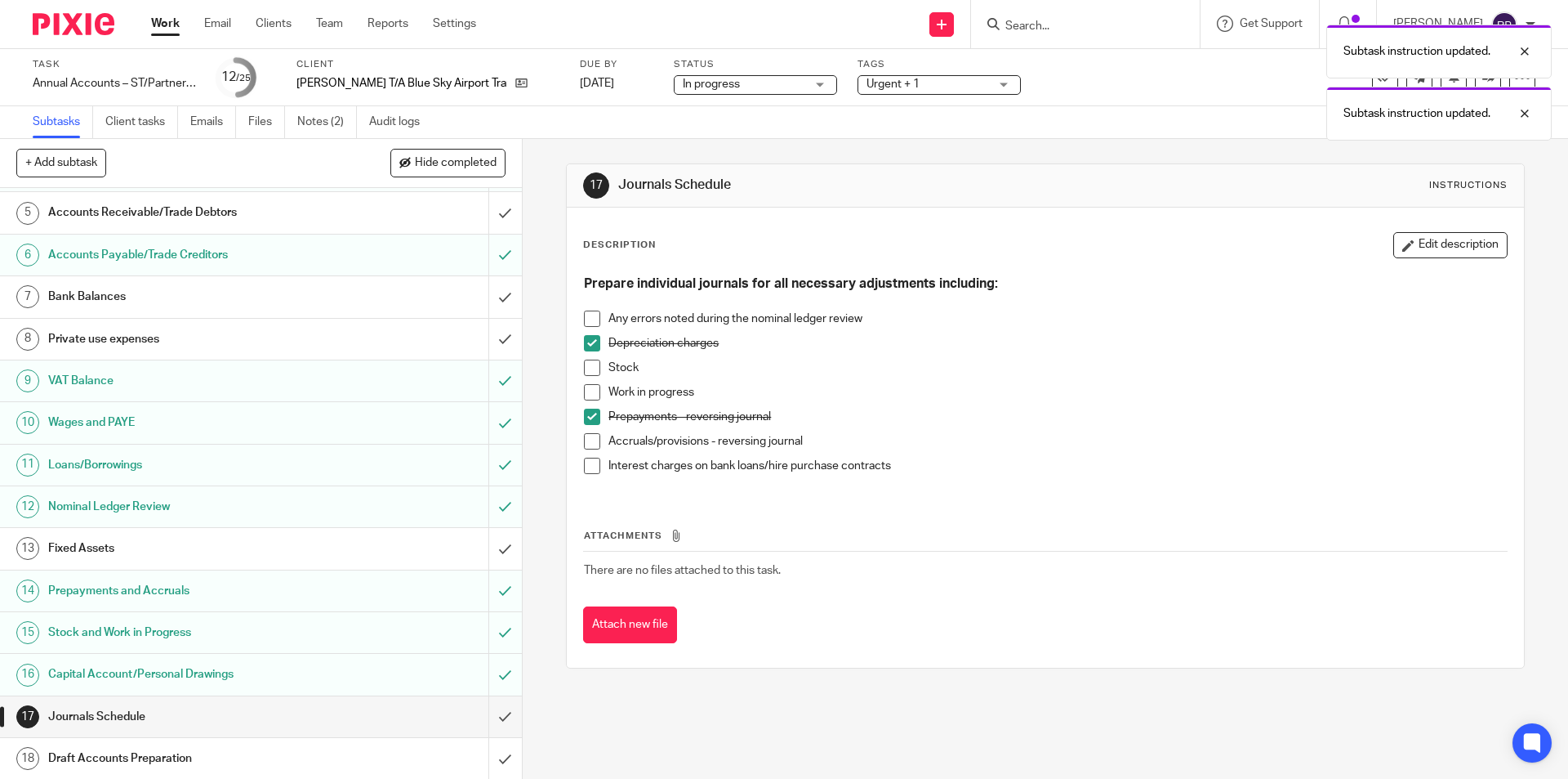
scroll to position [327, 0]
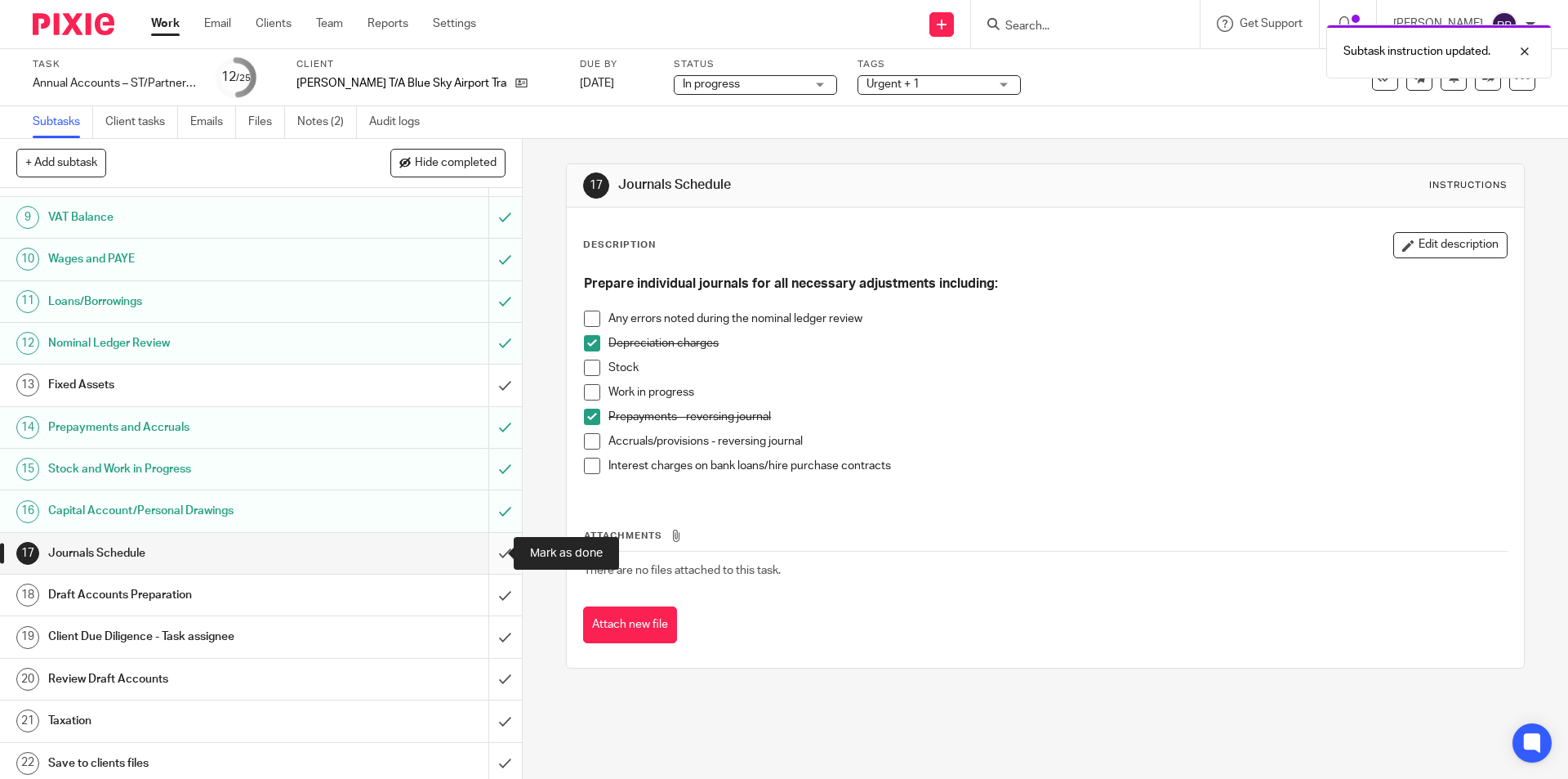
click at [495, 550] on input "submit" at bounding box center [261, 553] width 522 height 41
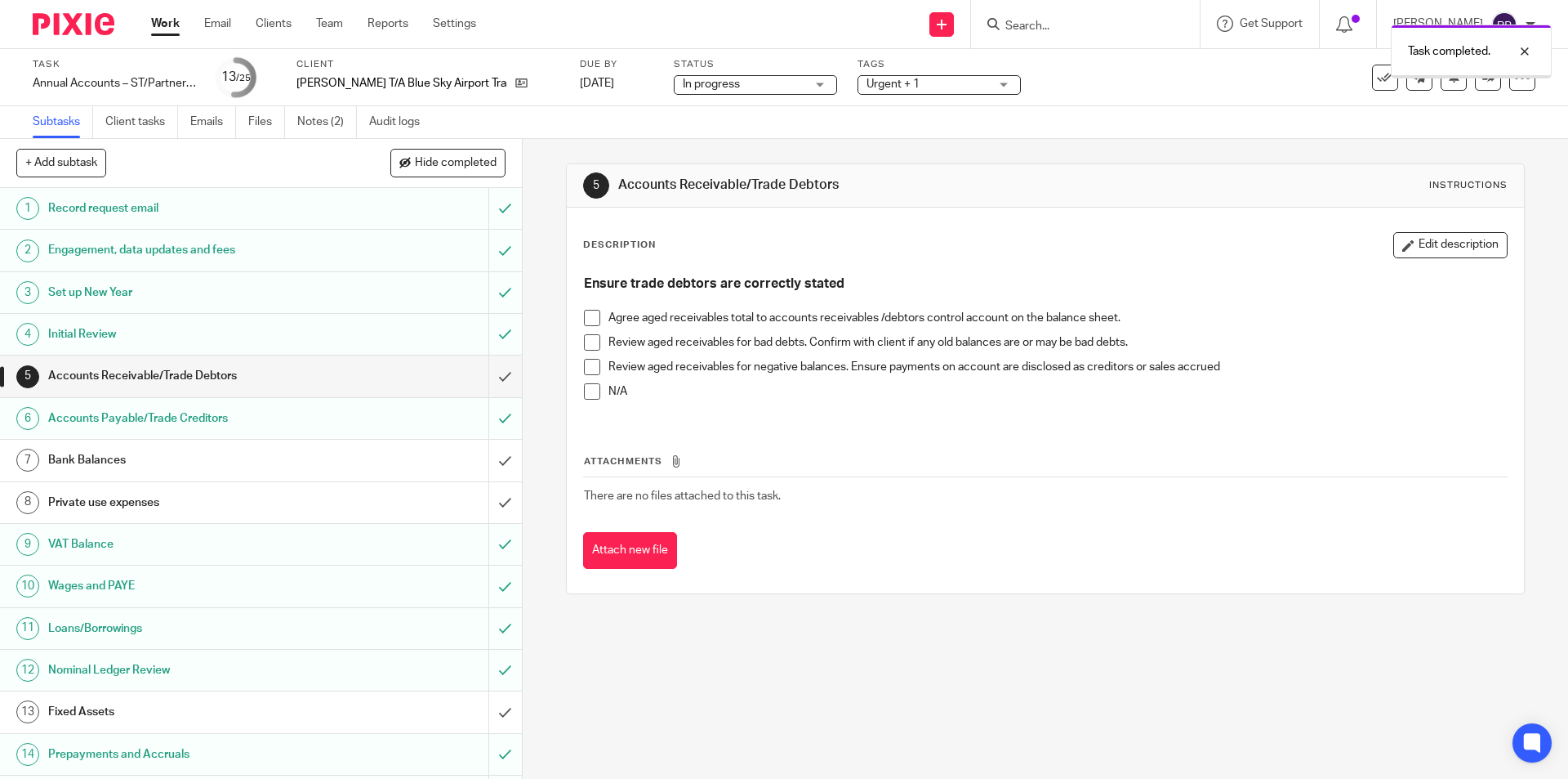
scroll to position [245, 0]
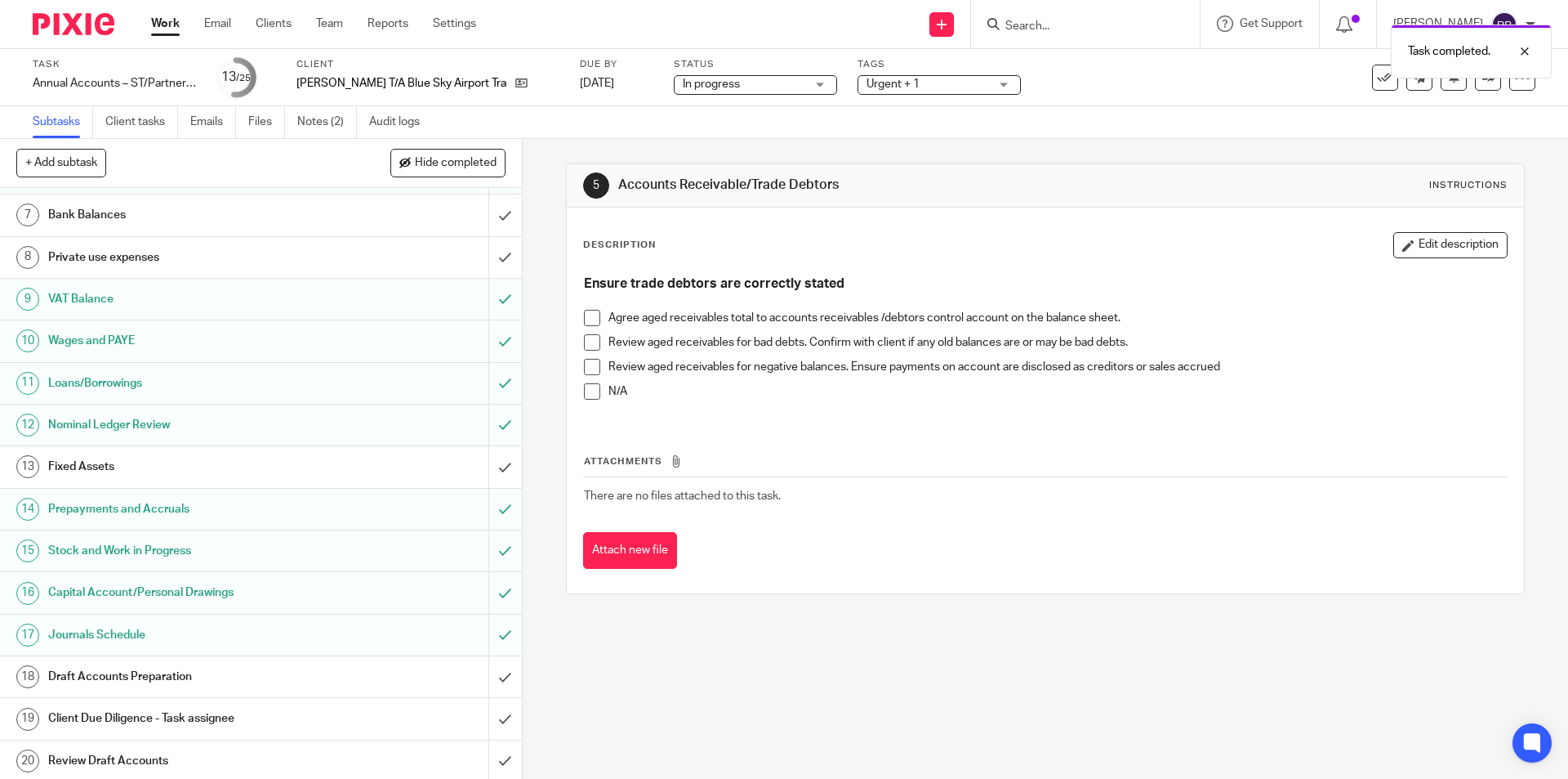
click at [99, 671] on h1 "Draft Accounts Preparation" at bounding box center [189, 676] width 282 height 24
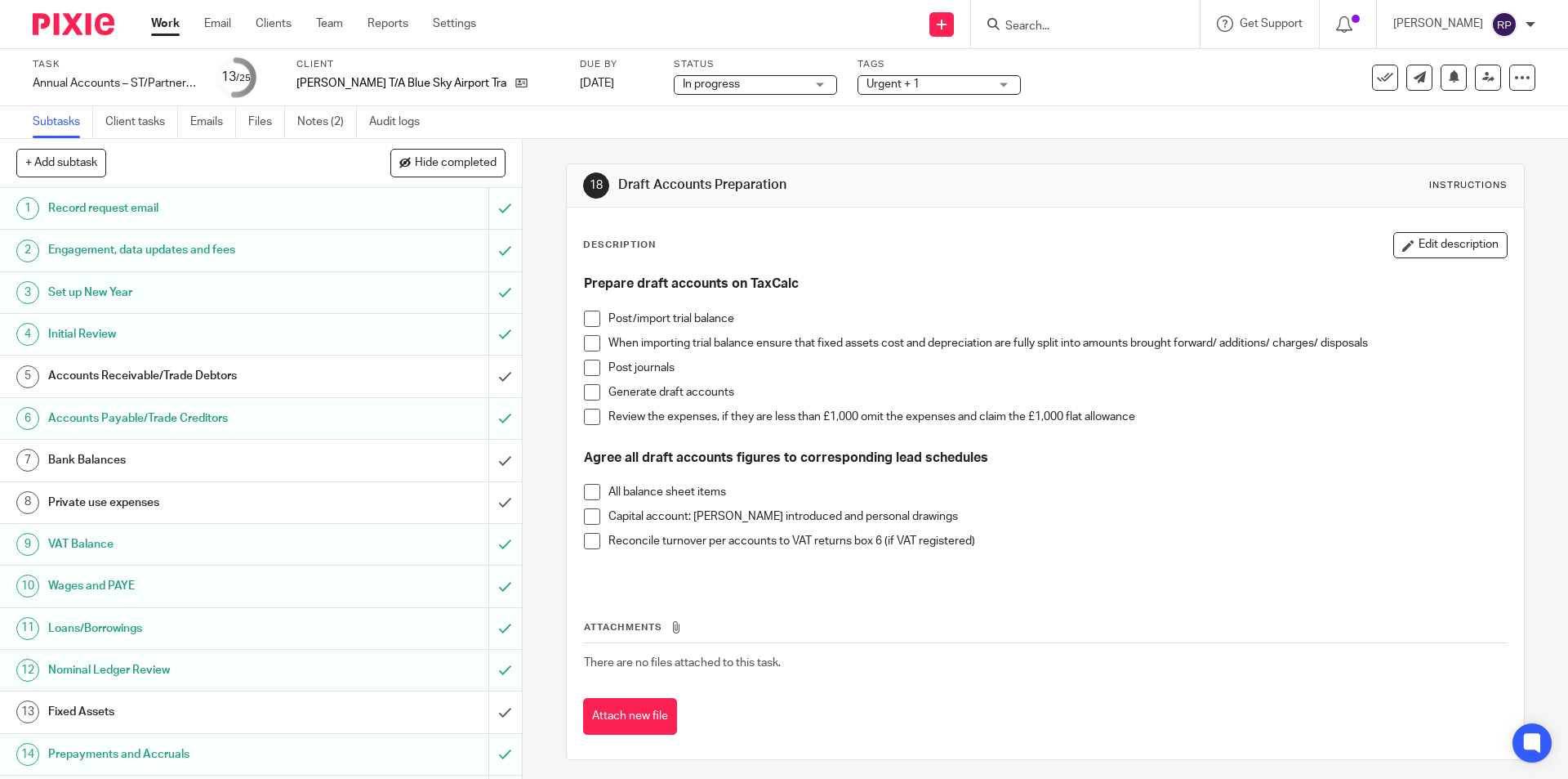
click at [90, 464] on h1 "Bank Balances" at bounding box center [189, 460] width 282 height 24
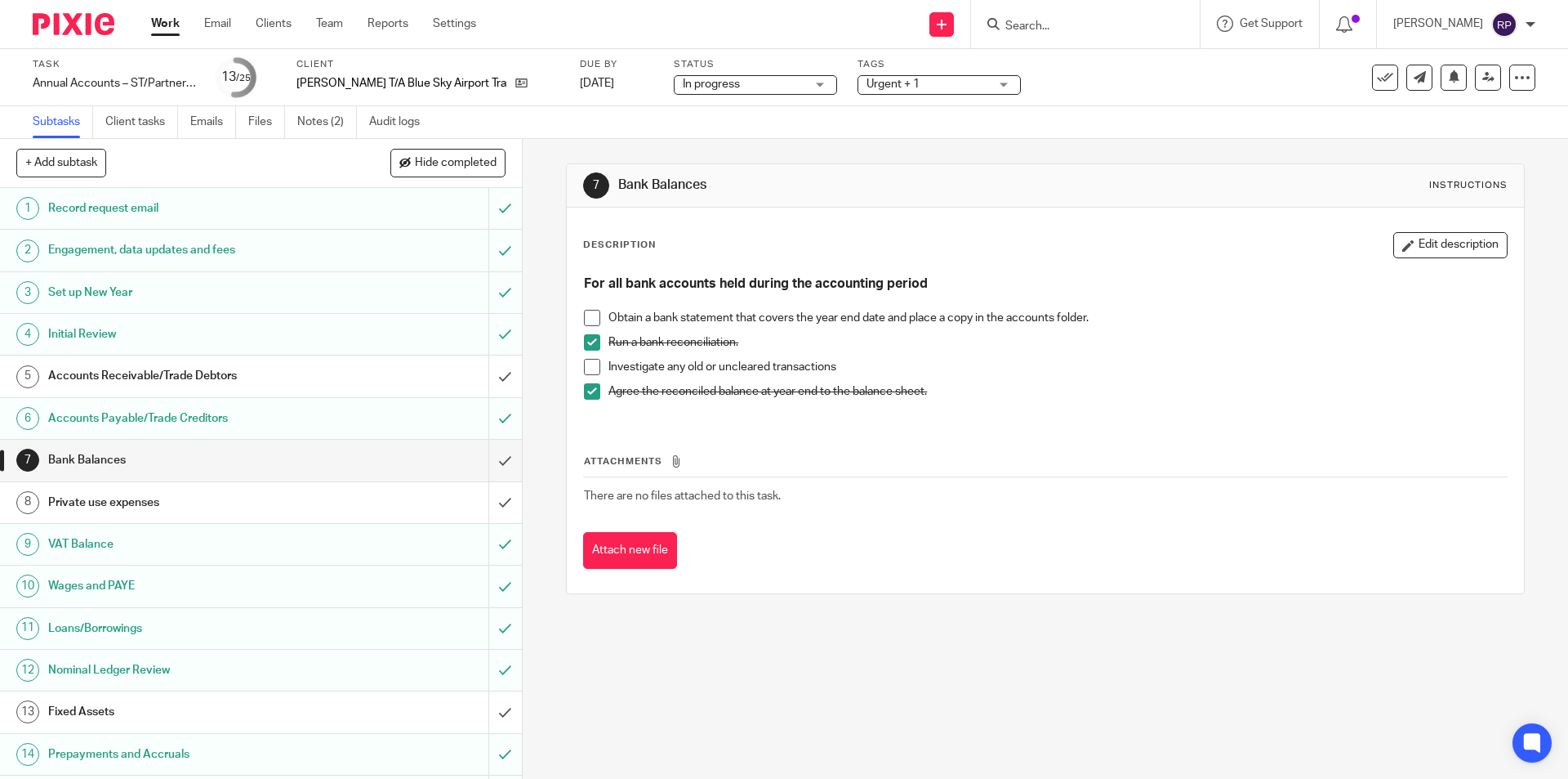
click at [107, 496] on h1 "Private use expenses" at bounding box center [189, 503] width 282 height 24
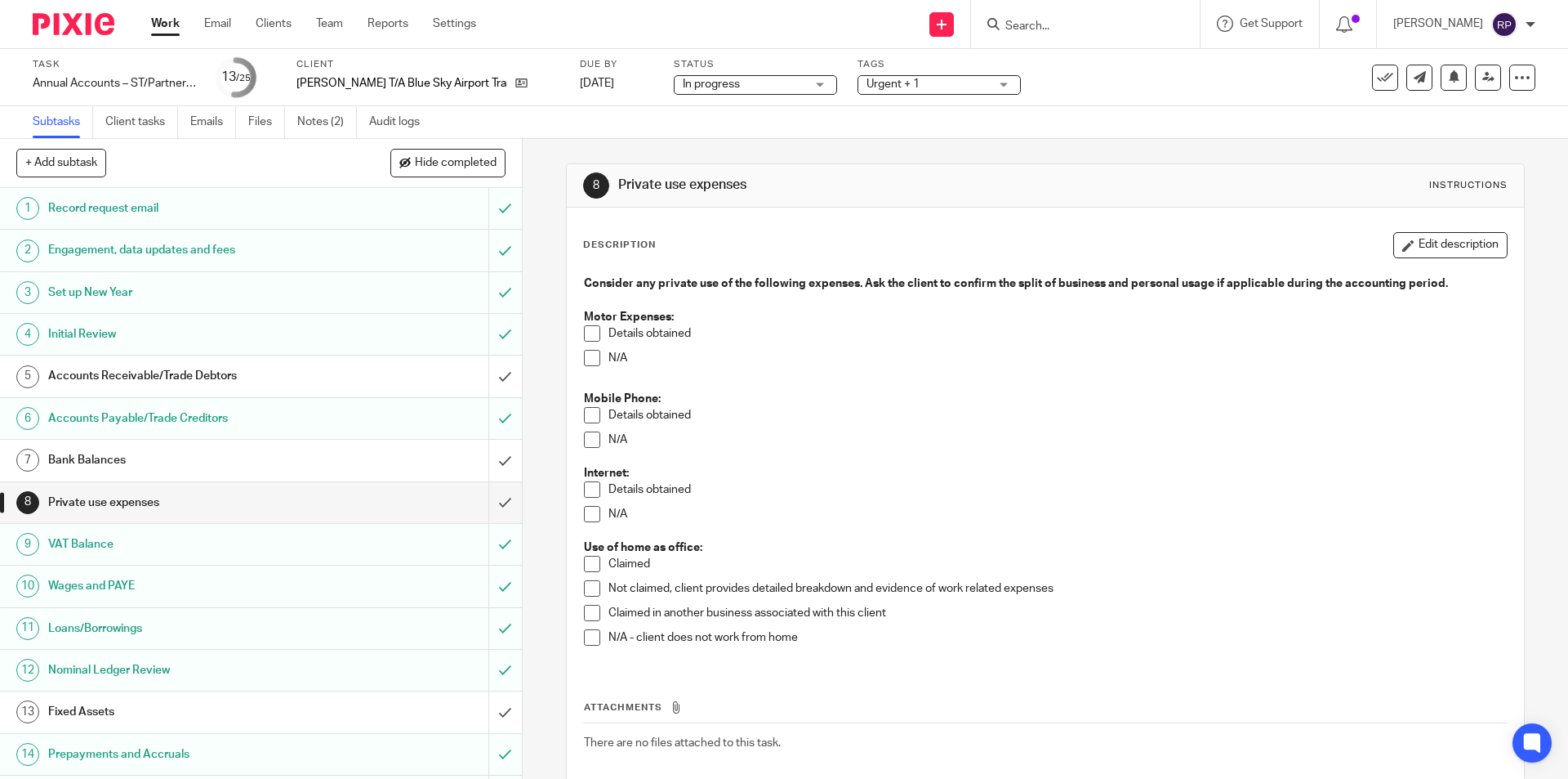
click at [196, 366] on h1 "Accounts Receivable/Trade Debtors" at bounding box center [189, 376] width 282 height 24
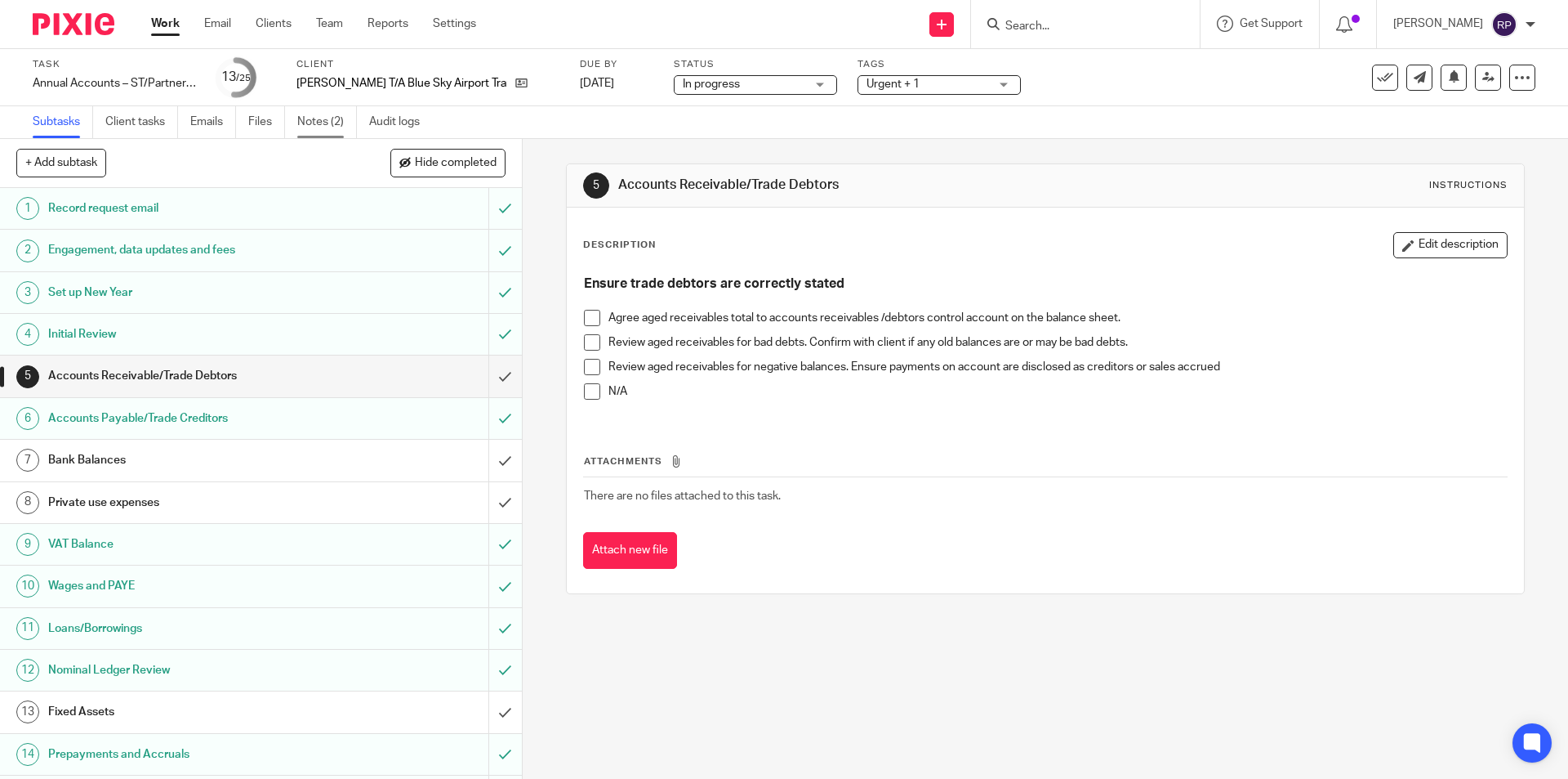
click at [314, 120] on link "Notes (2)" at bounding box center [327, 122] width 60 height 32
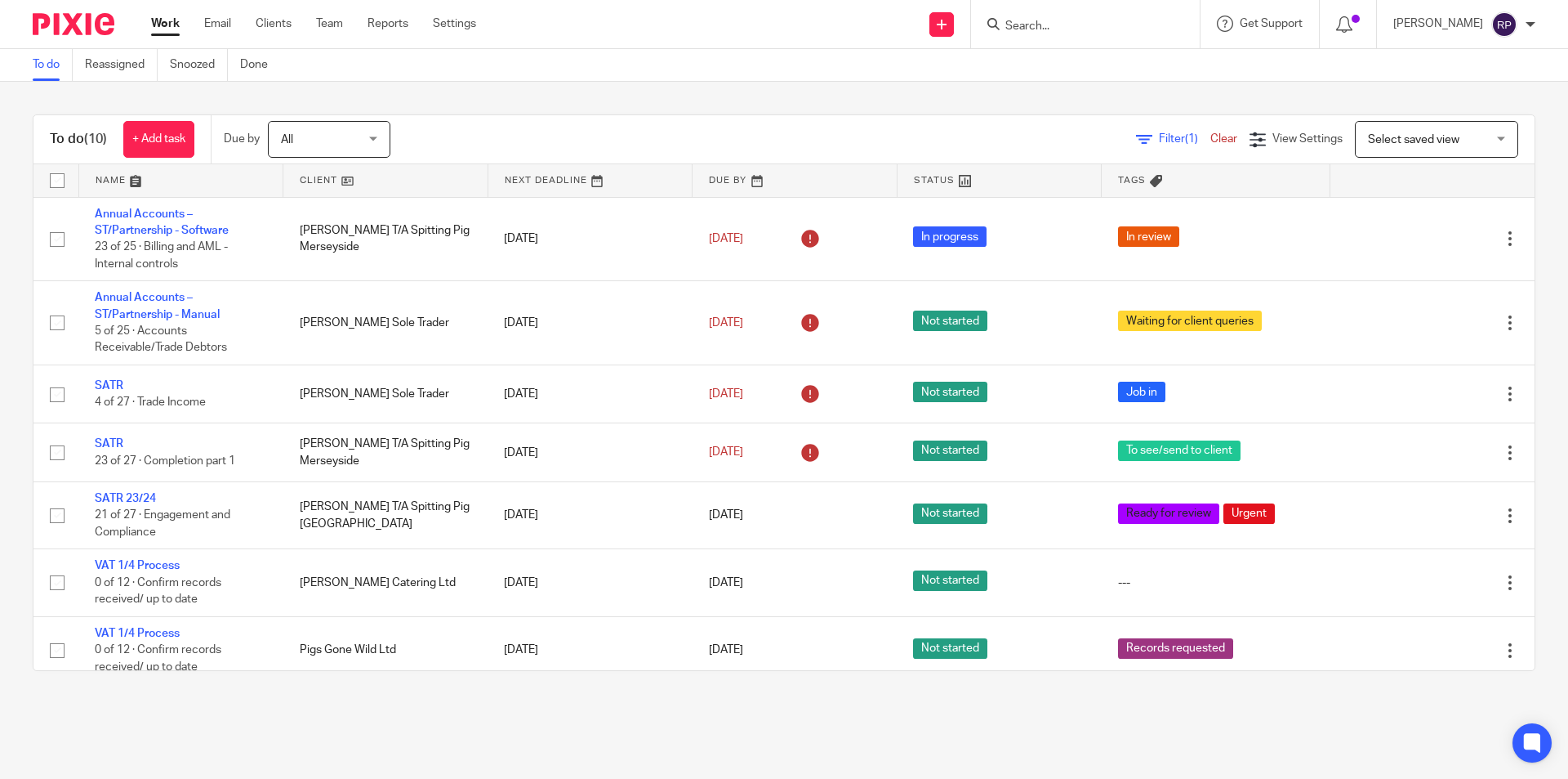
scroll to position [206, 0]
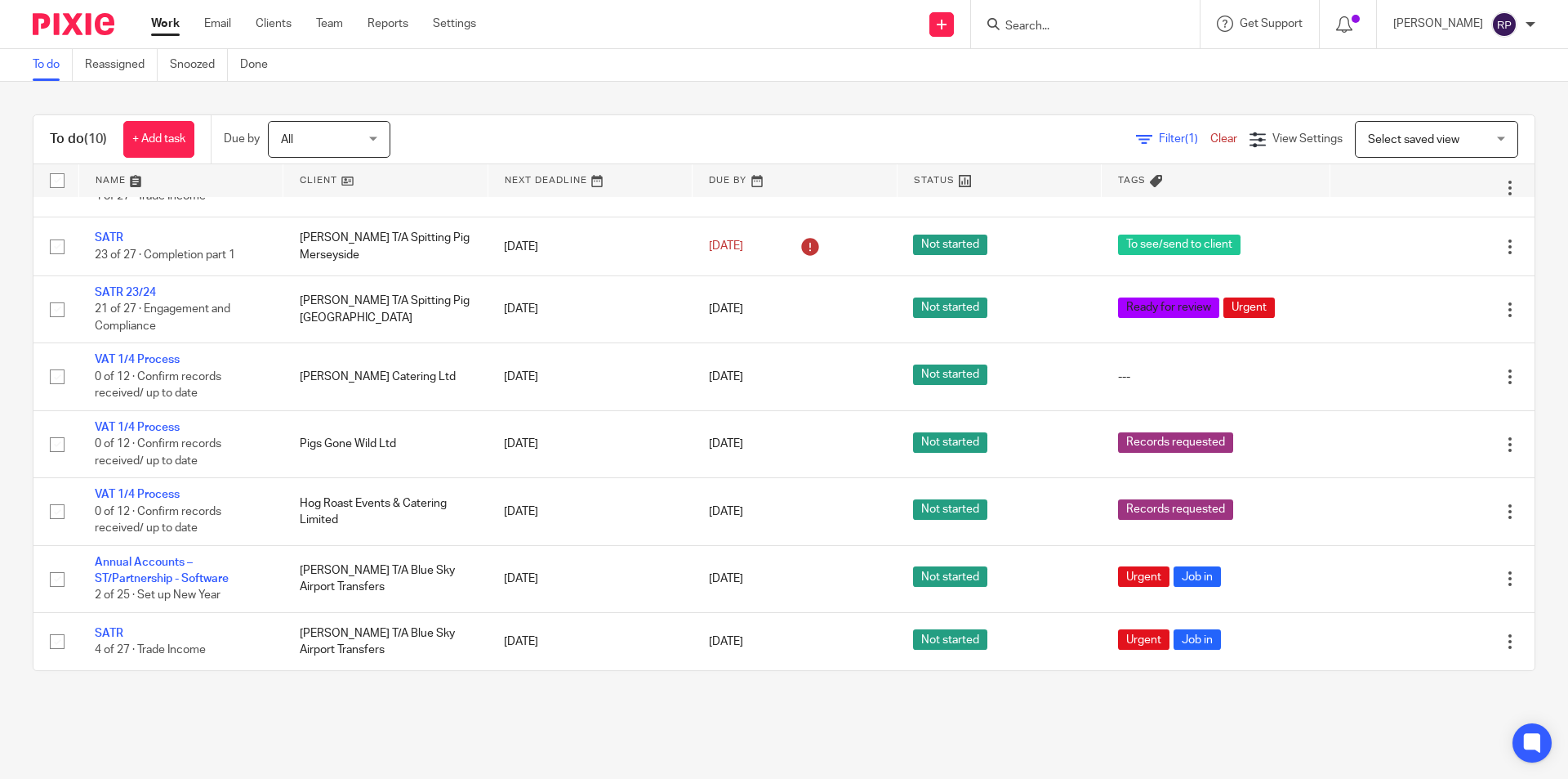
click at [933, 681] on div "To do (10) + Add task Due by All All Today Tomorrow This week Next week This mo…" at bounding box center [784, 392] width 1568 height 622
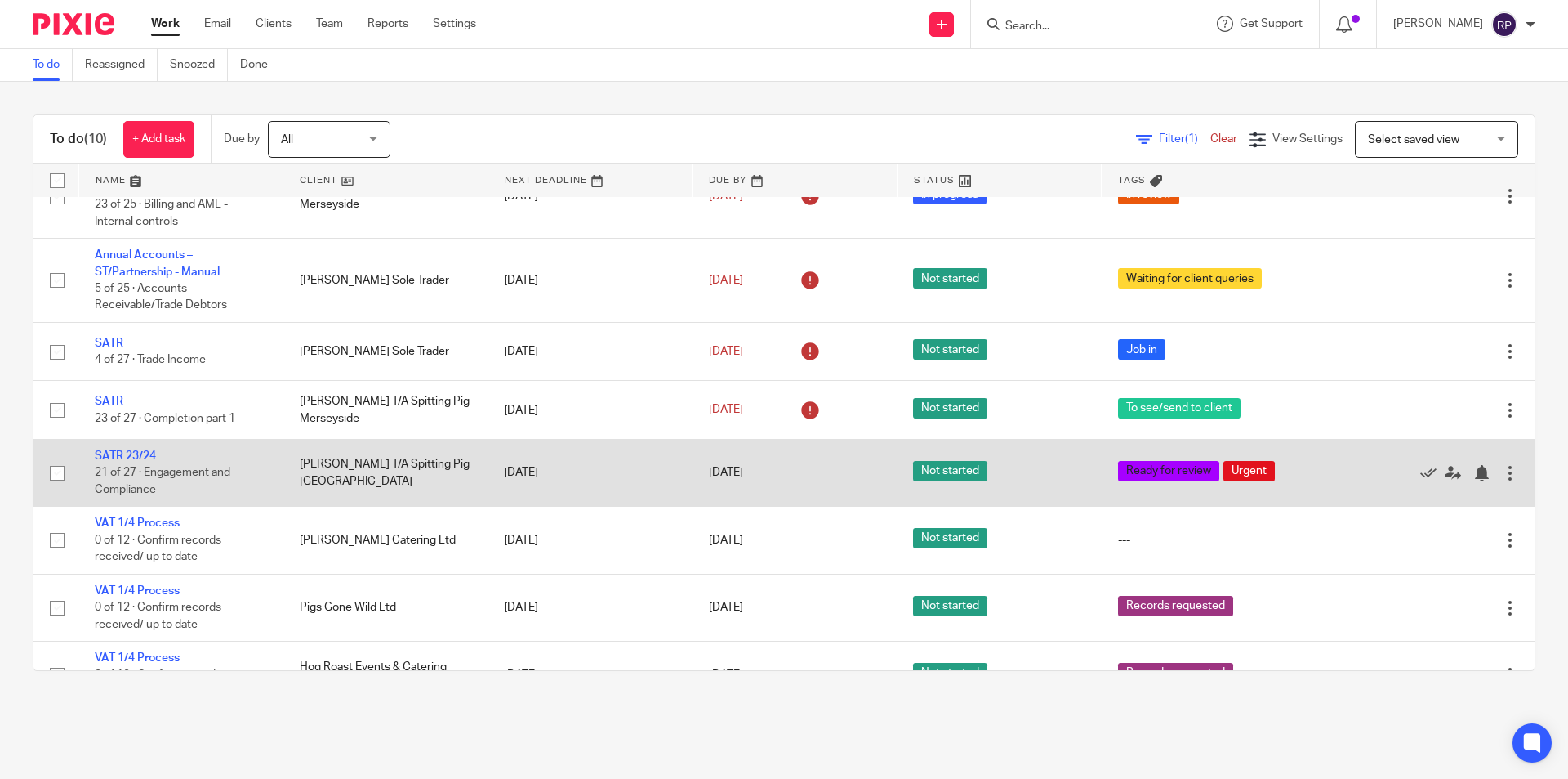
scroll to position [0, 0]
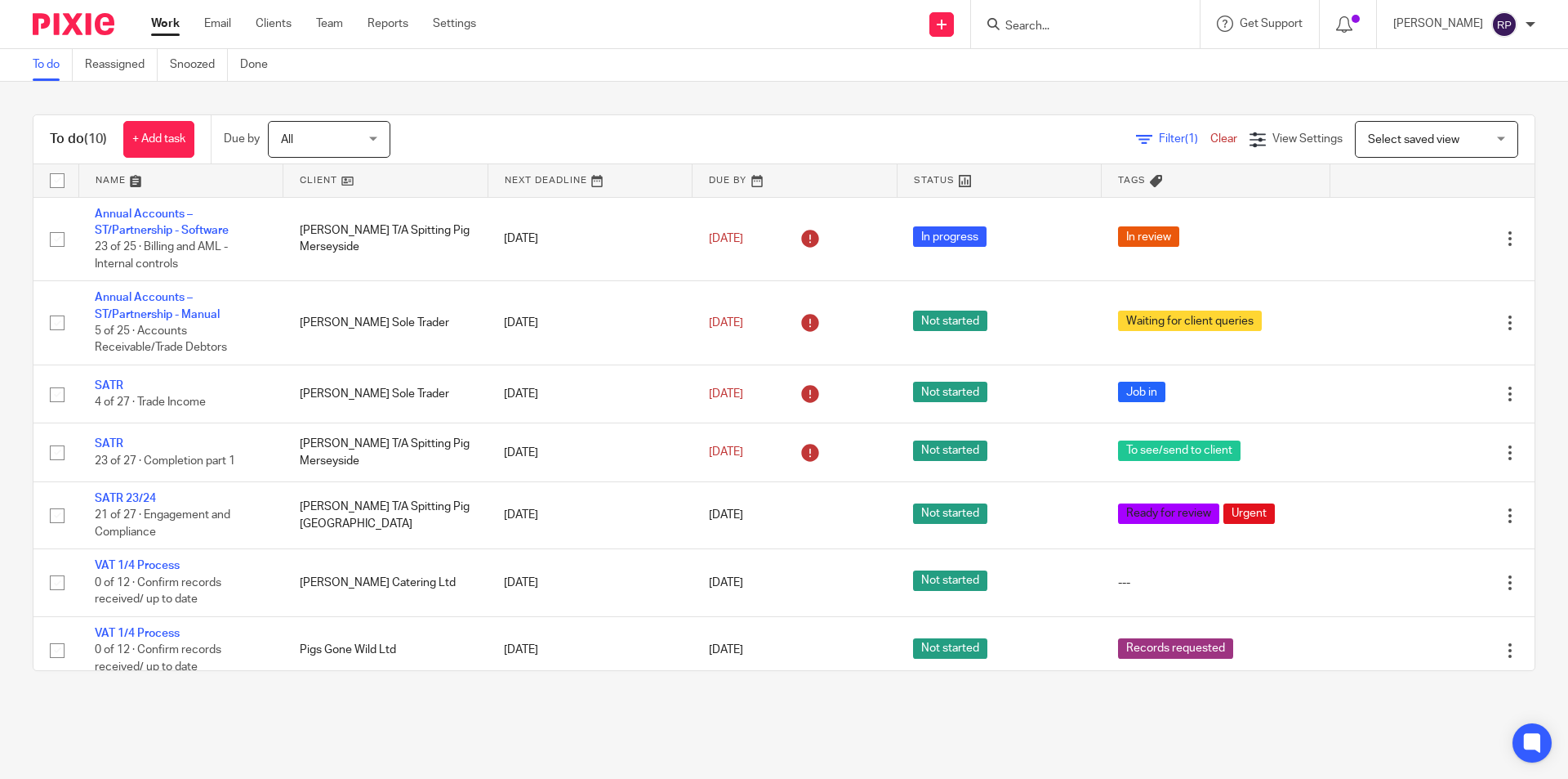
click at [164, 31] on link "Work" at bounding box center [165, 23] width 29 height 17
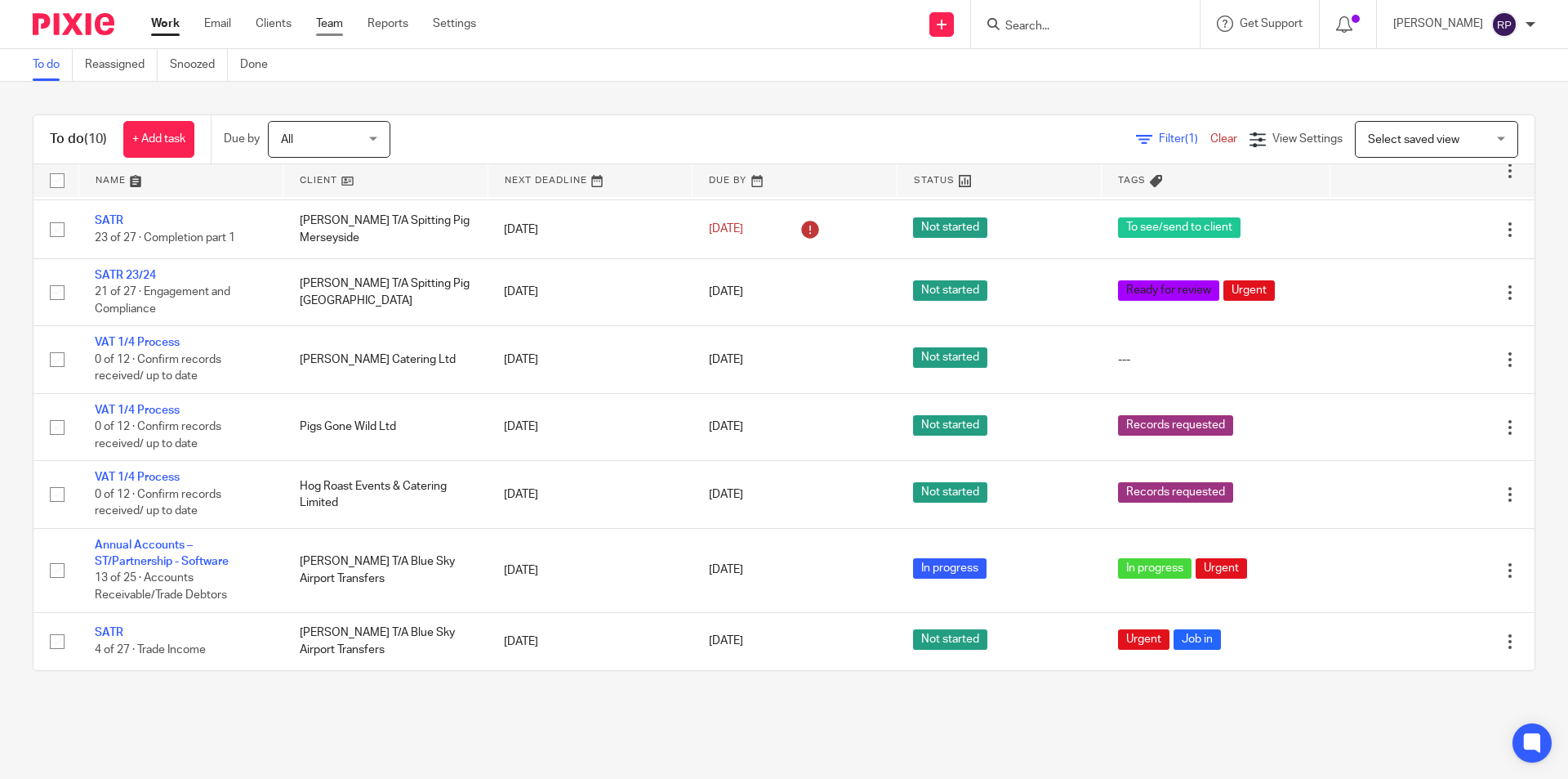
click at [335, 25] on link "Team" at bounding box center [329, 23] width 27 height 17
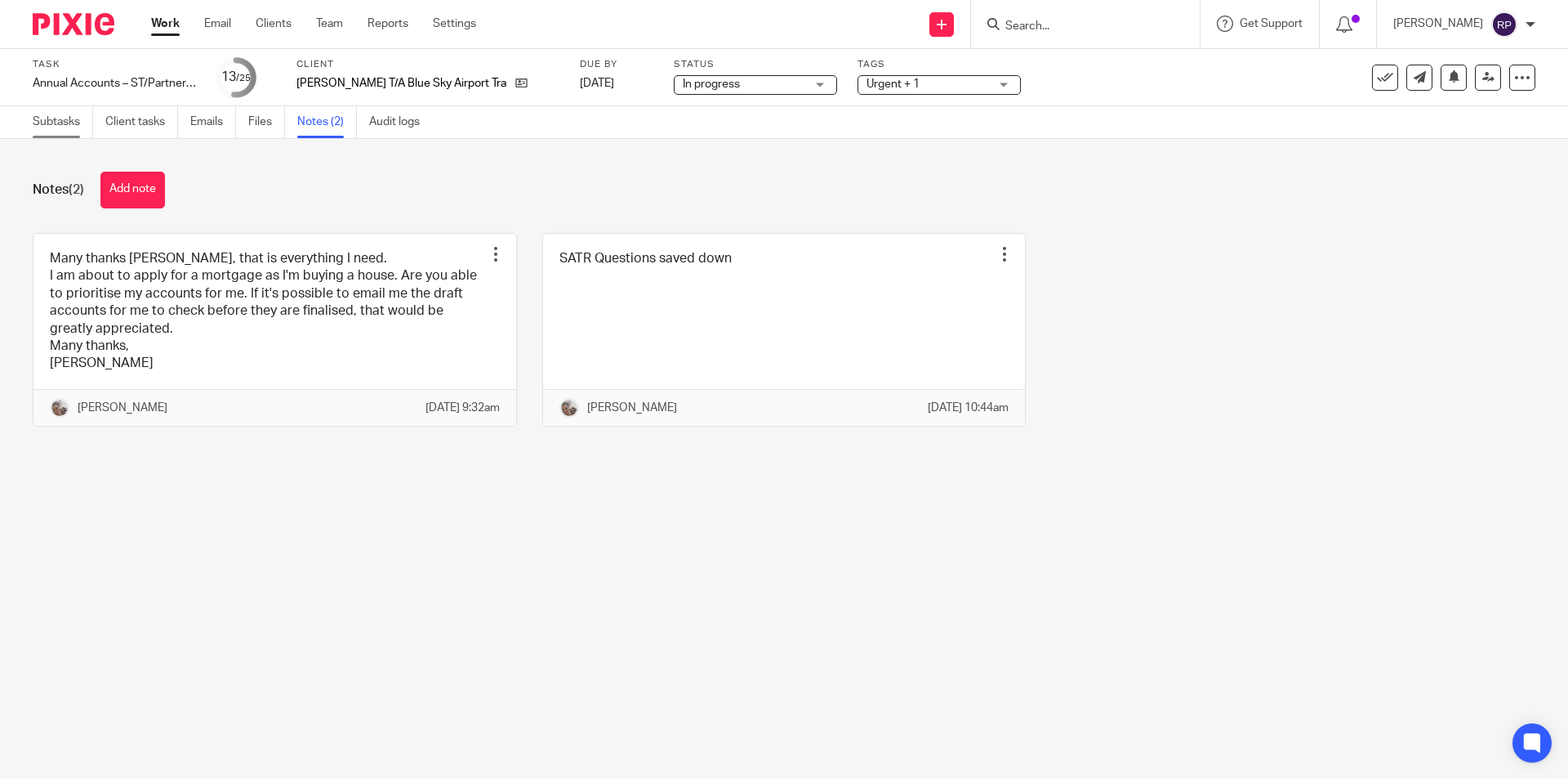
click at [60, 119] on link "Subtasks" at bounding box center [63, 122] width 61 height 32
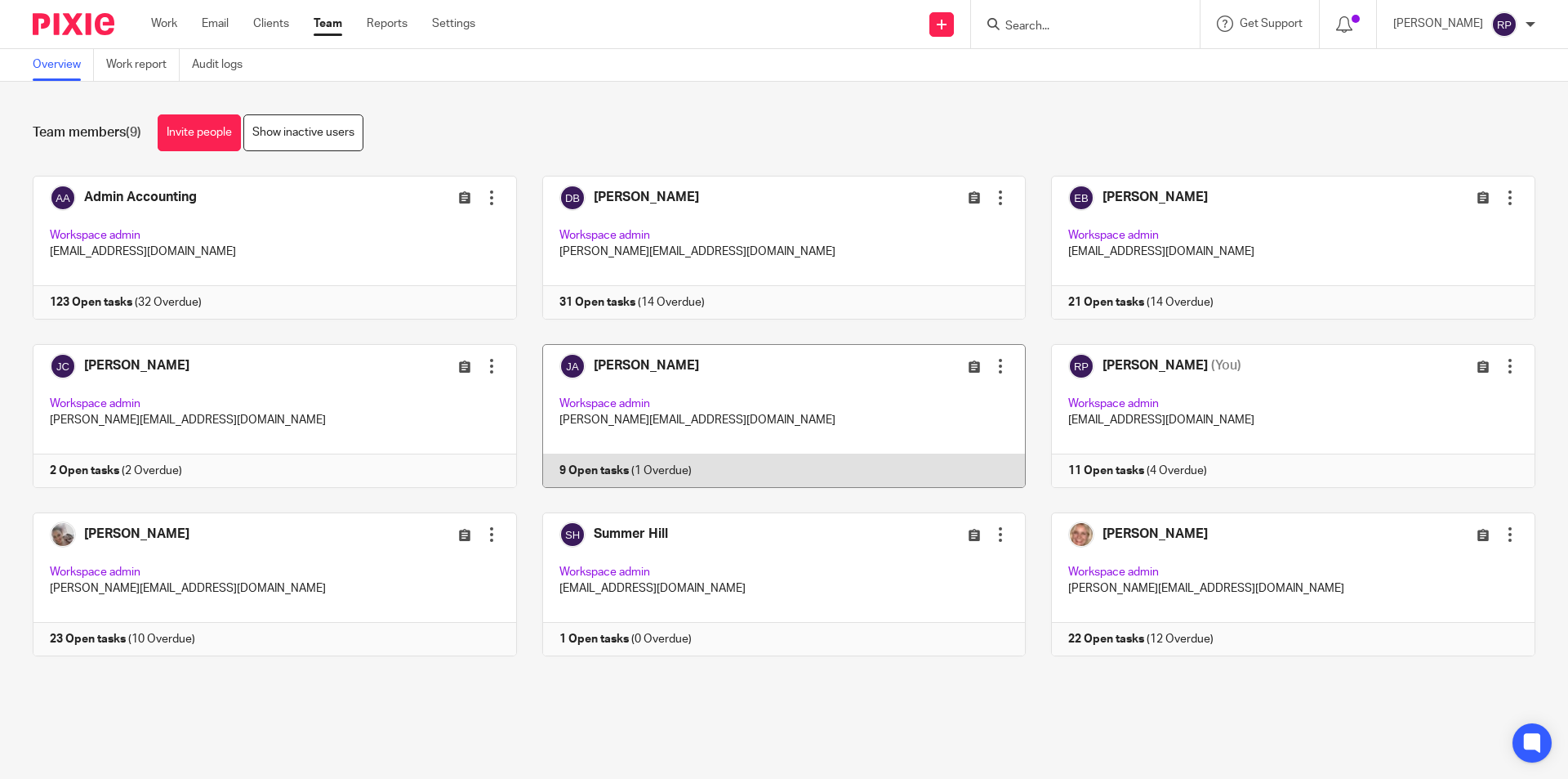
click at [653, 414] on link at bounding box center [772, 416] width 509 height 143
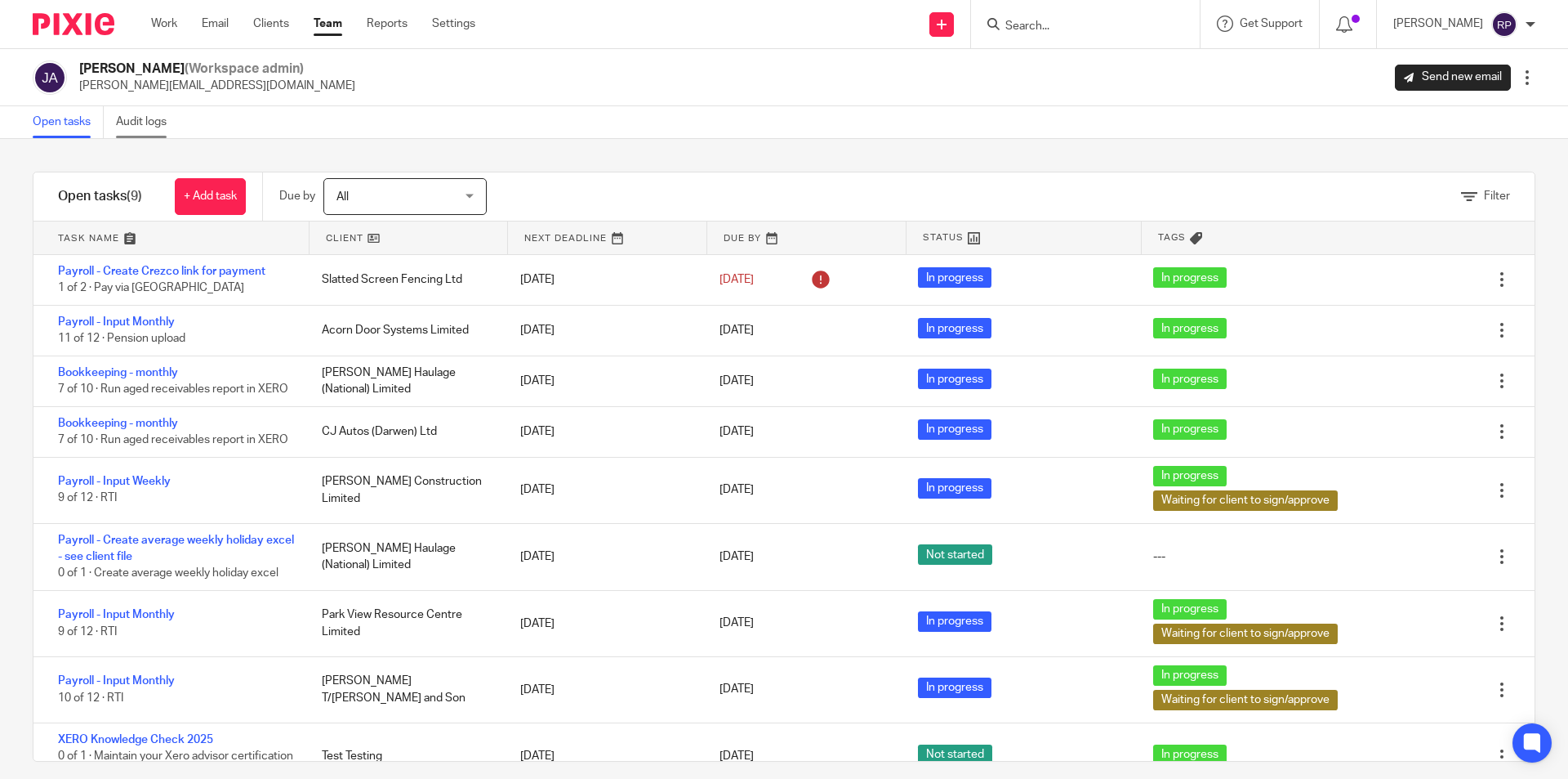
click at [143, 110] on link "Audit logs" at bounding box center [147, 122] width 63 height 32
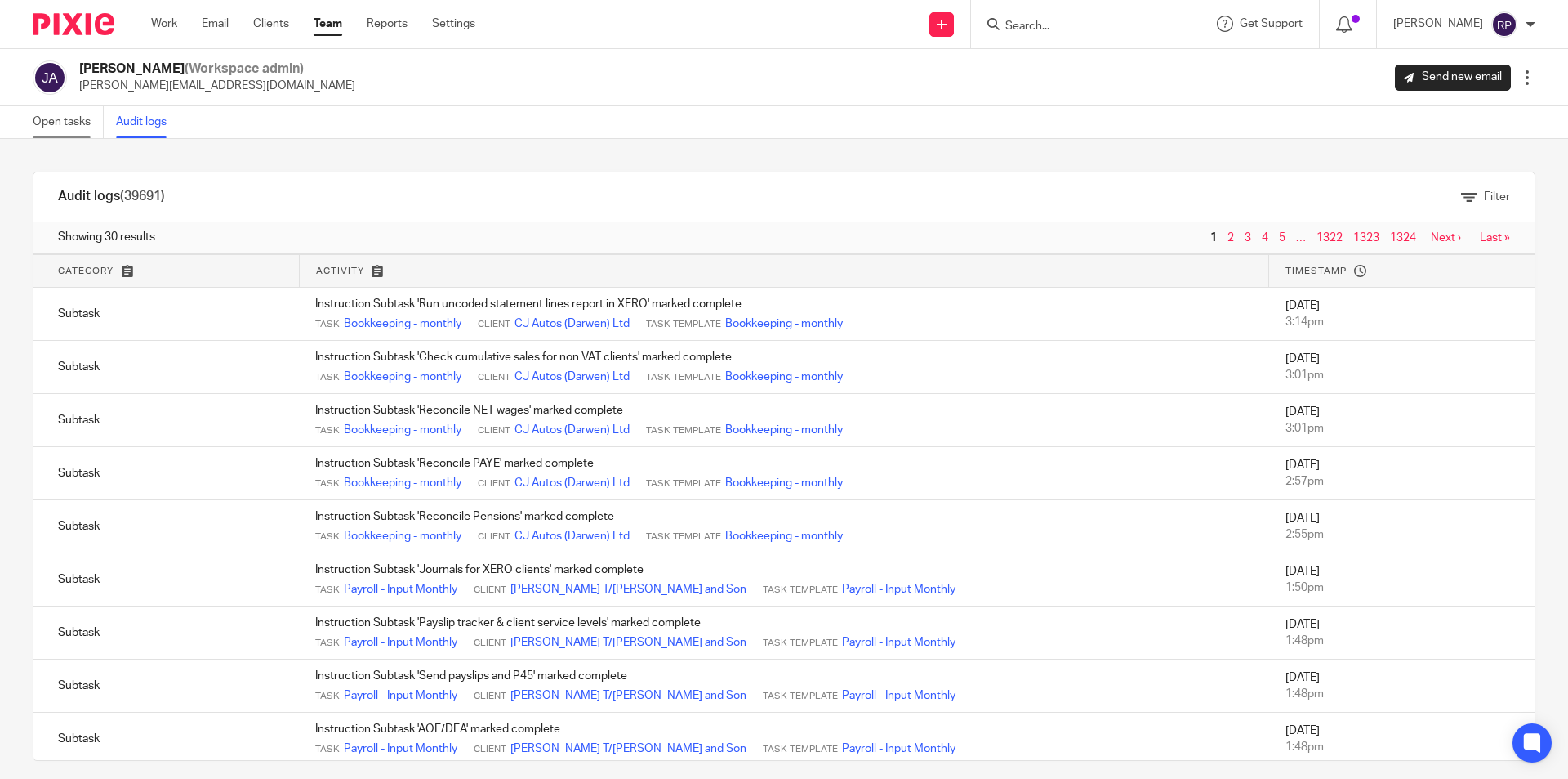
click at [71, 126] on link "Open tasks" at bounding box center [69, 122] width 71 height 32
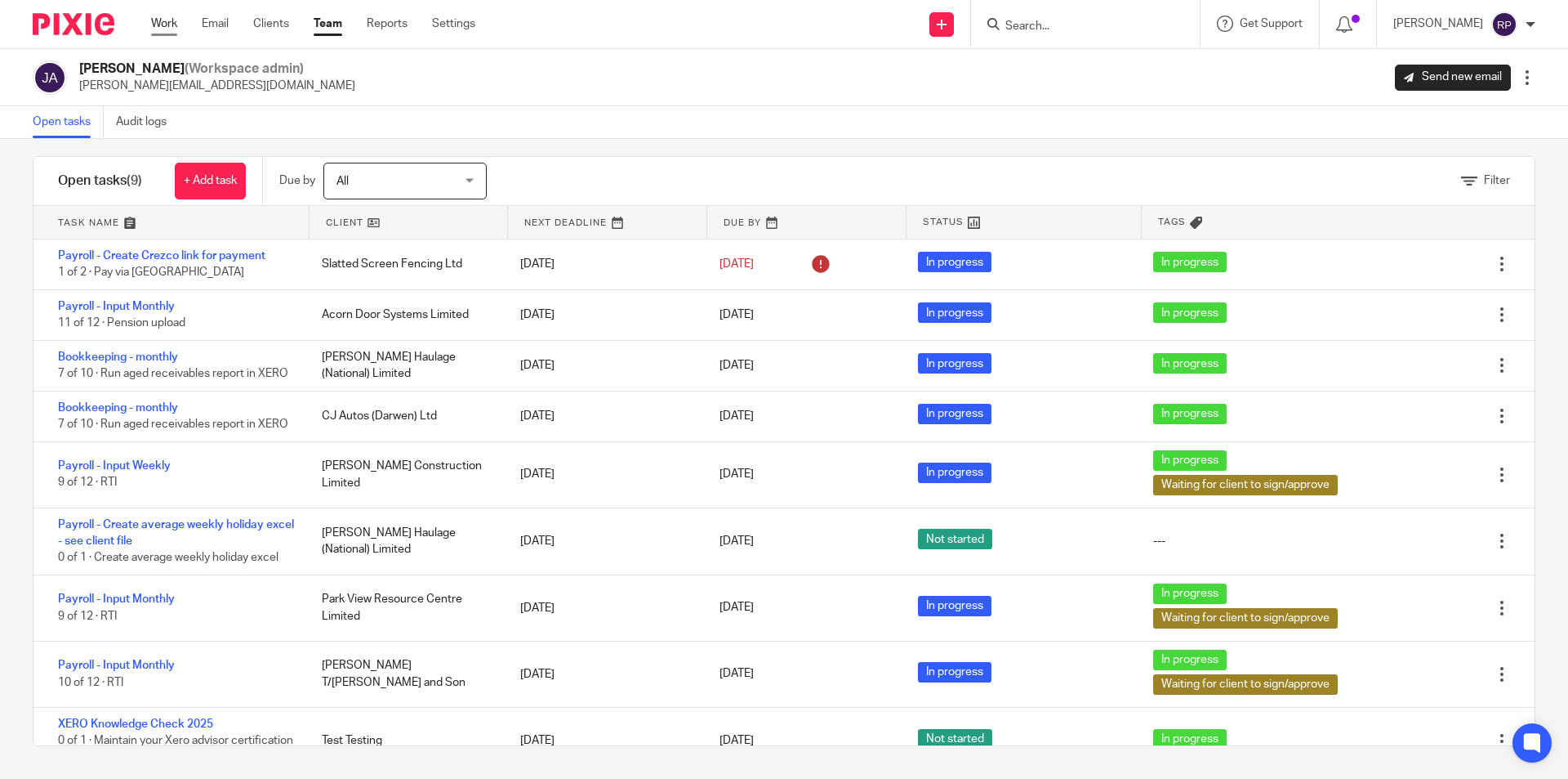
click at [174, 23] on link "Work" at bounding box center [164, 23] width 26 height 17
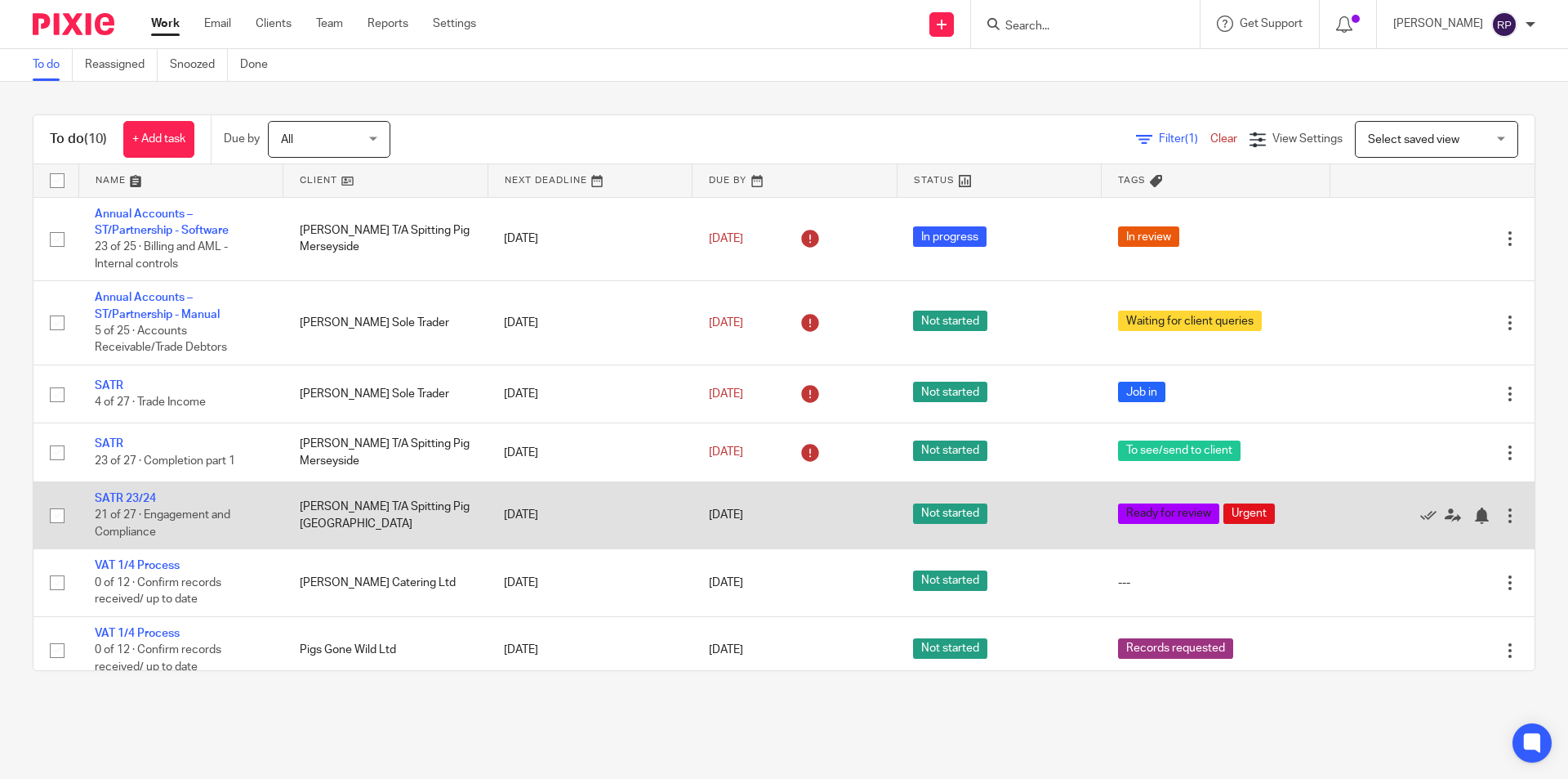
scroll to position [223, 0]
